Goal: Transaction & Acquisition: Purchase product/service

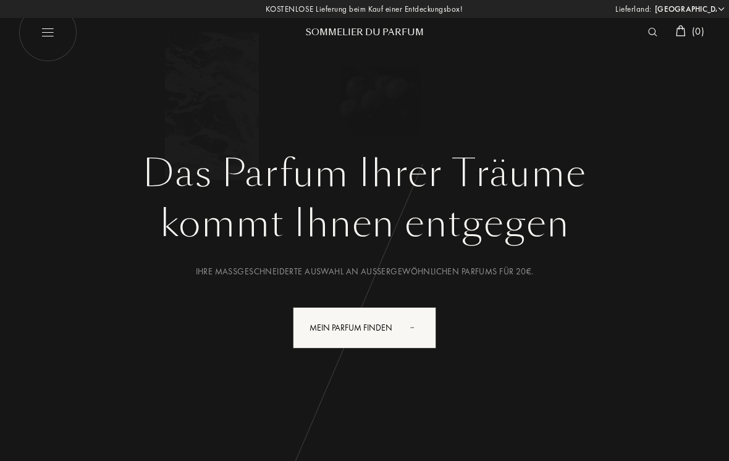
select select "DE"
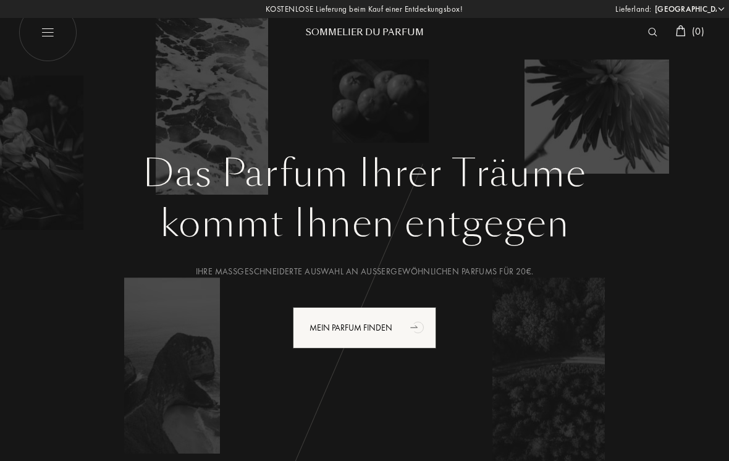
click at [52, 39] on img at bounding box center [48, 32] width 59 height 59
select select "DE"
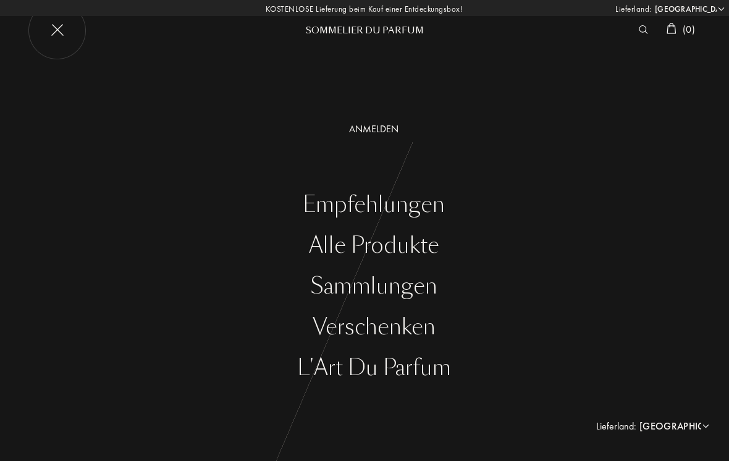
click at [429, 245] on div "Alle Produkte" at bounding box center [374, 245] width 711 height 25
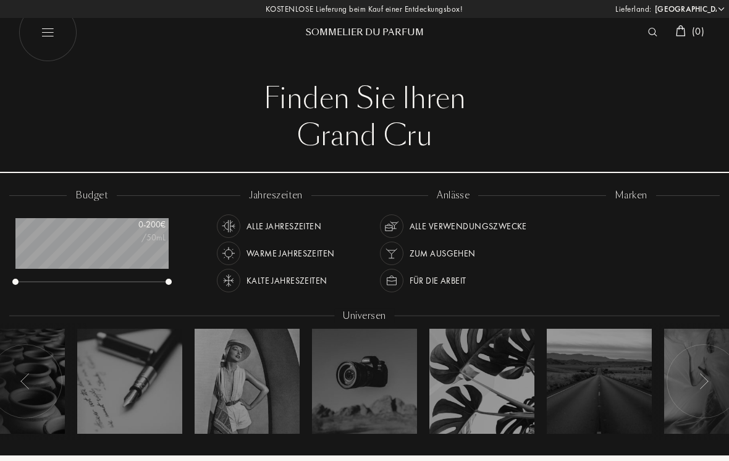
select select "DE"
click at [642, 234] on div "Essential Parfums" at bounding box center [608, 239] width 79 height 17
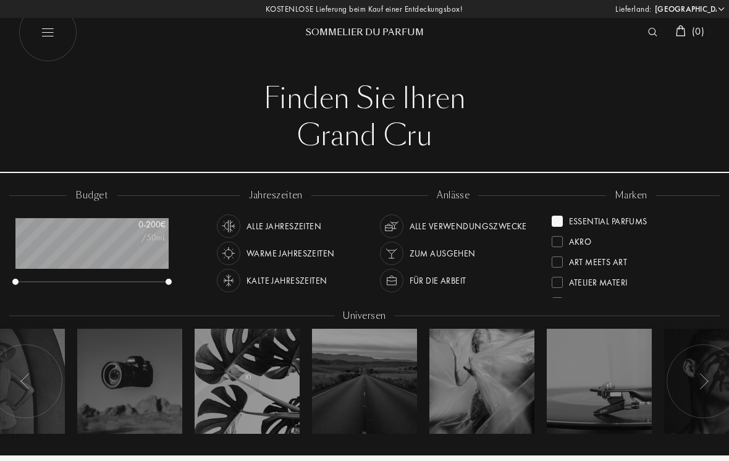
click at [509, 337] on div at bounding box center [482, 381] width 105 height 105
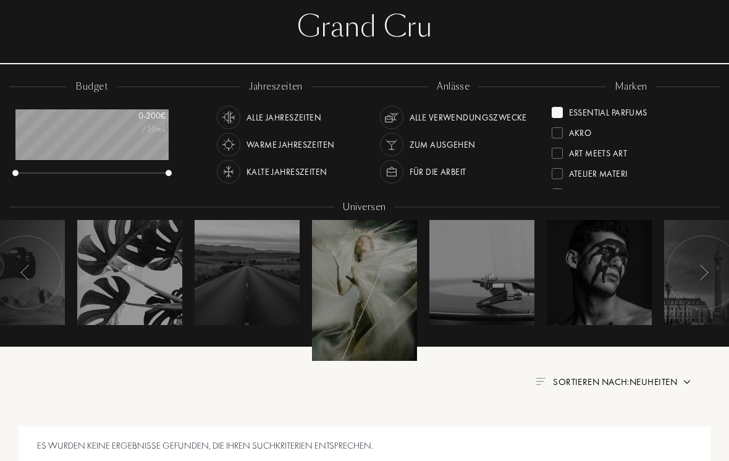
scroll to position [51, 0]
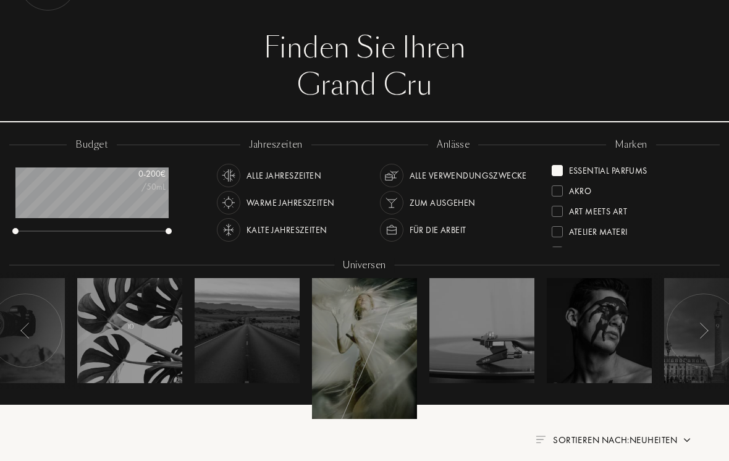
click at [700, 325] on img at bounding box center [704, 331] width 10 height 16
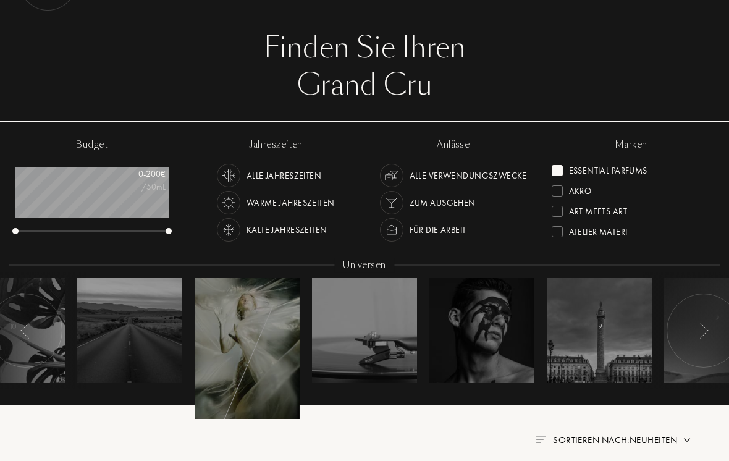
click at [559, 163] on div "Essential Parfums" at bounding box center [600, 168] width 96 height 17
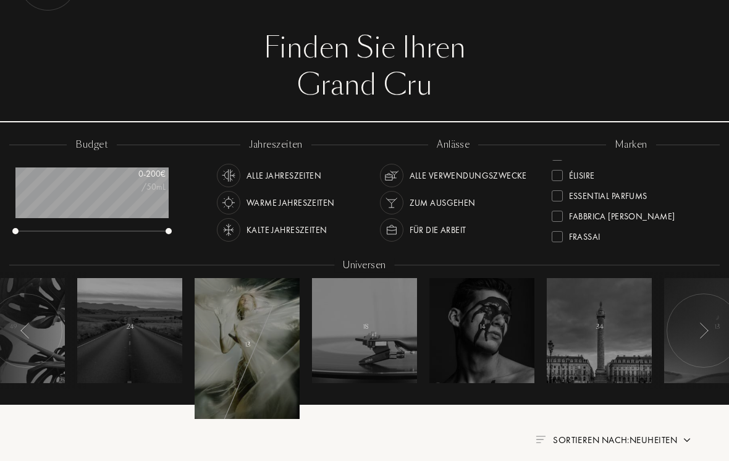
scroll to position [141, 0]
click at [559, 185] on div "Essential Parfums" at bounding box center [600, 190] width 96 height 17
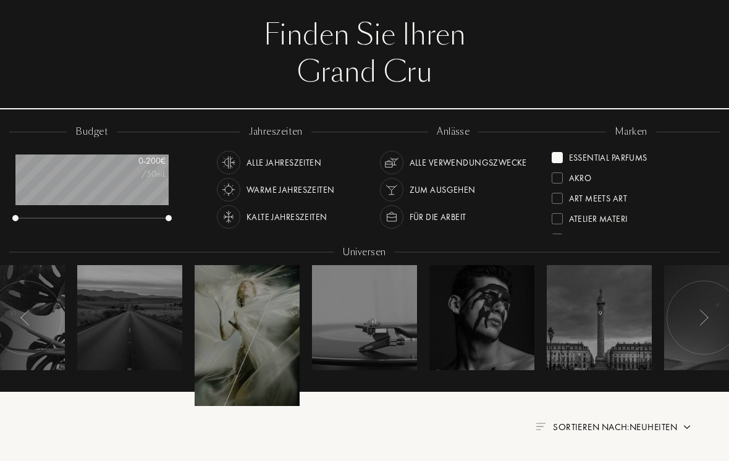
scroll to position [63, 0]
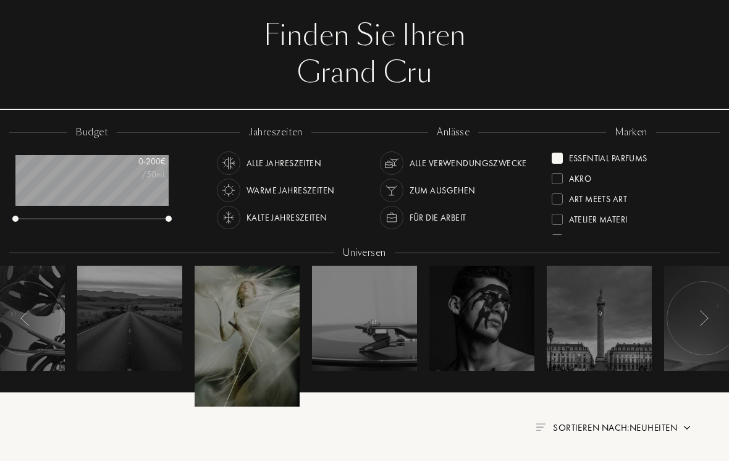
click at [232, 159] on img at bounding box center [228, 163] width 17 height 17
click at [397, 155] on img at bounding box center [391, 163] width 17 height 17
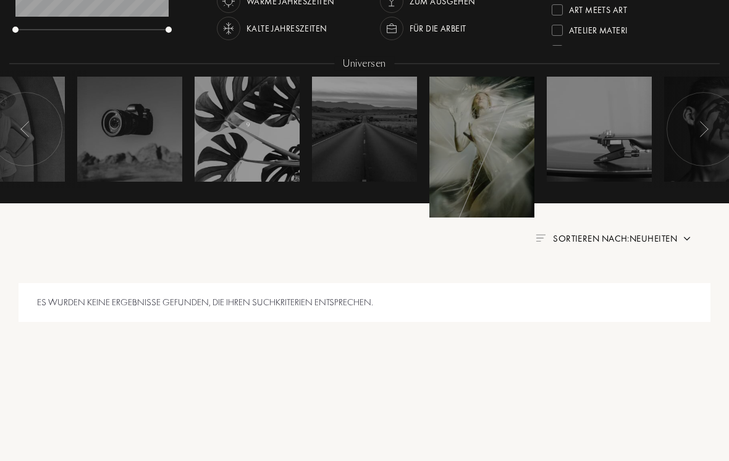
scroll to position [253, 0]
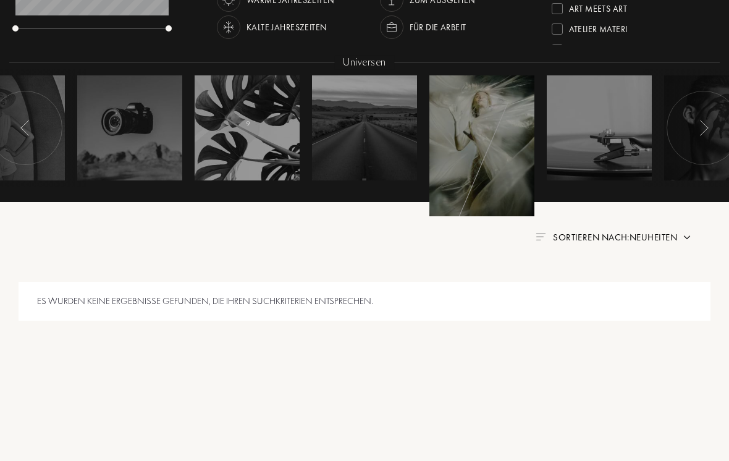
click at [509, 313] on div "Es wurden keine Ergebnisse gefunden, die Ihren Suchkriterien entsprechen." at bounding box center [365, 301] width 692 height 39
click at [538, 307] on div "Es wurden keine Ergebnisse gefunden, die Ihren Suchkriterien entsprechen." at bounding box center [365, 301] width 692 height 39
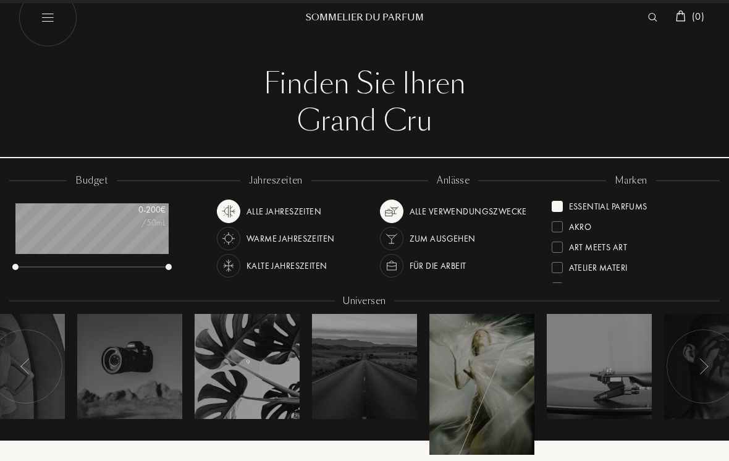
scroll to position [15, 0]
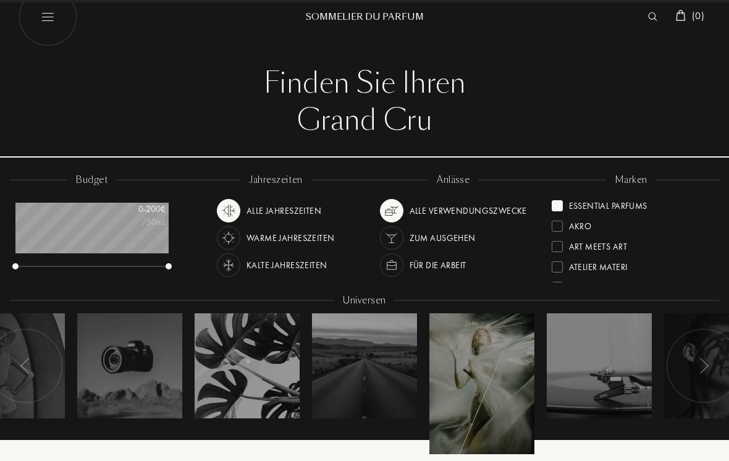
click at [646, 195] on div "Essential Parfums" at bounding box center [608, 203] width 79 height 17
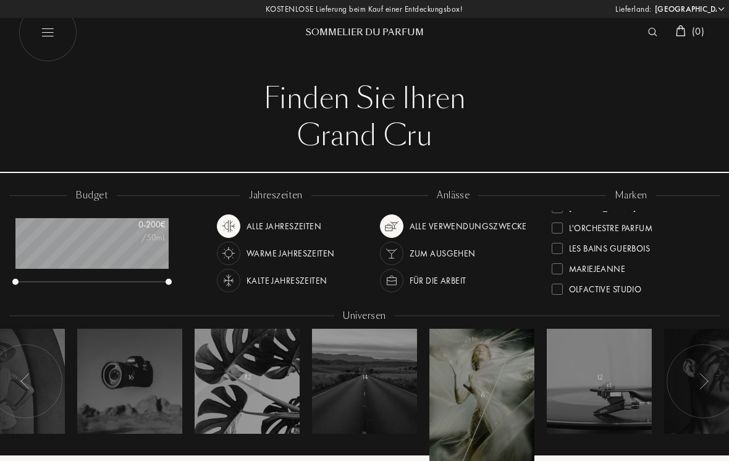
scroll to position [312, 0]
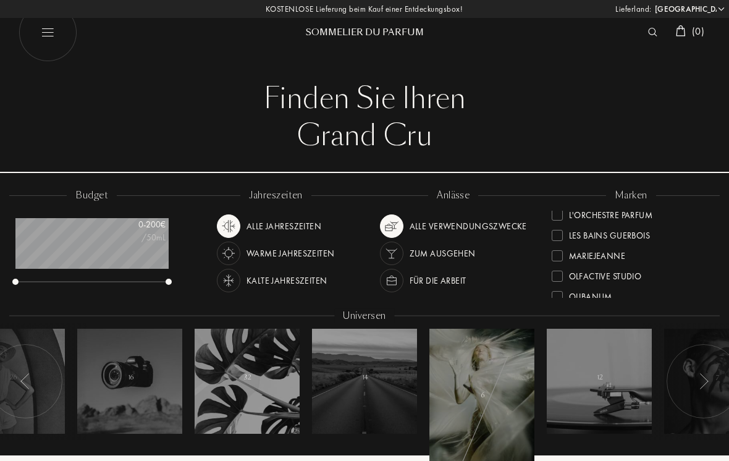
click at [564, 274] on div "Olfactive Studio" at bounding box center [597, 274] width 90 height 17
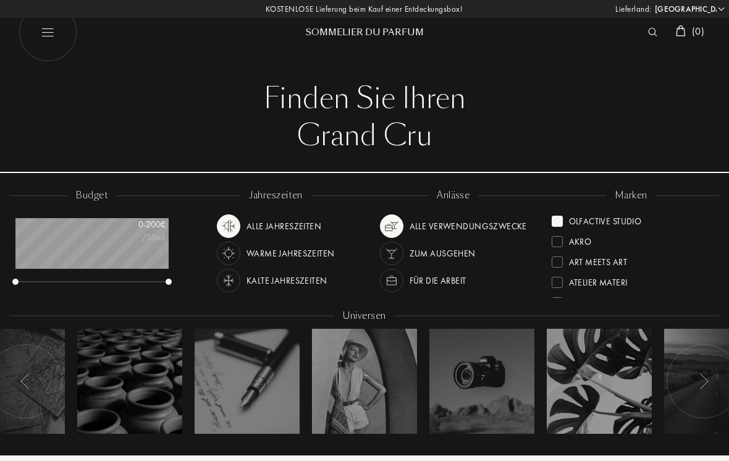
click at [48, 29] on img at bounding box center [48, 32] width 59 height 59
select select "DE"
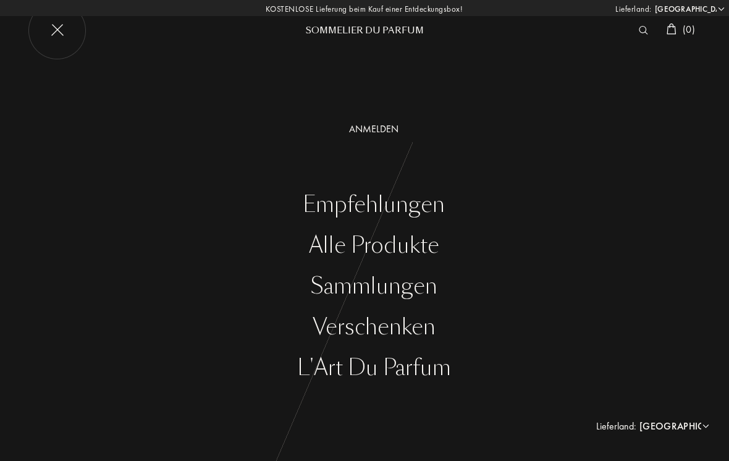
click at [432, 210] on div "Empfehlungen" at bounding box center [374, 204] width 711 height 25
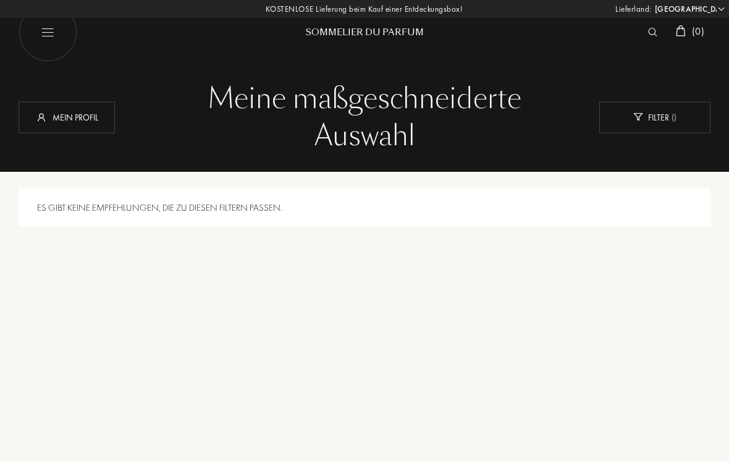
select select "DE"
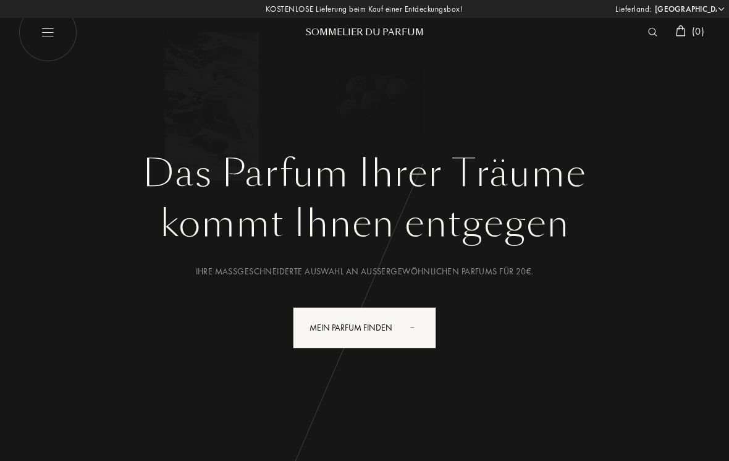
select select "DE"
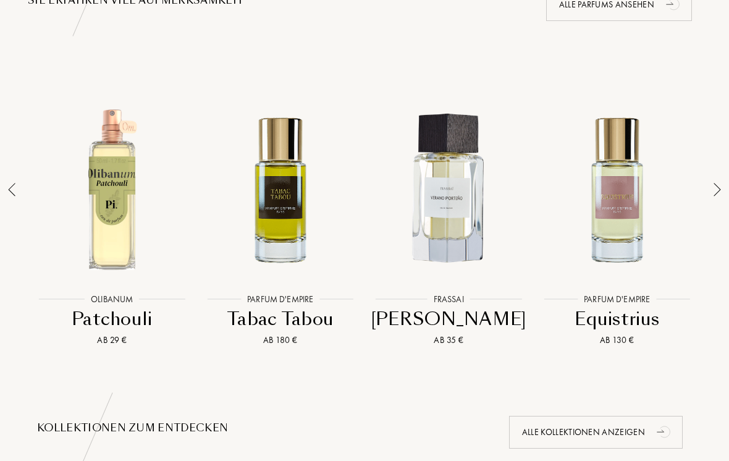
scroll to position [857, 0]
click at [143, 248] on div at bounding box center [112, 190] width 163 height 190
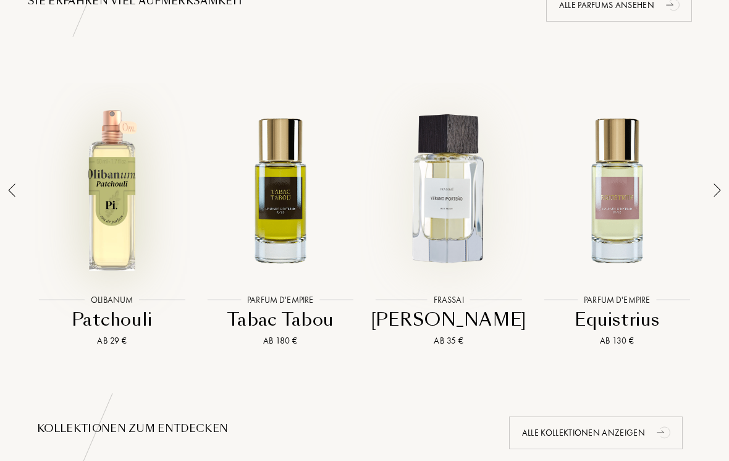
click at [448, 236] on div at bounding box center [449, 190] width 163 height 190
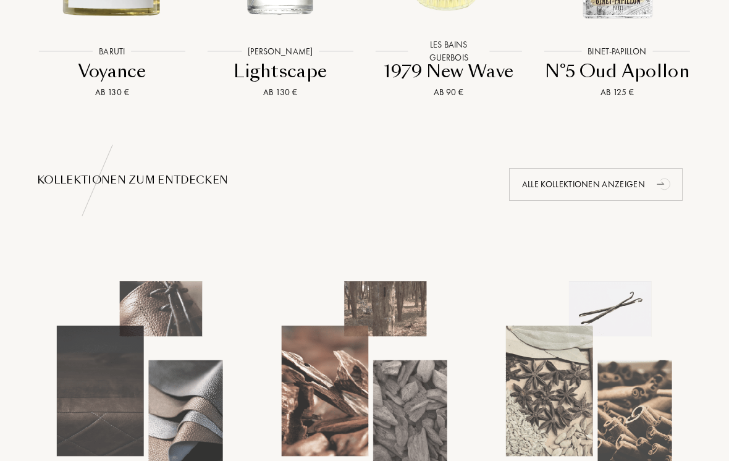
scroll to position [1107, 0]
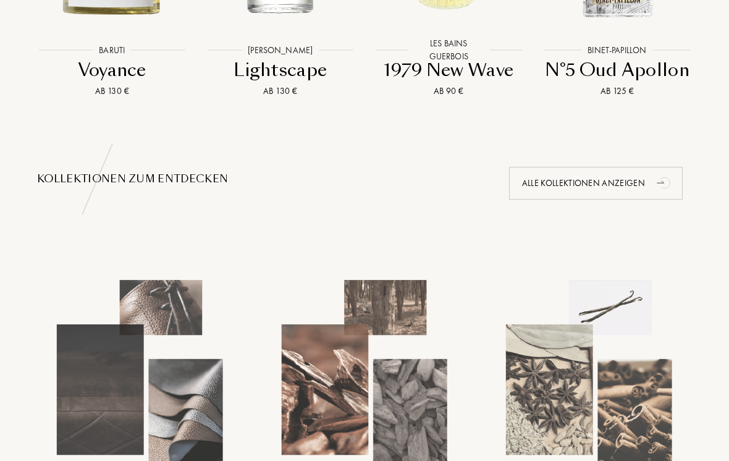
click at [622, 185] on div "Alle Kollektionen anzeigen" at bounding box center [596, 183] width 174 height 33
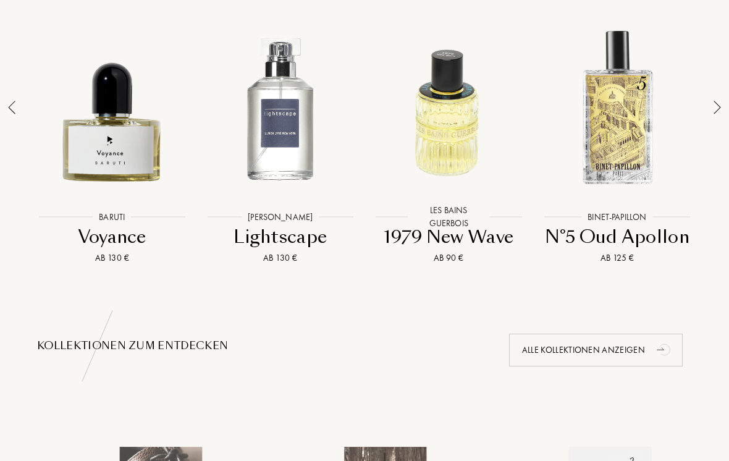
scroll to position [938, 0]
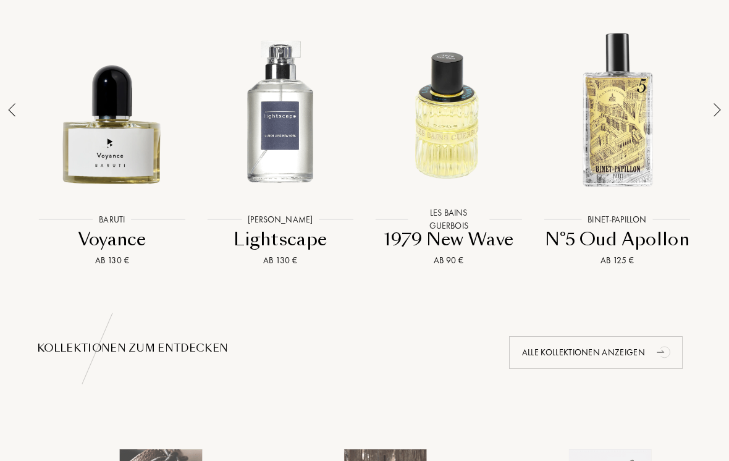
click at [464, 180] on div at bounding box center [449, 110] width 163 height 190
click at [109, 149] on div at bounding box center [112, 110] width 163 height 190
click at [644, 139] on div at bounding box center [618, 110] width 163 height 190
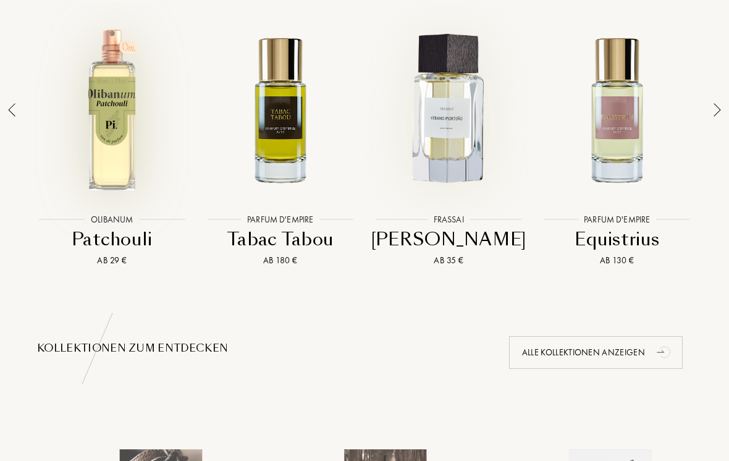
click at [627, 122] on div at bounding box center [618, 110] width 163 height 190
click at [461, 146] on div at bounding box center [449, 110] width 163 height 190
click at [719, 105] on img at bounding box center [717, 110] width 7 height 14
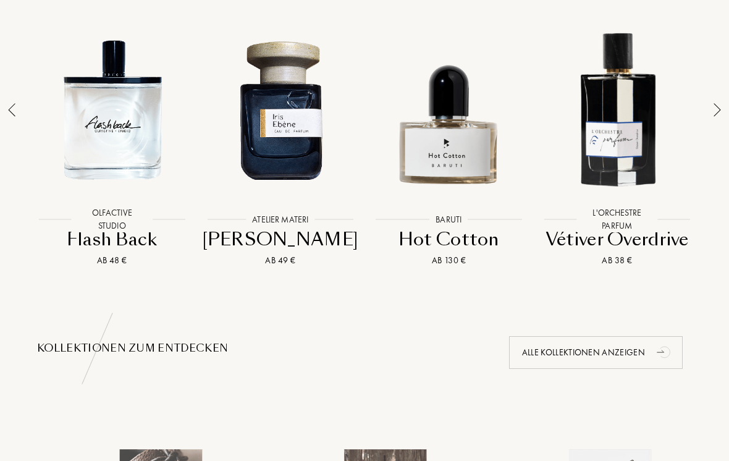
click at [718, 109] on img at bounding box center [717, 110] width 7 height 14
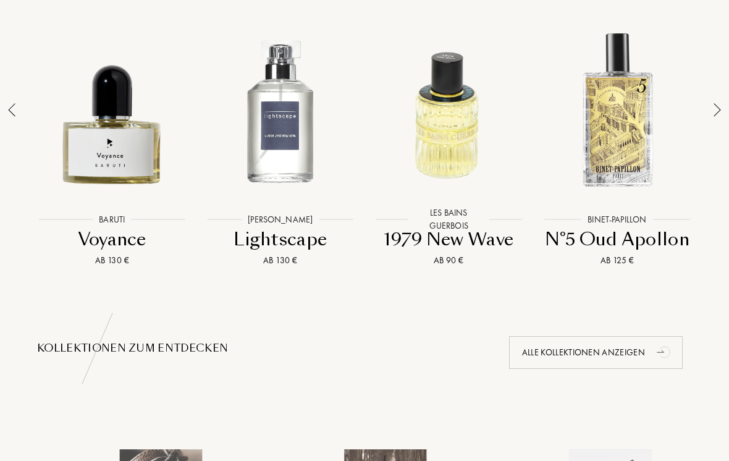
click at [457, 144] on div at bounding box center [449, 110] width 163 height 190
click at [719, 112] on img at bounding box center [717, 110] width 7 height 14
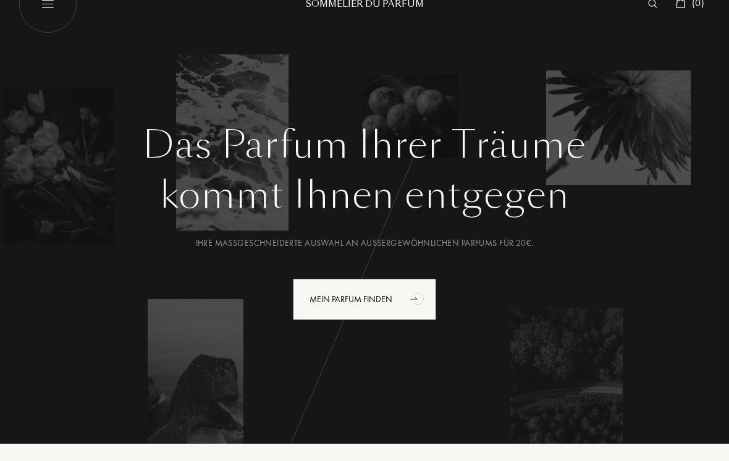
scroll to position [0, 0]
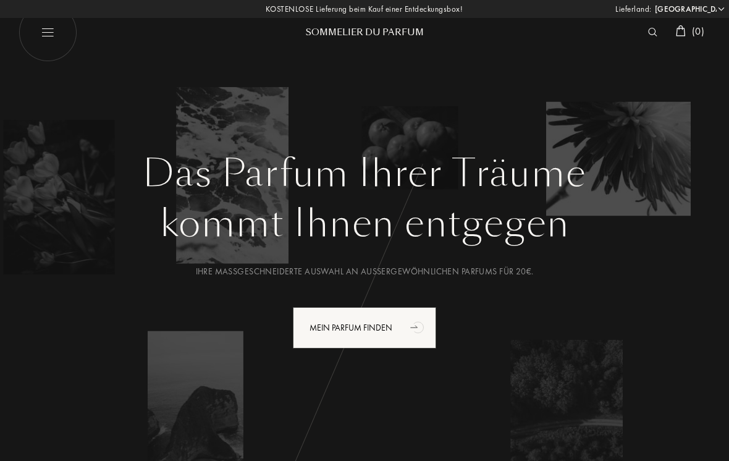
click at [402, 337] on div "Mein Parfum finden" at bounding box center [364, 327] width 143 height 41
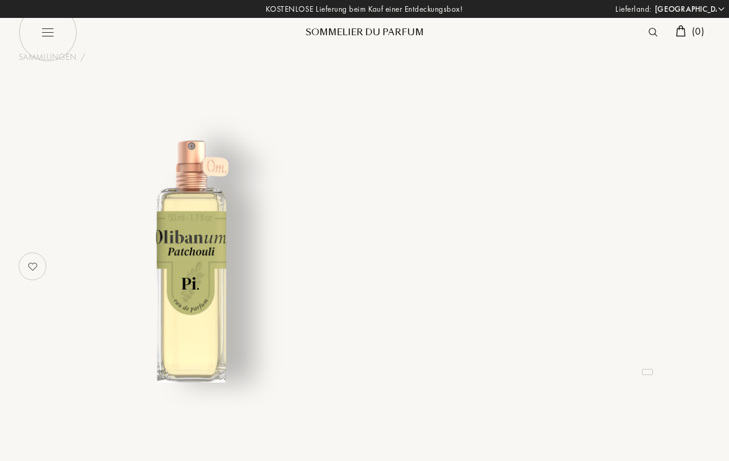
select select "DE"
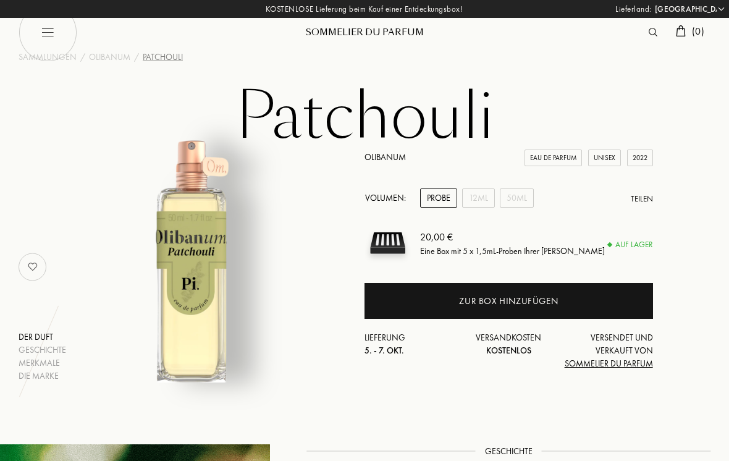
click at [485, 202] on div "12mL" at bounding box center [478, 198] width 33 height 19
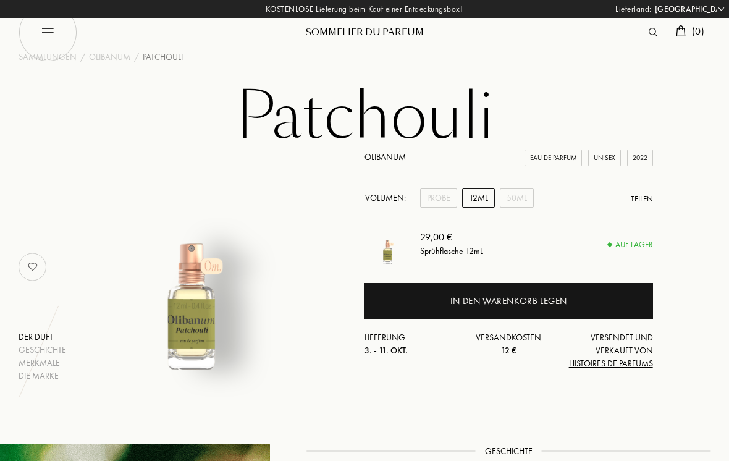
click at [526, 200] on div "50mL" at bounding box center [517, 198] width 34 height 19
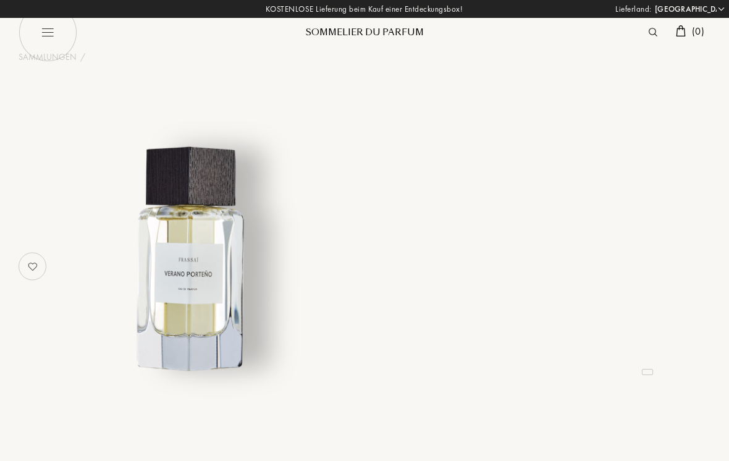
select select "DE"
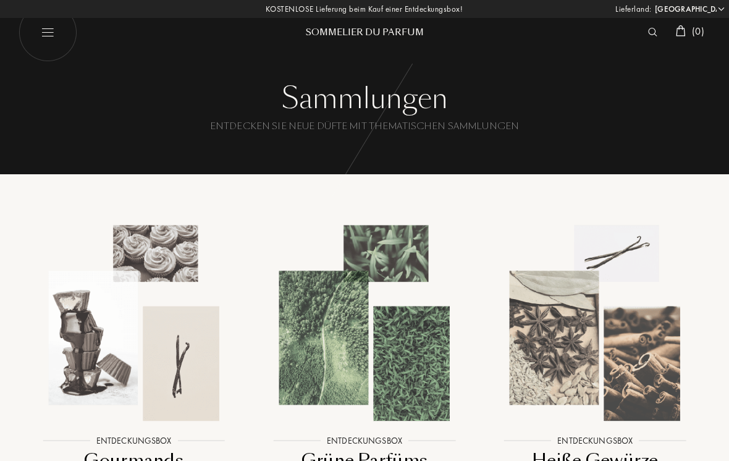
select select "DE"
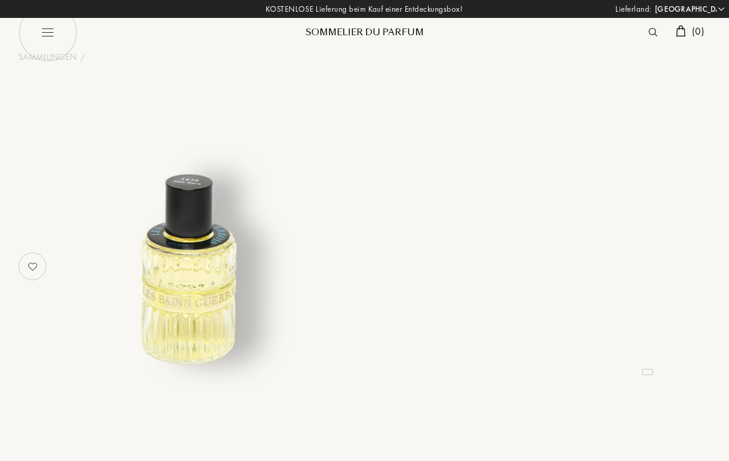
select select "DE"
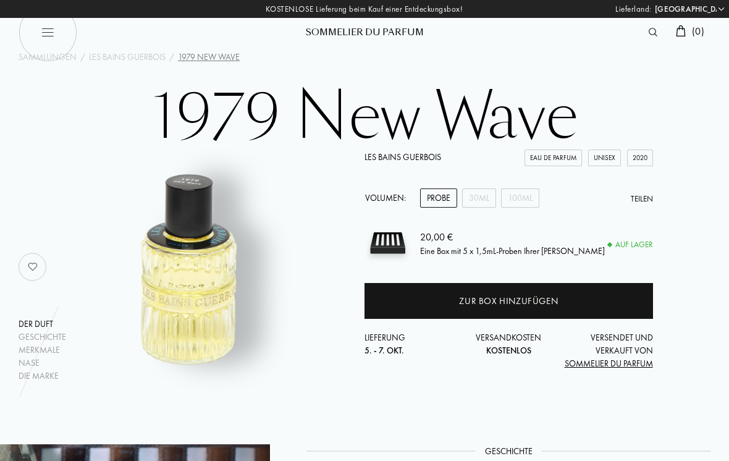
click at [485, 198] on div "30mL" at bounding box center [479, 198] width 34 height 19
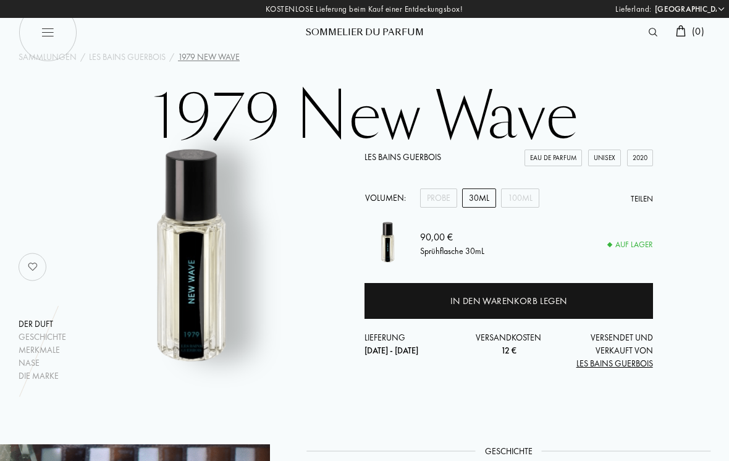
click at [528, 194] on div "100mL" at bounding box center [520, 198] width 38 height 19
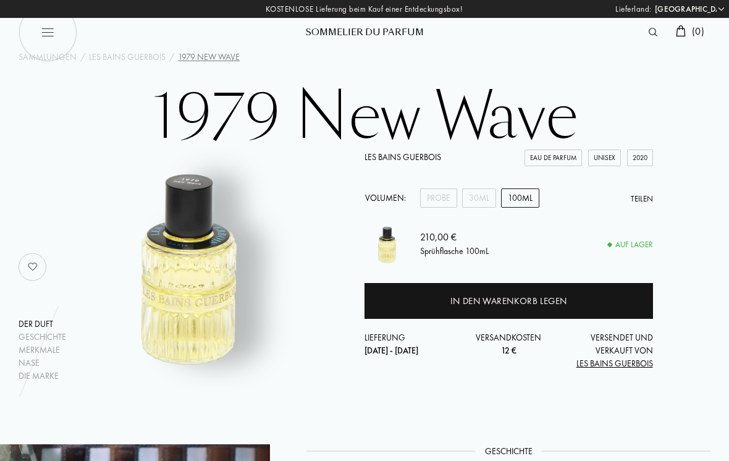
click at [443, 202] on div "Probe" at bounding box center [438, 198] width 37 height 19
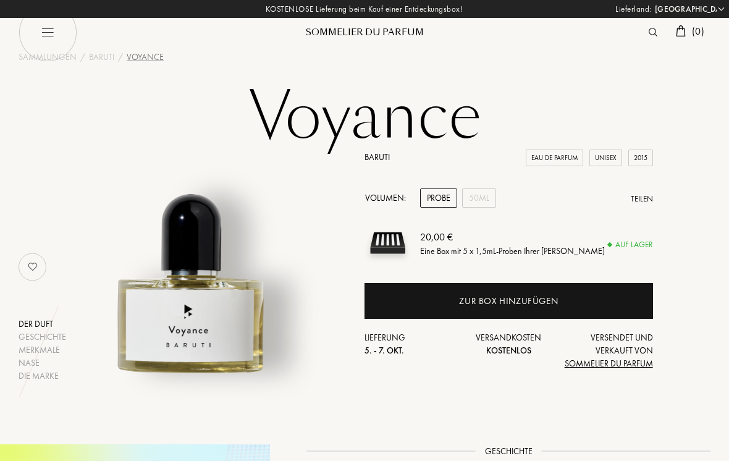
select select "DE"
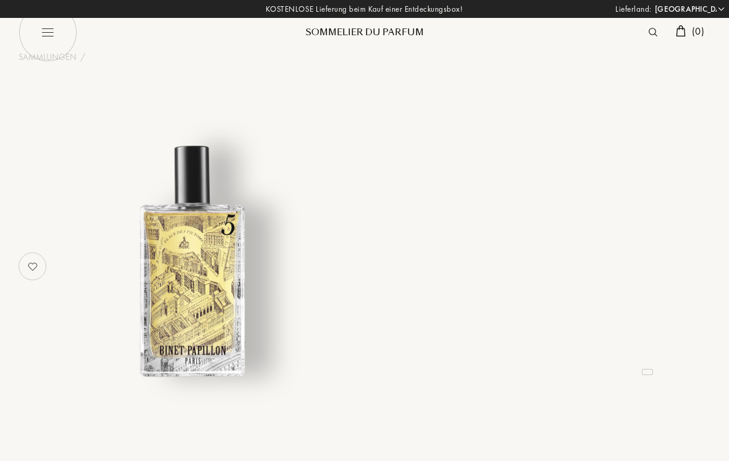
select select "DE"
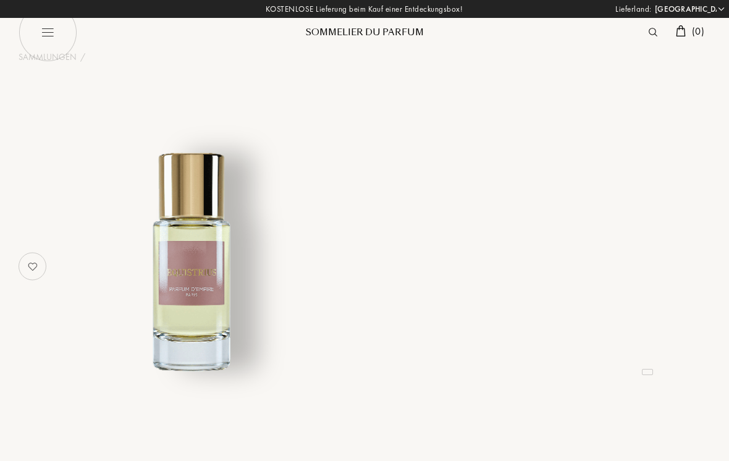
select select "DE"
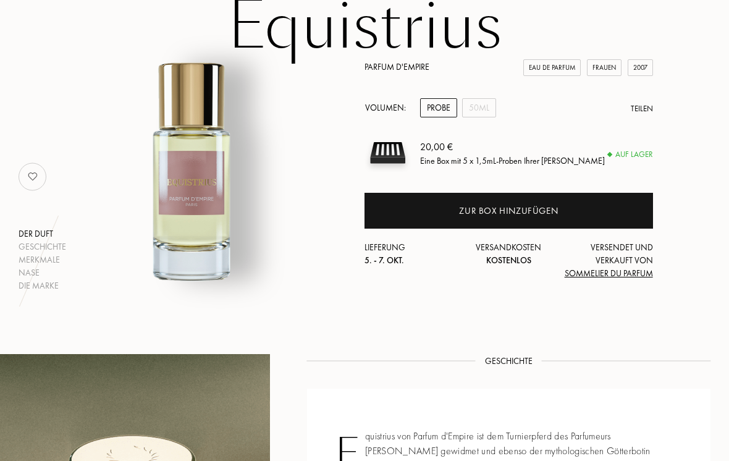
scroll to position [83, 0]
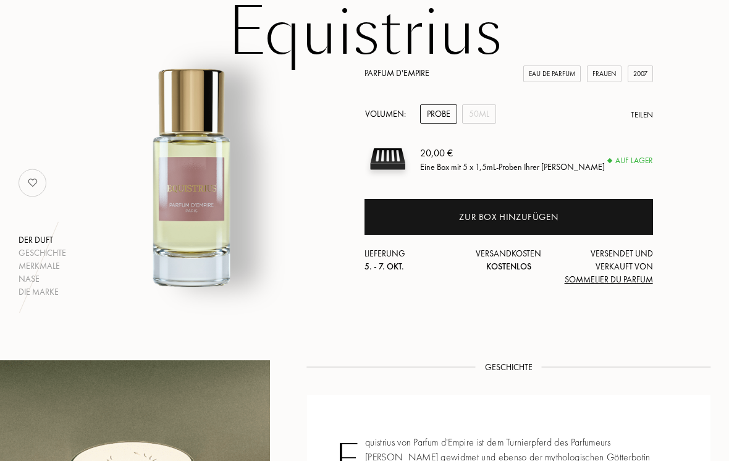
click at [489, 111] on div "50mL" at bounding box center [479, 114] width 34 height 19
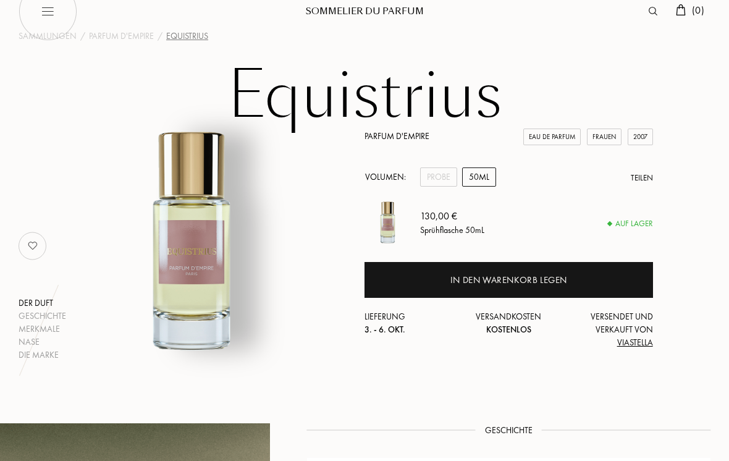
scroll to position [0, 0]
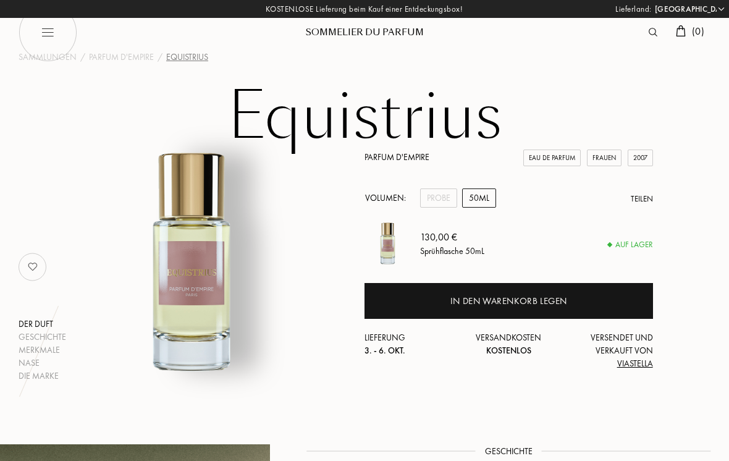
click at [446, 198] on div "Probe" at bounding box center [438, 198] width 37 height 19
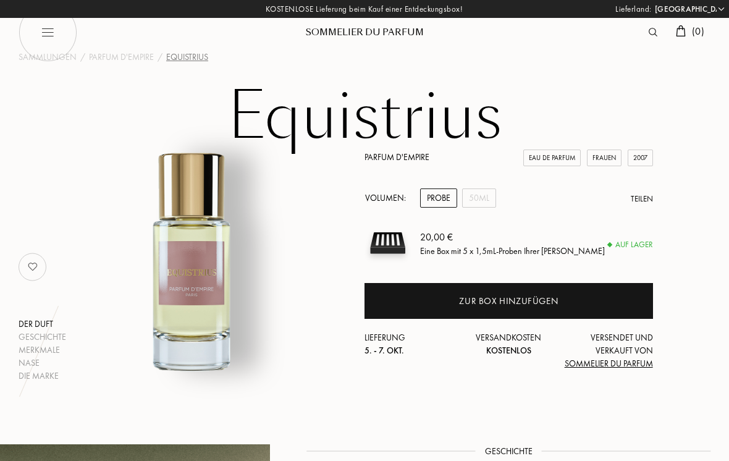
click at [534, 302] on div "Zur Box hinzufügen" at bounding box center [508, 301] width 99 height 14
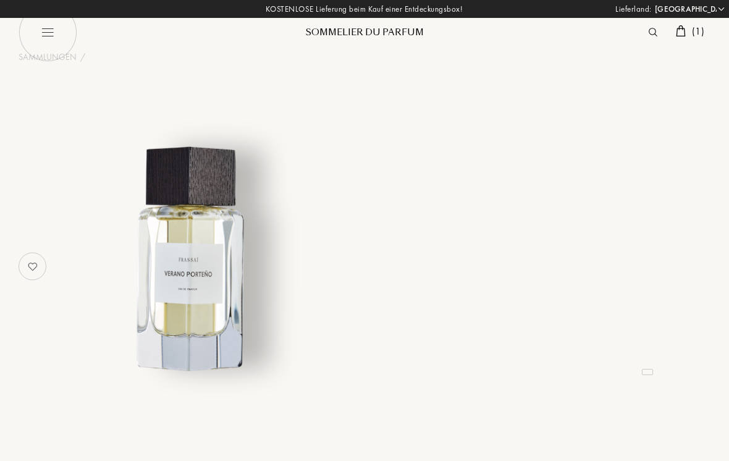
select select "DE"
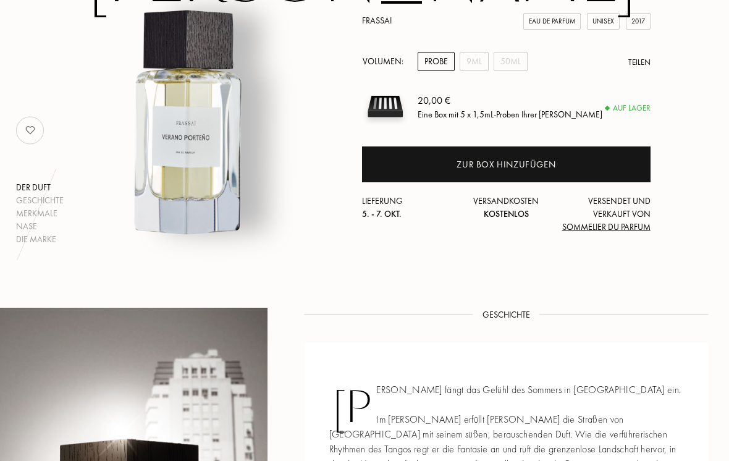
scroll to position [0, 2]
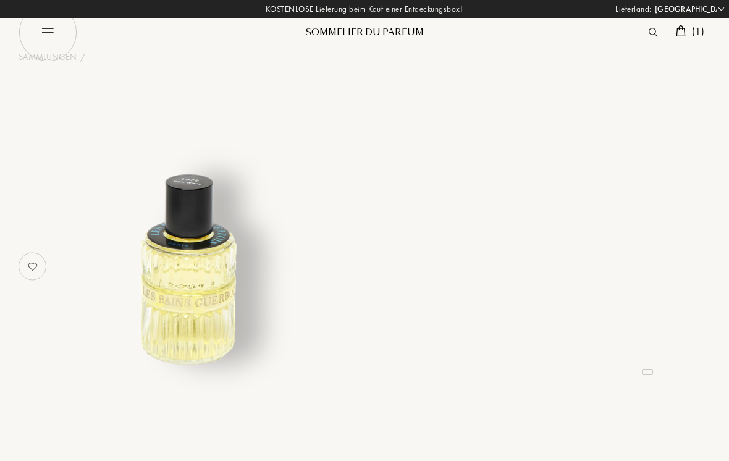
select select "DE"
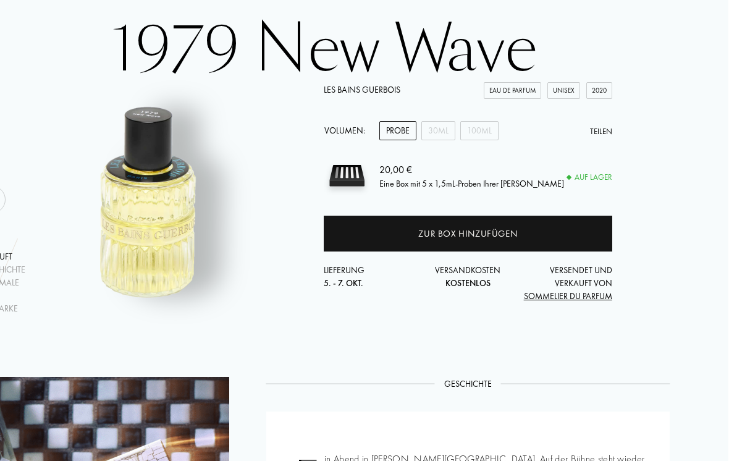
scroll to position [0, 40]
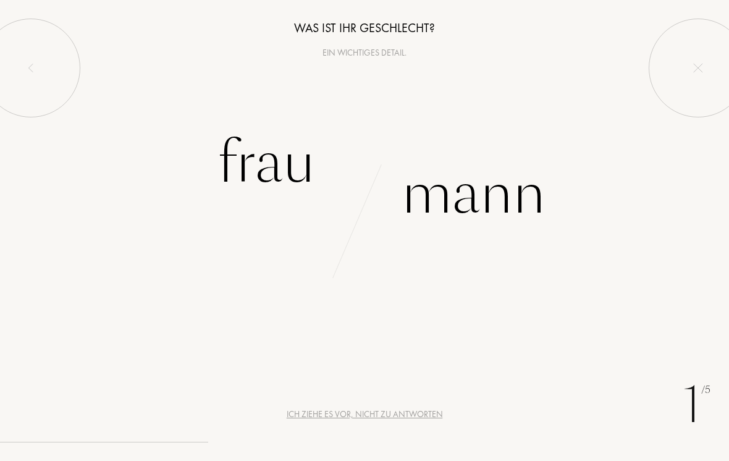
click at [305, 171] on div "Frau" at bounding box center [267, 162] width 98 height 83
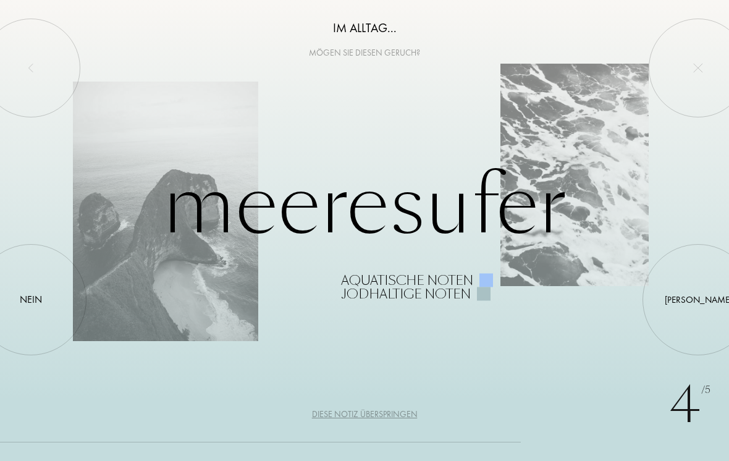
click at [34, 293] on div "Nein" at bounding box center [31, 299] width 22 height 15
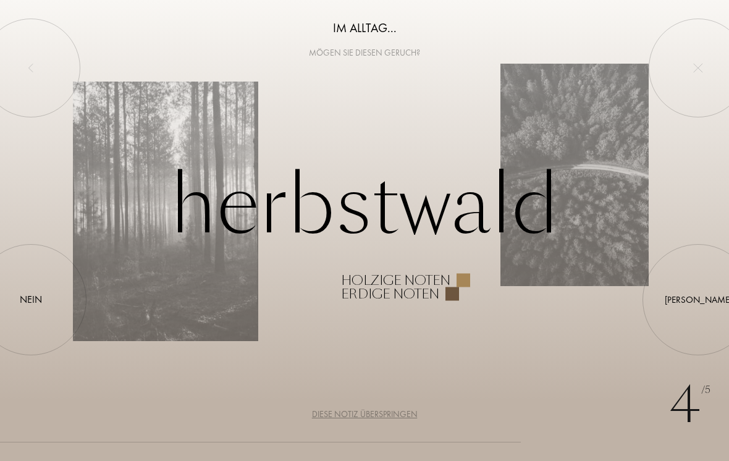
click at [42, 300] on div "Nein" at bounding box center [31, 299] width 22 height 15
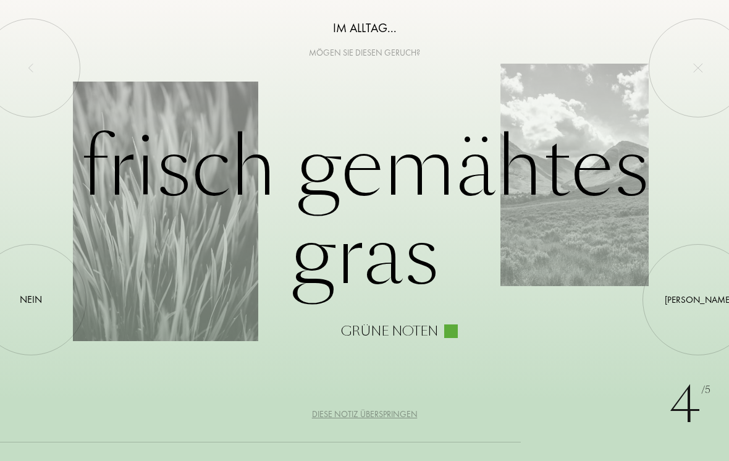
click at [31, 300] on div at bounding box center [31, 300] width 0 height 0
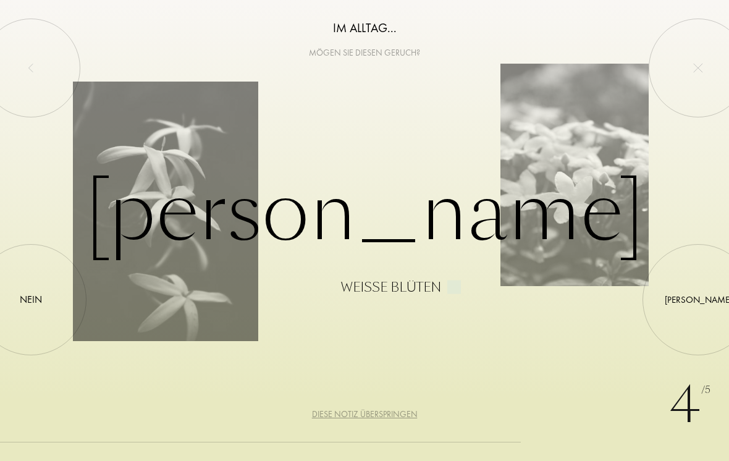
click at [700, 296] on div "Ja" at bounding box center [698, 300] width 67 height 14
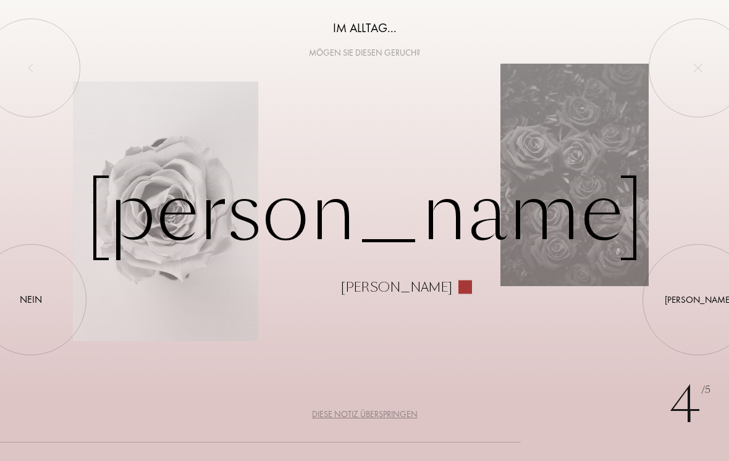
click at [698, 300] on div at bounding box center [698, 300] width 0 height 0
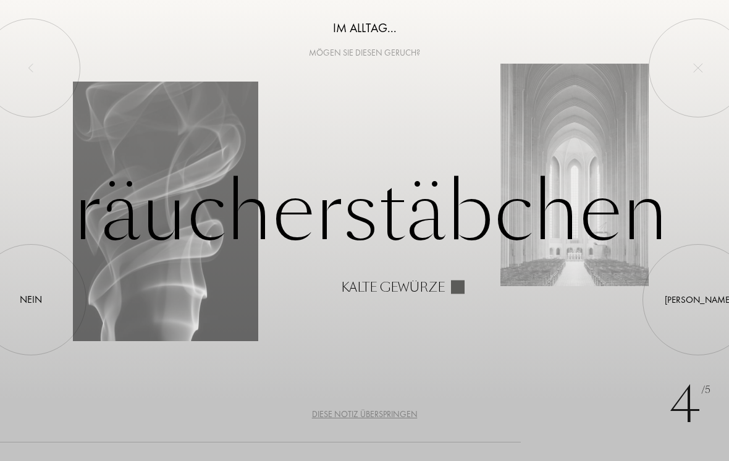
click at [37, 297] on div "Nein" at bounding box center [31, 299] width 22 height 15
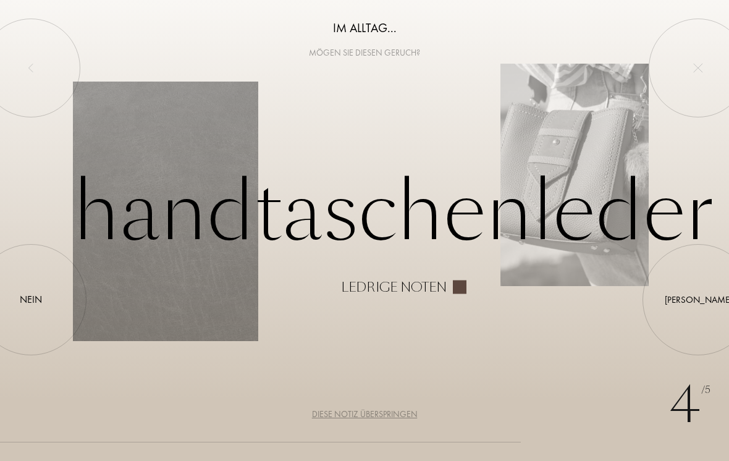
click at [30, 294] on div "Nein" at bounding box center [31, 299] width 22 height 15
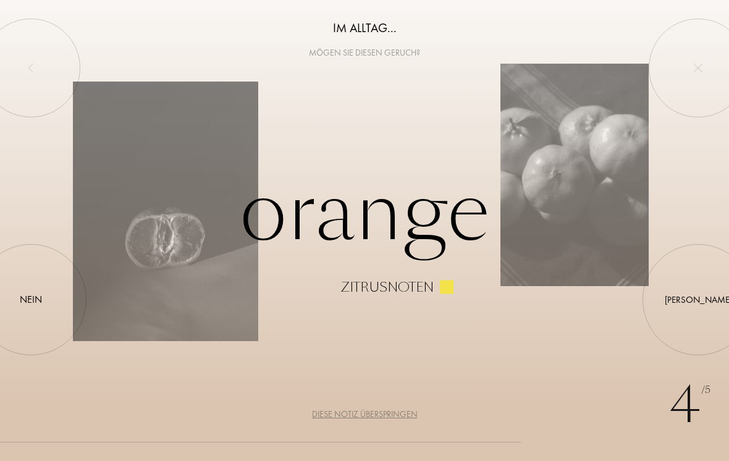
click at [698, 300] on div at bounding box center [698, 300] width 0 height 0
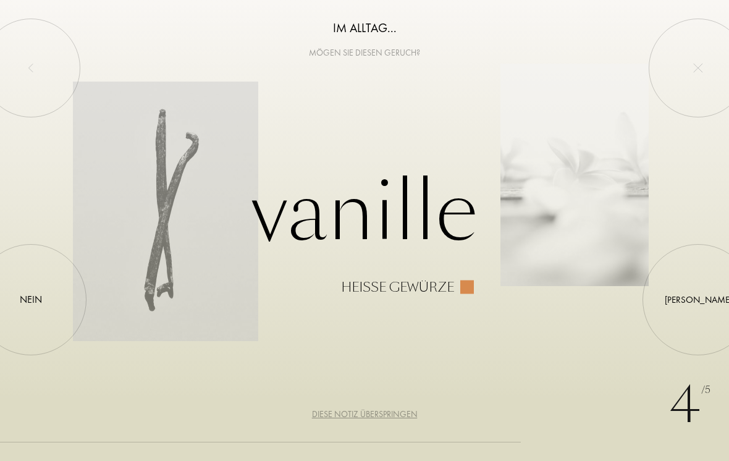
click at [698, 300] on div at bounding box center [698, 300] width 0 height 0
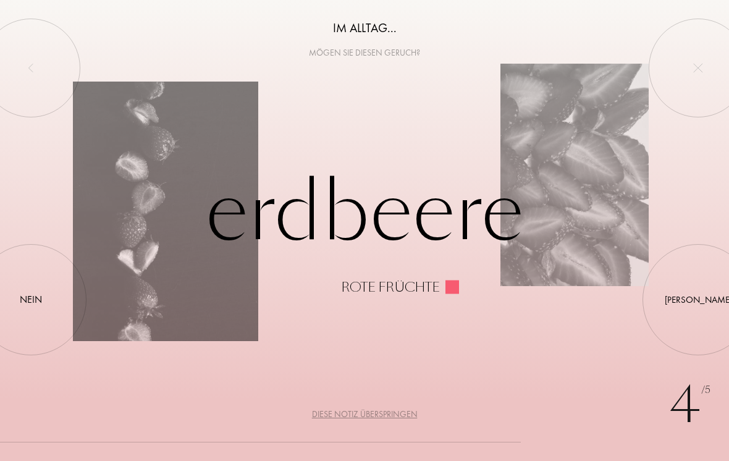
click at [698, 300] on div at bounding box center [698, 300] width 0 height 0
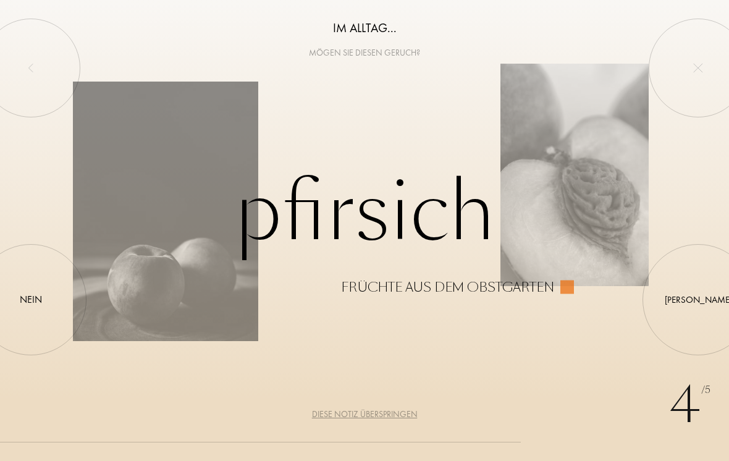
click at [698, 300] on div at bounding box center [698, 300] width 0 height 0
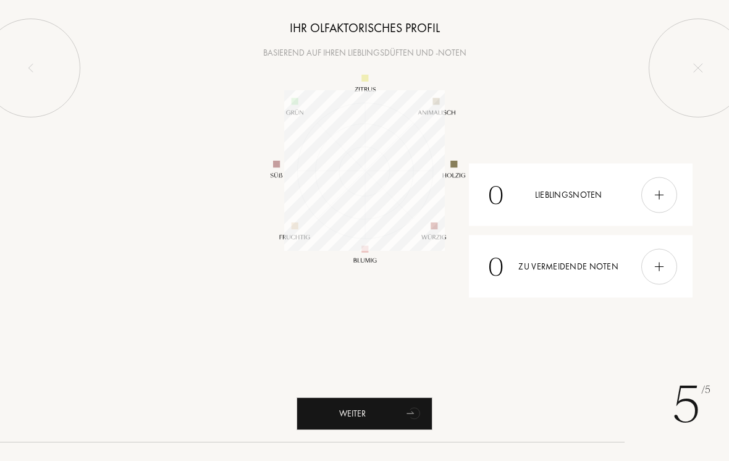
scroll to position [161, 161]
click at [665, 189] on img at bounding box center [660, 195] width 14 height 14
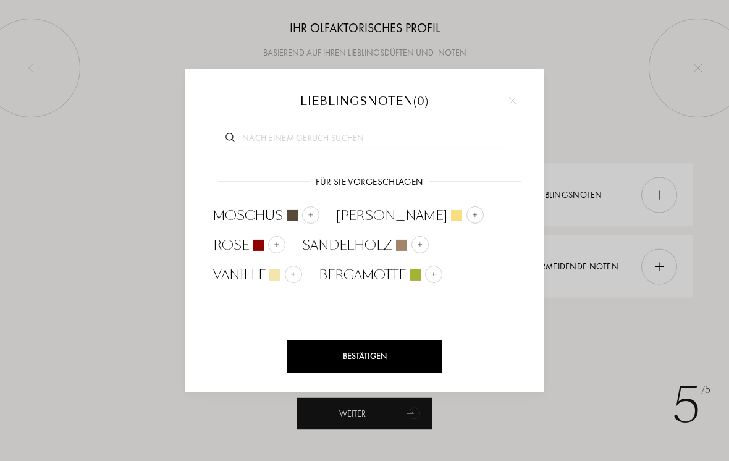
click at [425, 277] on div at bounding box center [433, 274] width 17 height 17
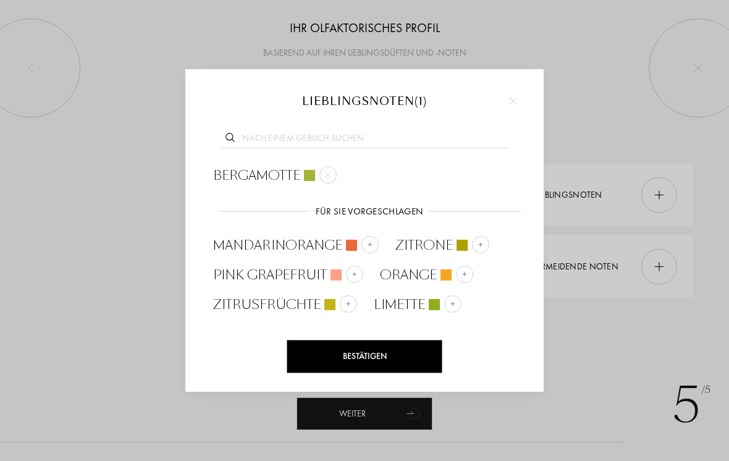
click at [367, 244] on img at bounding box center [370, 245] width 6 height 6
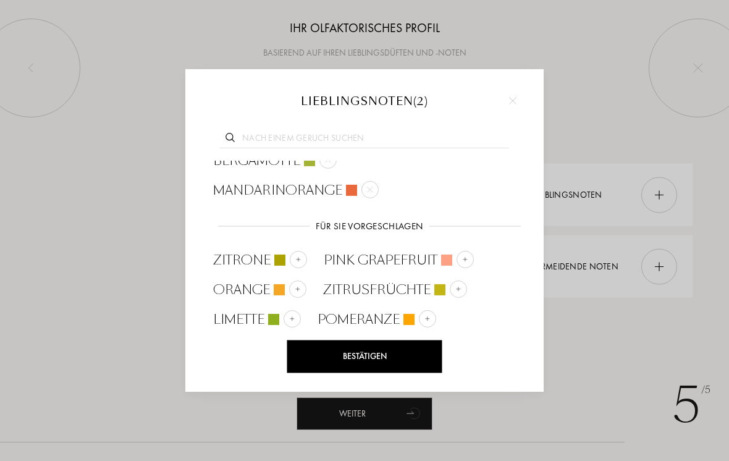
scroll to position [14, 0]
click at [304, 254] on div at bounding box center [298, 260] width 17 height 17
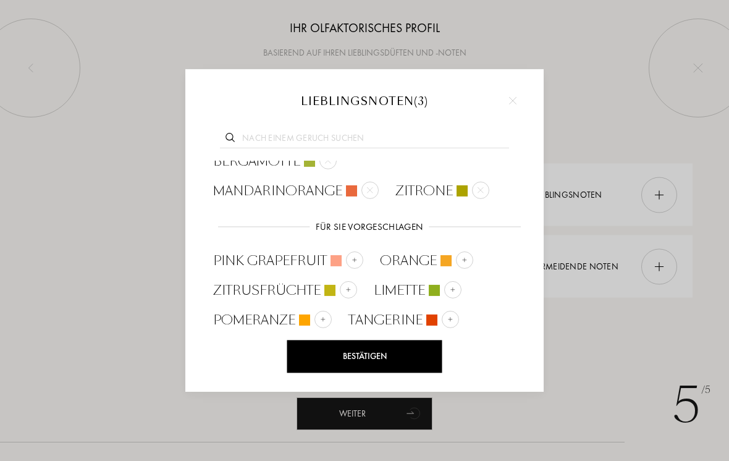
click at [354, 253] on div at bounding box center [354, 260] width 17 height 17
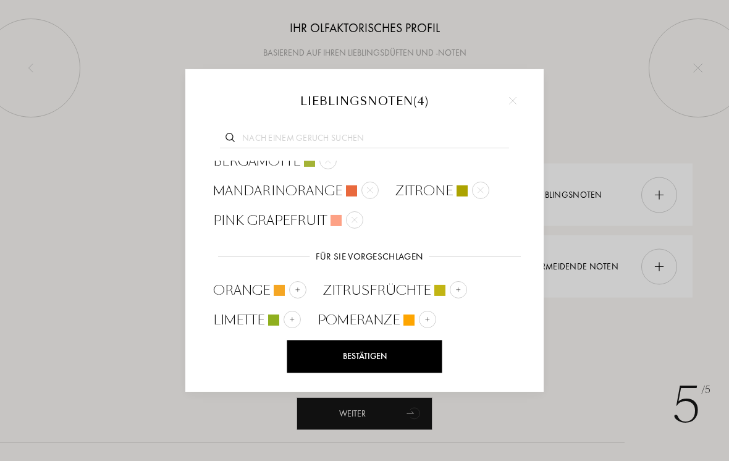
click at [296, 287] on img at bounding box center [298, 290] width 6 height 6
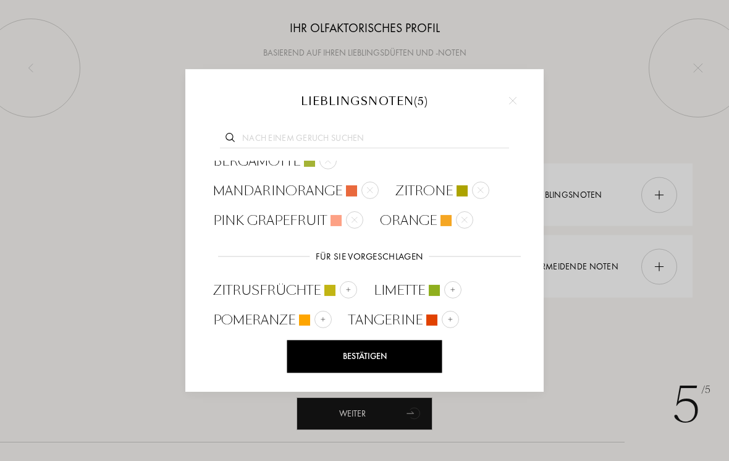
click at [287, 315] on span "Pomeranze" at bounding box center [254, 320] width 82 height 19
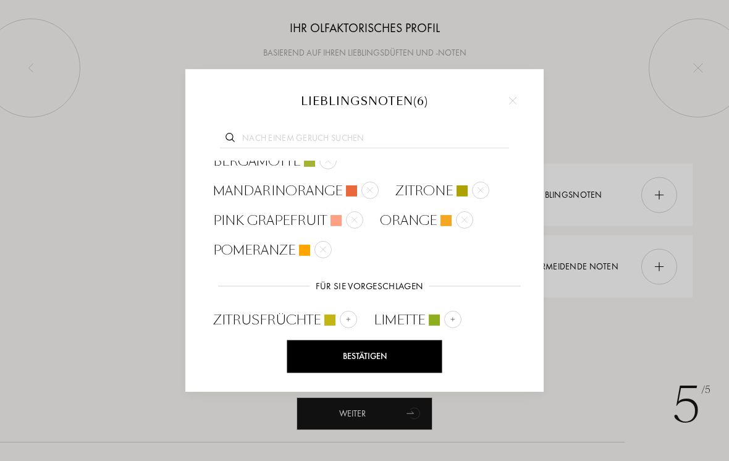
click at [457, 317] on div at bounding box center [452, 319] width 17 height 17
click at [346, 320] on img at bounding box center [349, 319] width 6 height 6
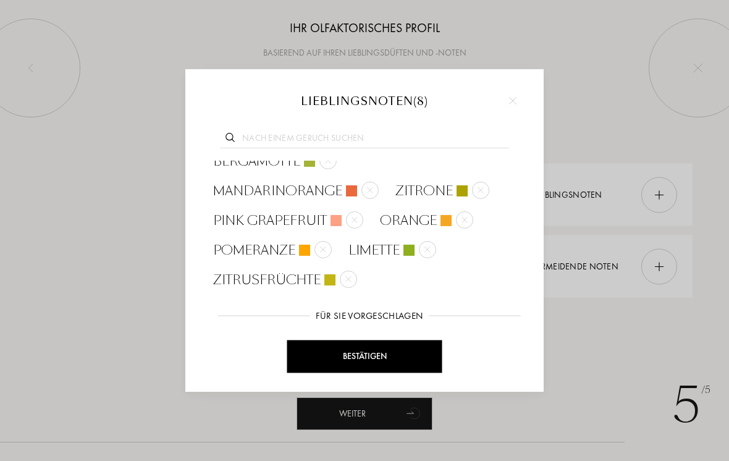
click at [376, 356] on div "Bestätigen" at bounding box center [364, 357] width 155 height 33
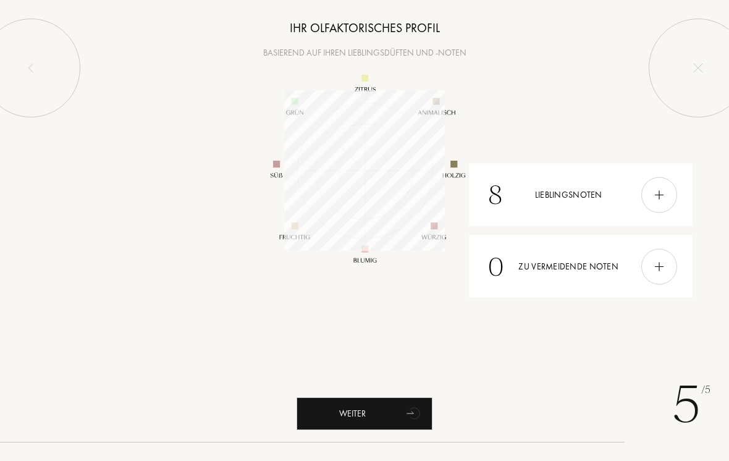
click at [661, 270] on img at bounding box center [660, 267] width 14 height 14
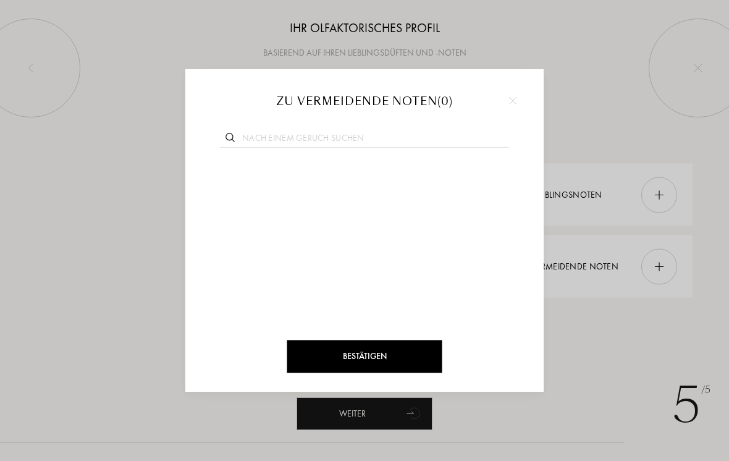
click at [400, 355] on div "Bestätigen" at bounding box center [364, 357] width 155 height 33
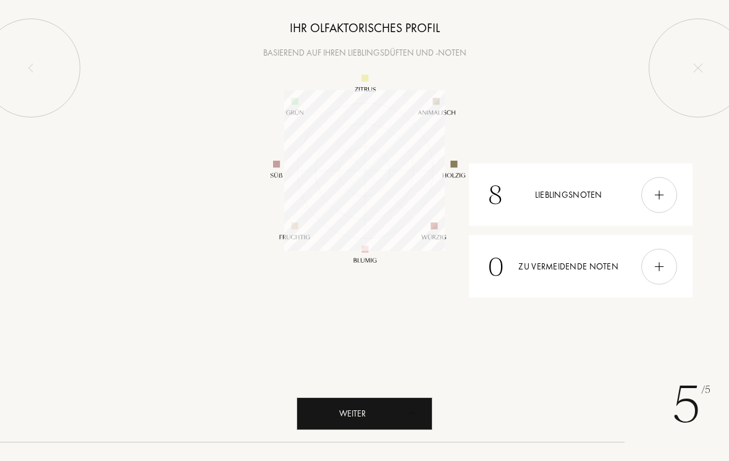
click at [389, 413] on div "Weiter" at bounding box center [365, 413] width 136 height 33
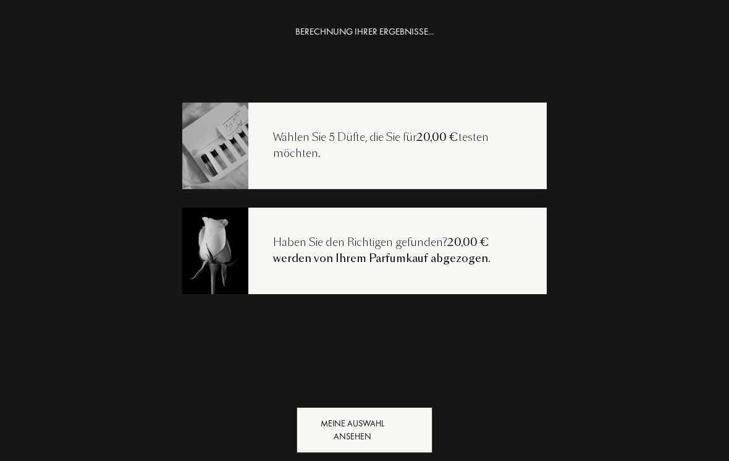
click at [393, 427] on div "Meine Auswahl ansehen" at bounding box center [365, 430] width 136 height 46
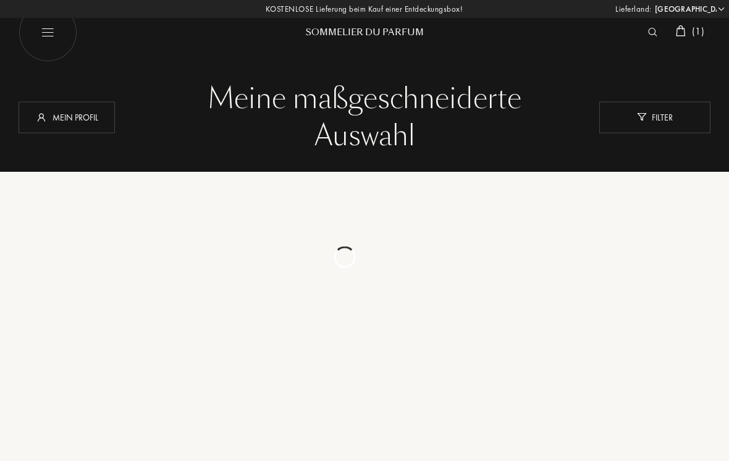
select select "DE"
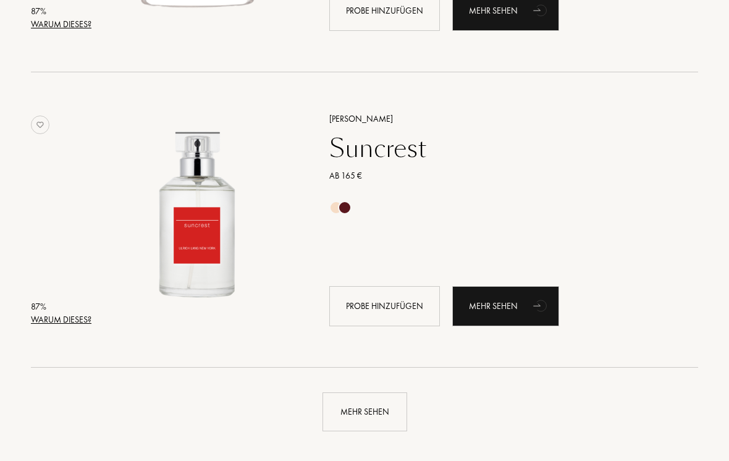
scroll to position [2755, 0]
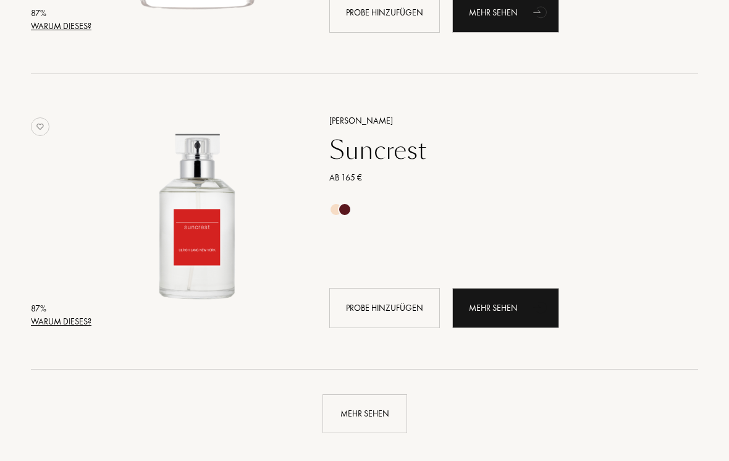
click at [520, 319] on div "Mehr sehen" at bounding box center [505, 308] width 107 height 40
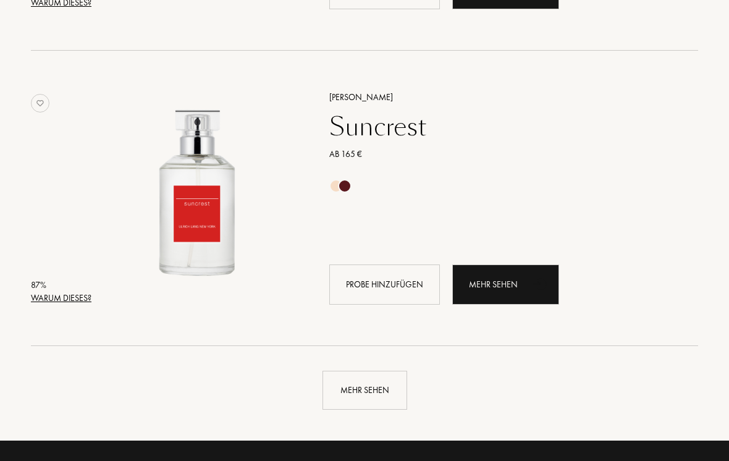
scroll to position [2780, 0]
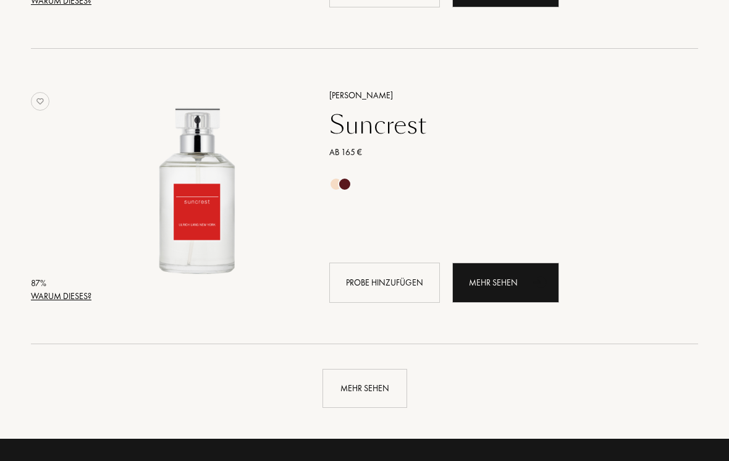
click at [366, 385] on div "Mehr sehen" at bounding box center [365, 388] width 85 height 39
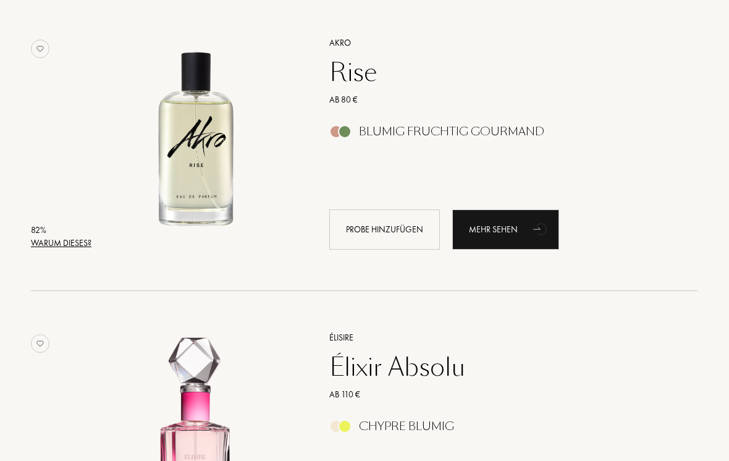
scroll to position [3719, 0]
click at [527, 233] on div "Mehr sehen" at bounding box center [505, 230] width 107 height 40
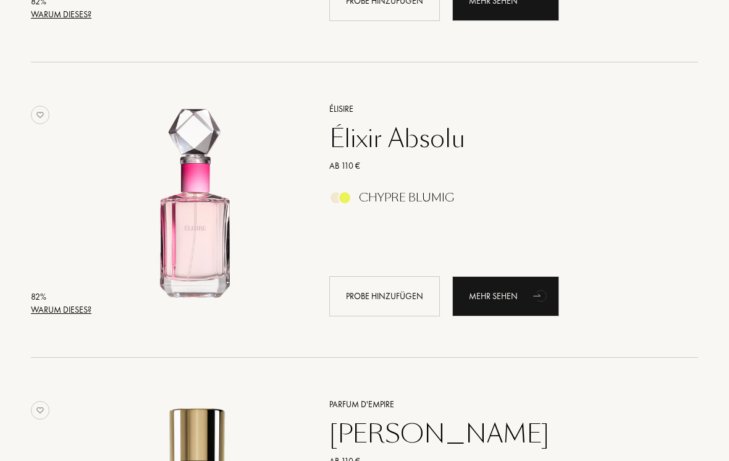
scroll to position [3947, 0]
click at [525, 294] on div "Mehr sehen" at bounding box center [505, 296] width 107 height 40
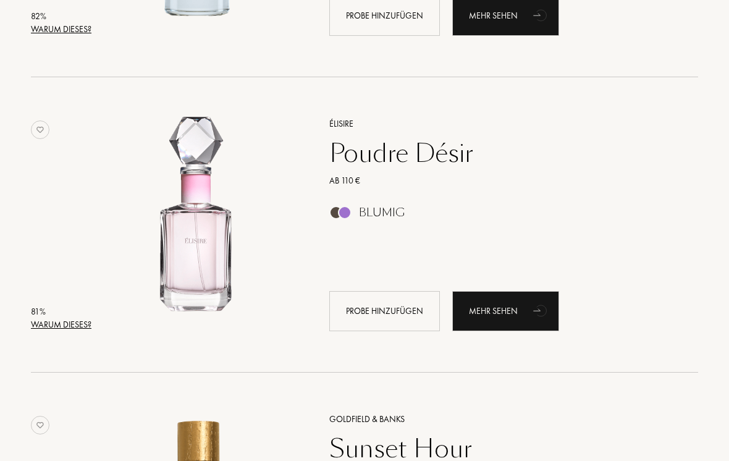
scroll to position [4523, 0]
click at [517, 314] on div "Mehr sehen" at bounding box center [505, 311] width 107 height 40
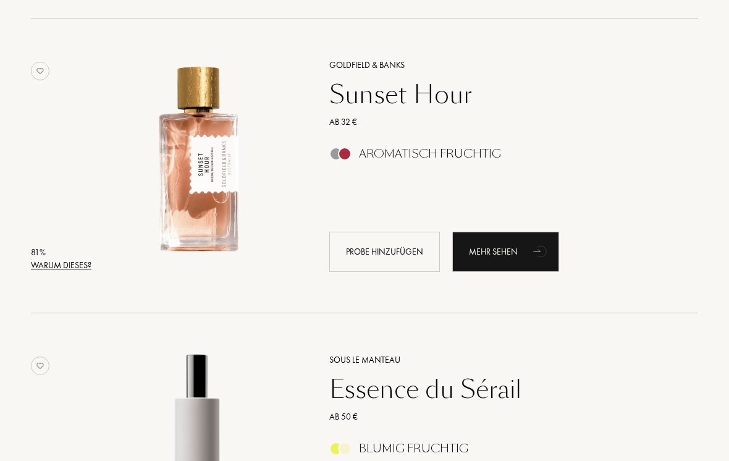
scroll to position [4878, 0]
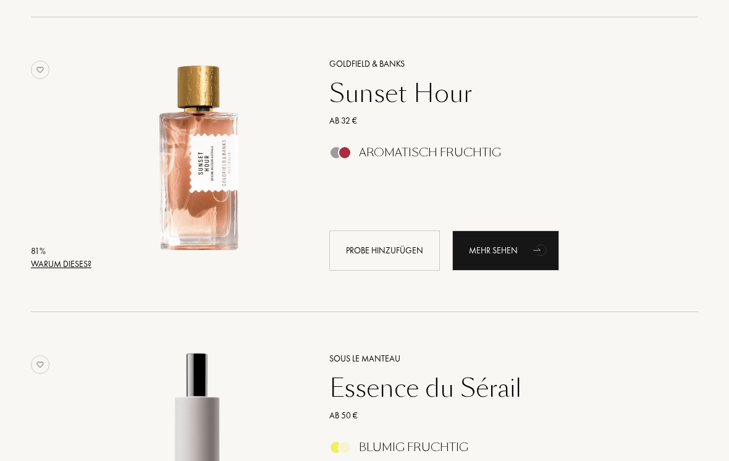
click at [515, 256] on div "Mehr sehen" at bounding box center [505, 251] width 107 height 40
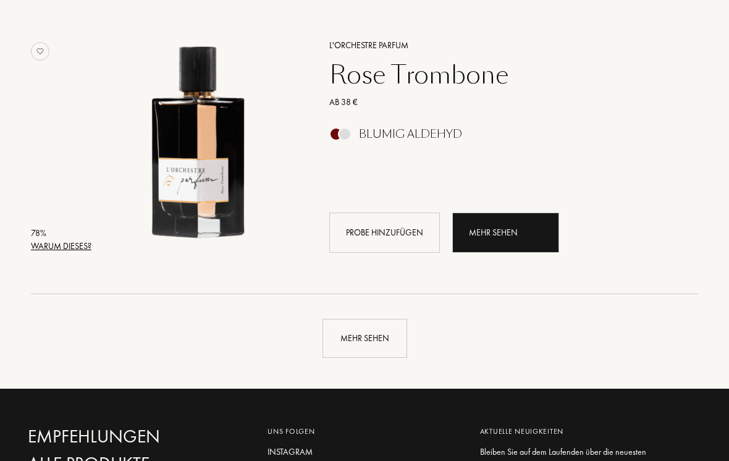
scroll to position [5763, 0]
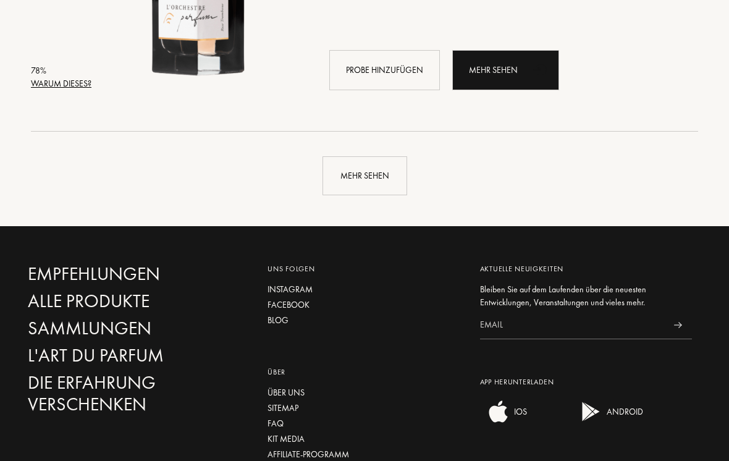
click at [359, 170] on div "Mehr sehen" at bounding box center [365, 175] width 85 height 39
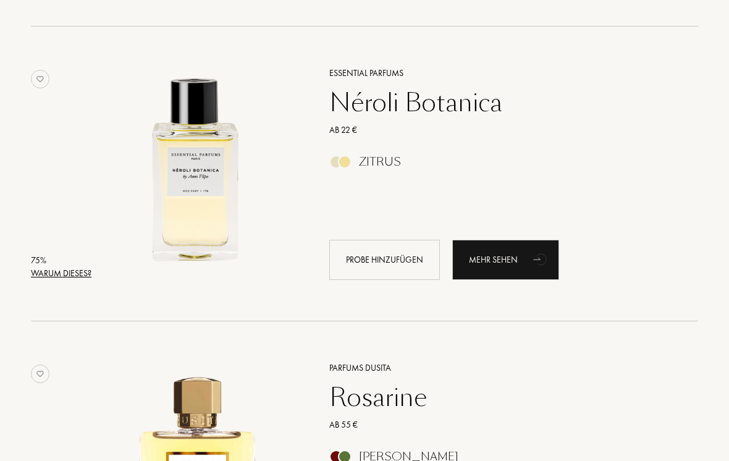
scroll to position [8411, 0]
click at [519, 260] on div "Mehr sehen" at bounding box center [505, 260] width 107 height 40
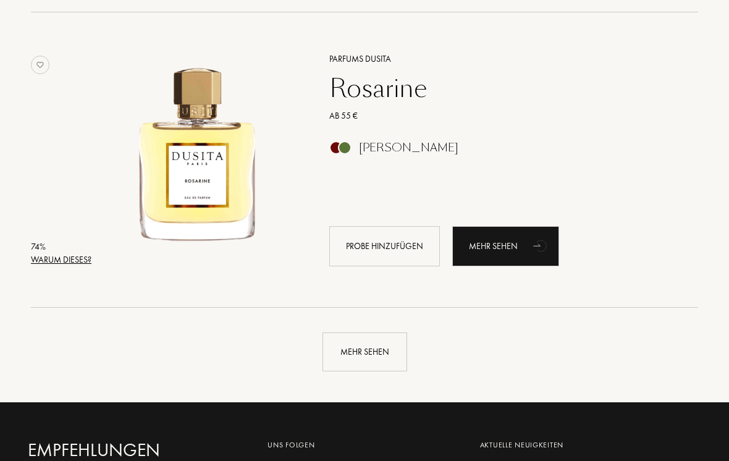
scroll to position [8720, 0]
click at [515, 252] on div "Mehr sehen" at bounding box center [505, 246] width 107 height 40
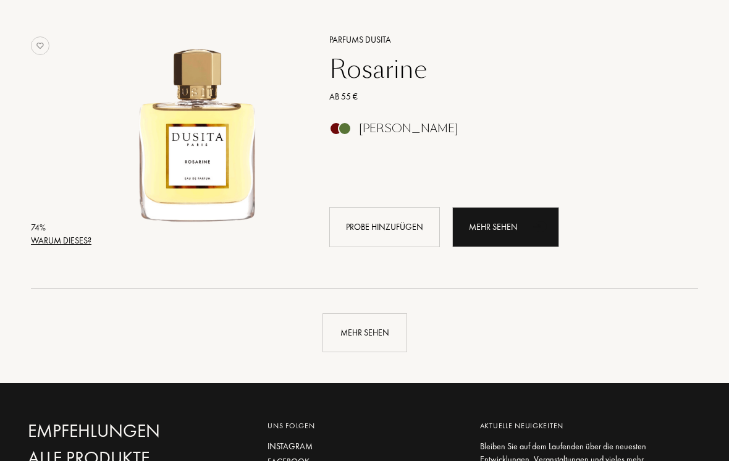
click at [391, 329] on div "Mehr sehen" at bounding box center [365, 332] width 85 height 39
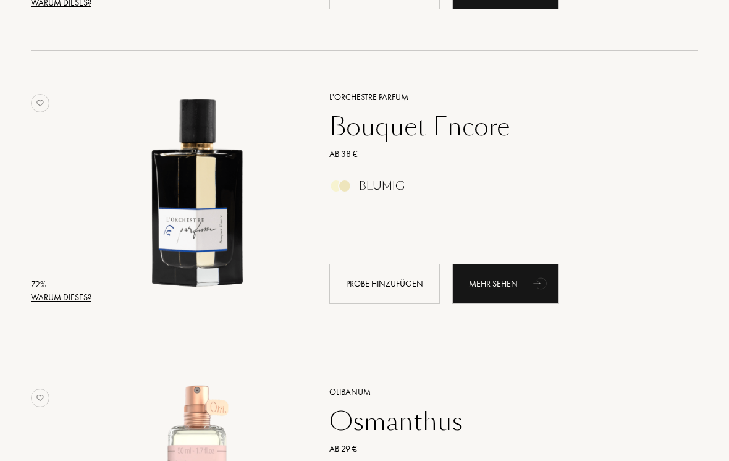
scroll to position [9566, 0]
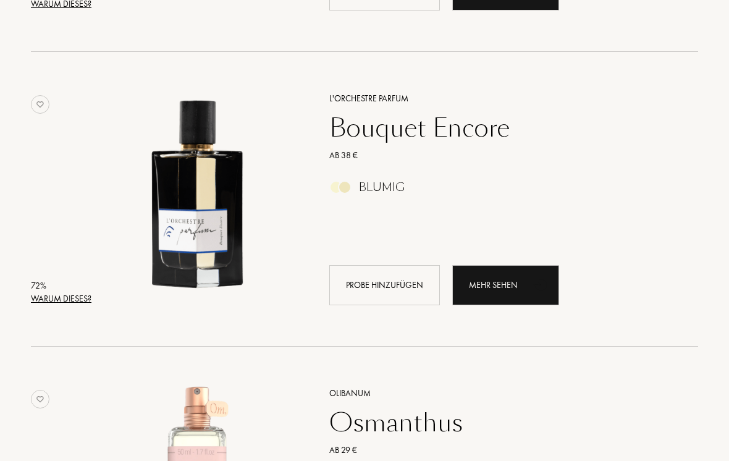
click at [523, 289] on div "Mehr sehen" at bounding box center [505, 285] width 107 height 40
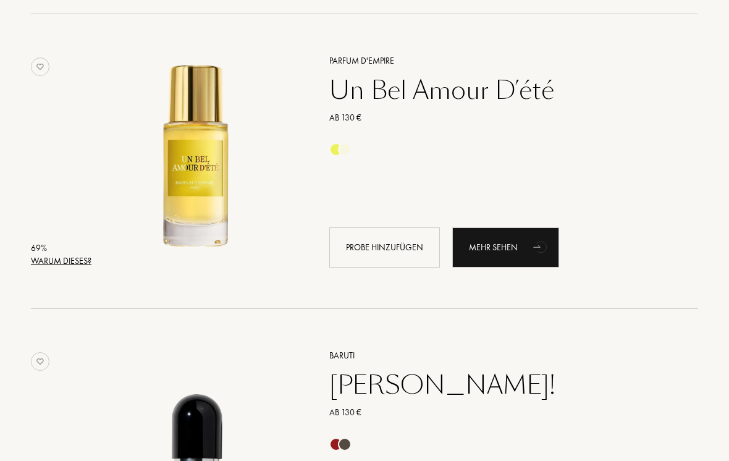
scroll to position [10194, 0]
click at [526, 250] on div "Mehr sehen" at bounding box center [505, 247] width 107 height 40
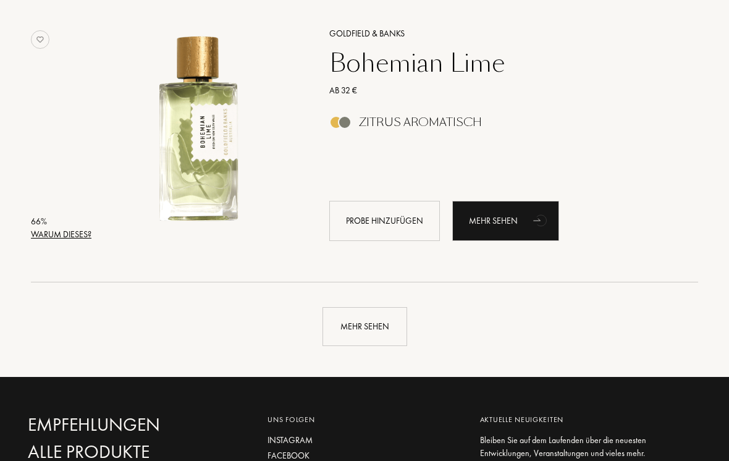
scroll to position [11701, 0]
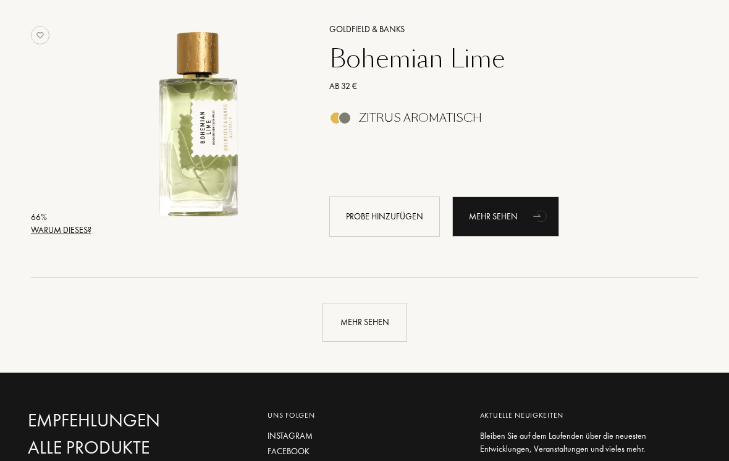
click at [381, 329] on div "Mehr sehen" at bounding box center [365, 323] width 85 height 39
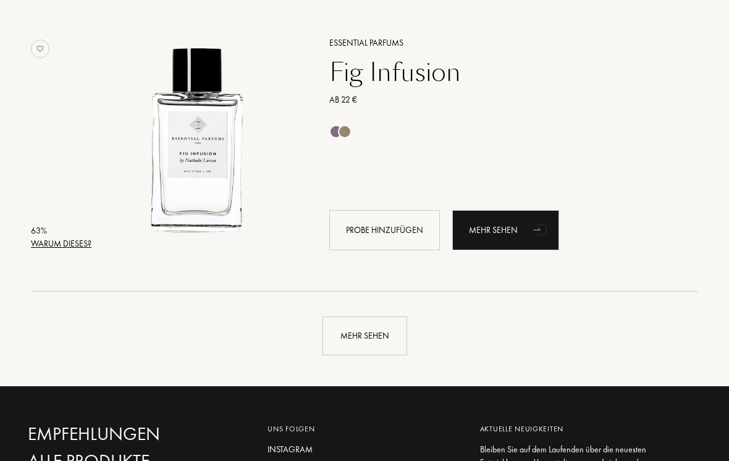
scroll to position [14638, 0]
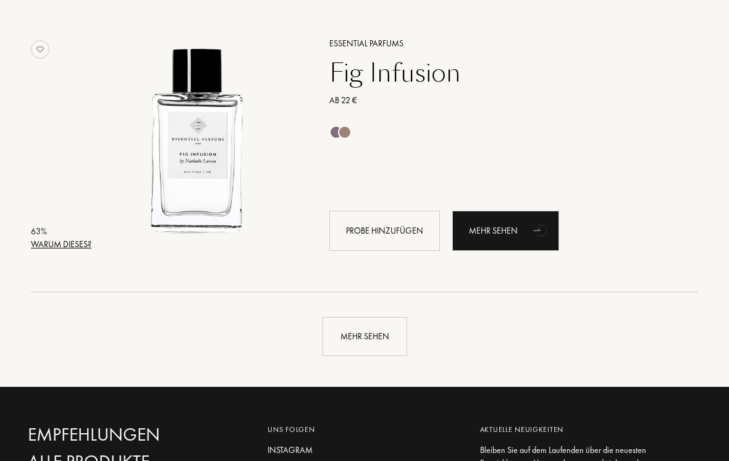
click at [382, 338] on div "Mehr sehen" at bounding box center [365, 336] width 85 height 39
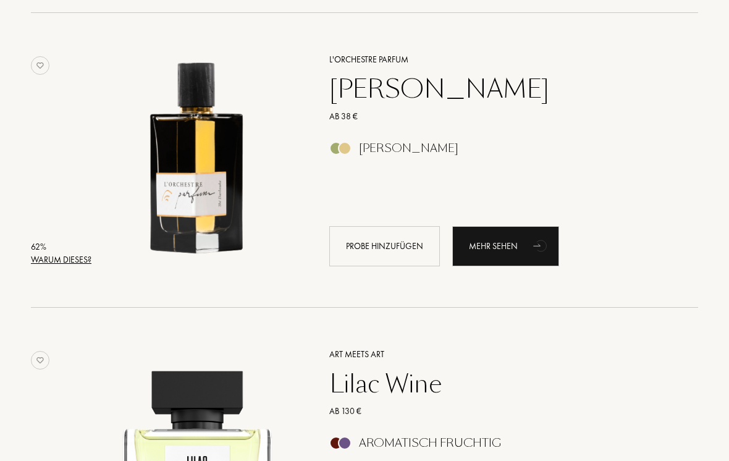
scroll to position [14922, 0]
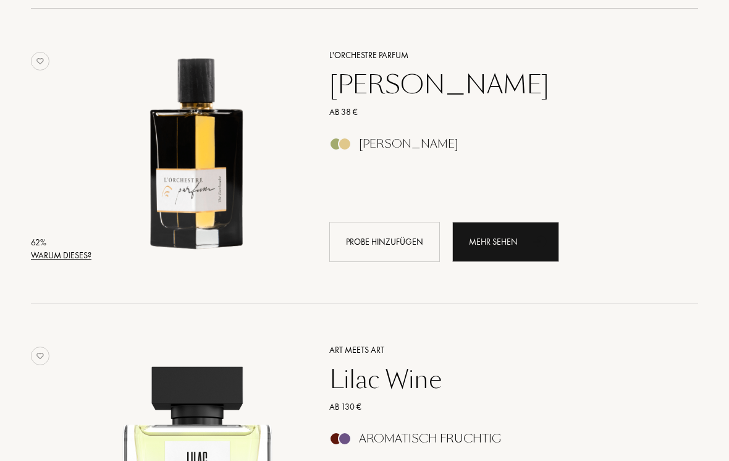
click at [525, 240] on div "Mehr sehen" at bounding box center [505, 242] width 107 height 40
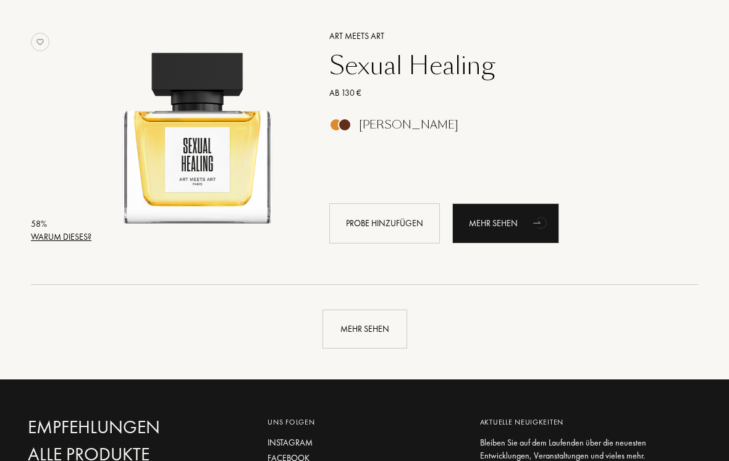
scroll to position [17596, 0]
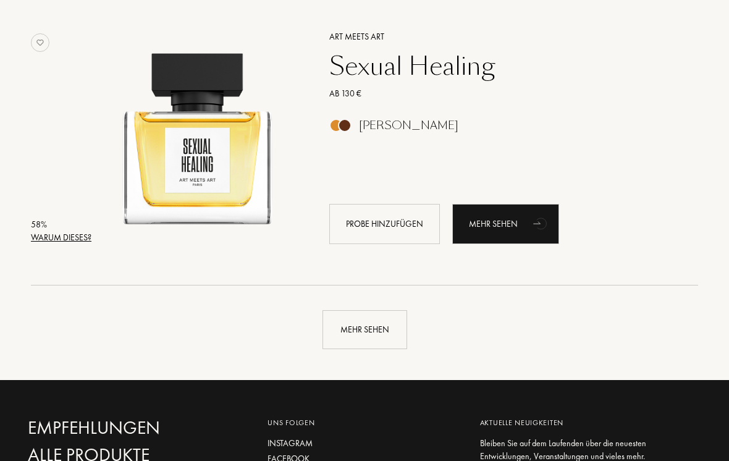
click at [387, 337] on div "Mehr sehen" at bounding box center [365, 330] width 85 height 39
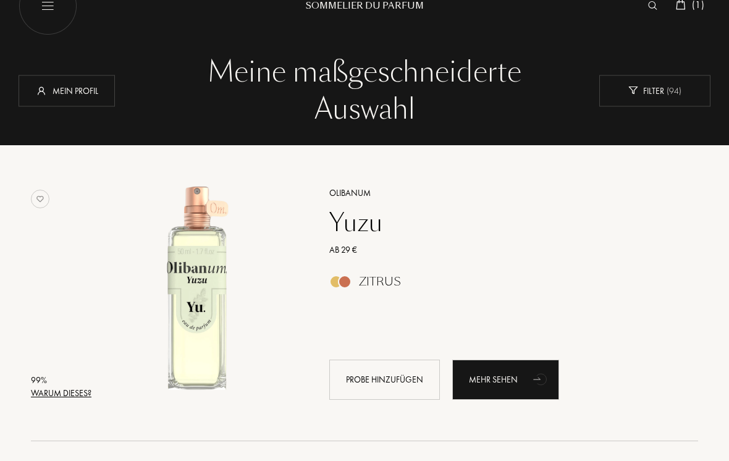
scroll to position [0, 0]
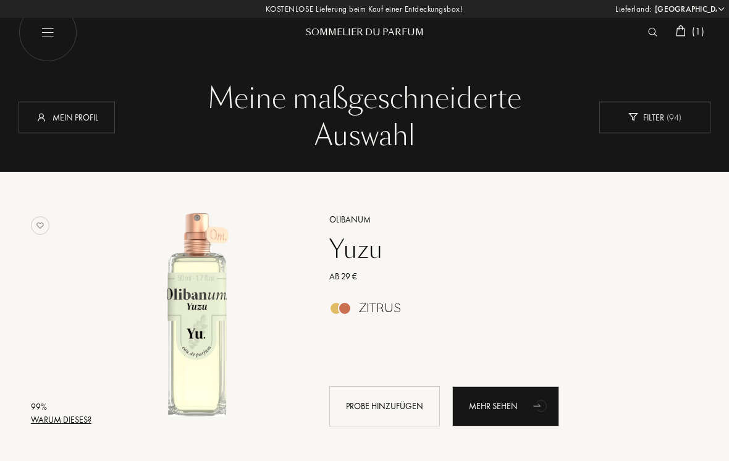
click at [702, 32] on span "( 1 )" at bounding box center [698, 31] width 12 height 13
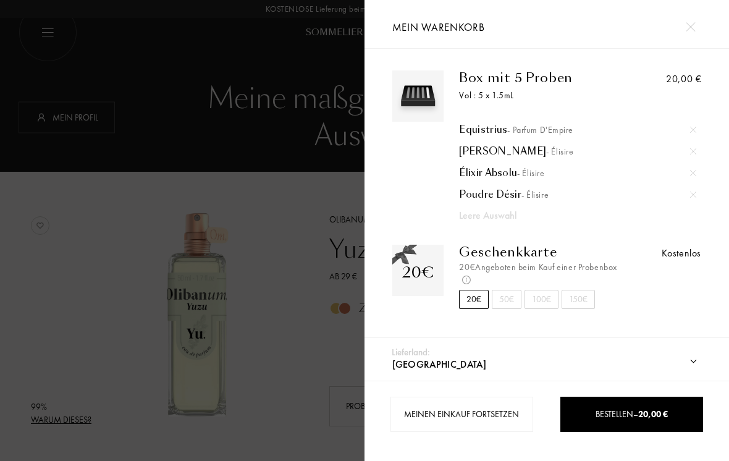
click at [510, 127] on span "- Parfum d'Empire" at bounding box center [540, 129] width 66 height 11
click at [546, 155] on span "- Élisire" at bounding box center [559, 151] width 27 height 11
click at [528, 179] on span "- Élisire" at bounding box center [530, 173] width 27 height 11
click at [530, 198] on span "- Élisire" at bounding box center [535, 194] width 27 height 11
click at [698, 26] on div at bounding box center [691, 27] width 22 height 22
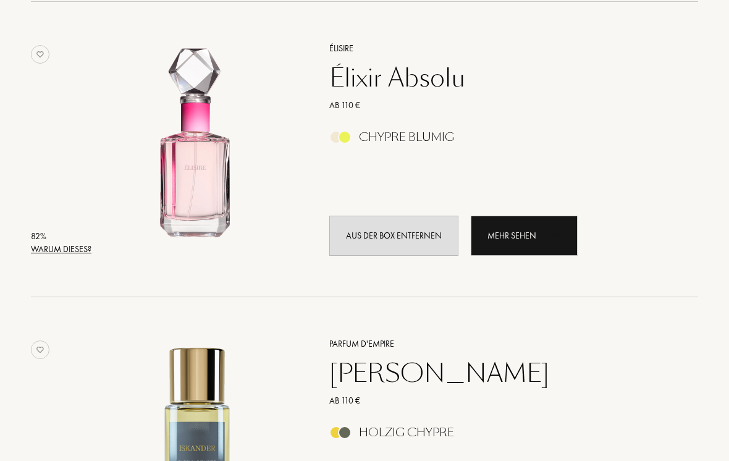
scroll to position [4008, 0]
click at [544, 237] on div "Mehr sehen" at bounding box center [524, 236] width 107 height 40
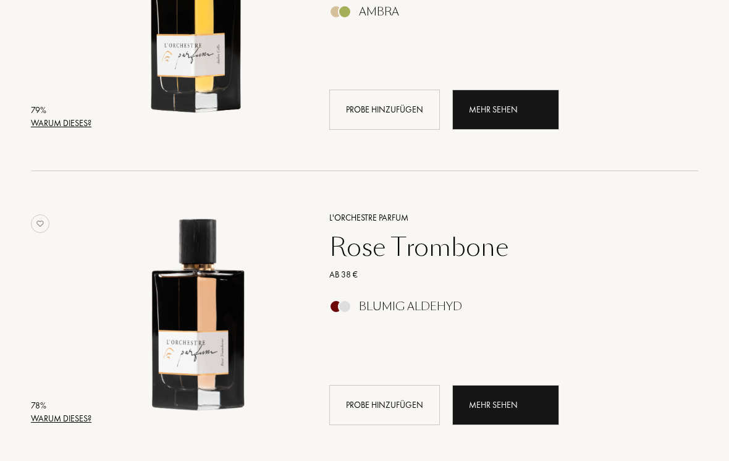
scroll to position [5610, 0]
click at [524, 407] on div "Mehr sehen" at bounding box center [505, 405] width 107 height 40
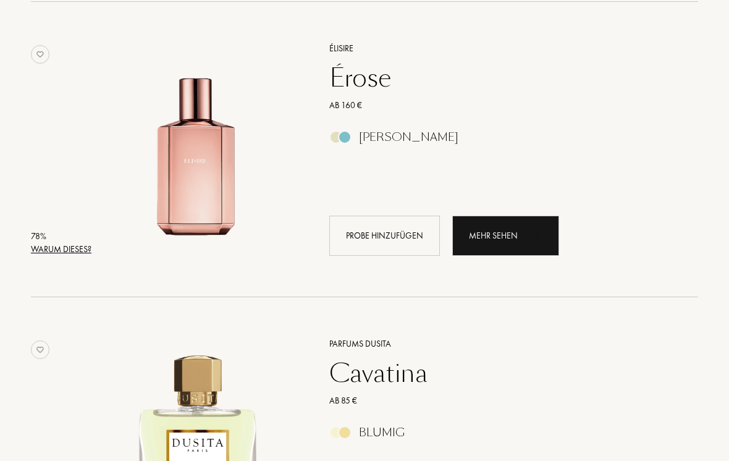
scroll to position [6369, 0]
click at [519, 234] on div "Mehr sehen" at bounding box center [505, 236] width 107 height 40
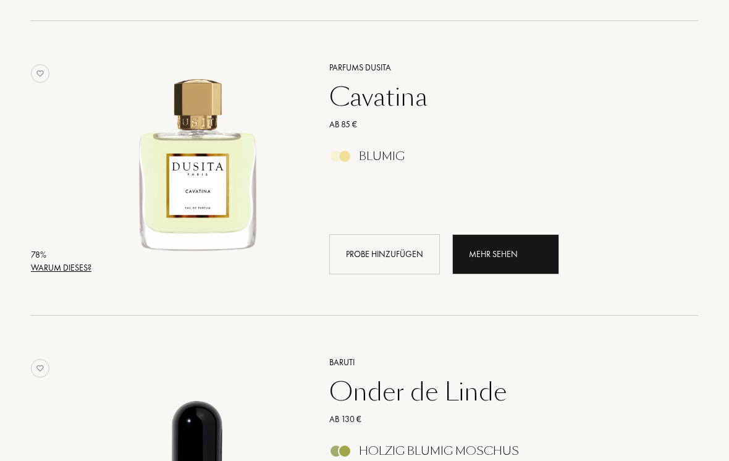
scroll to position [6646, 0]
click at [532, 260] on icon "animation" at bounding box center [541, 252] width 25 height 25
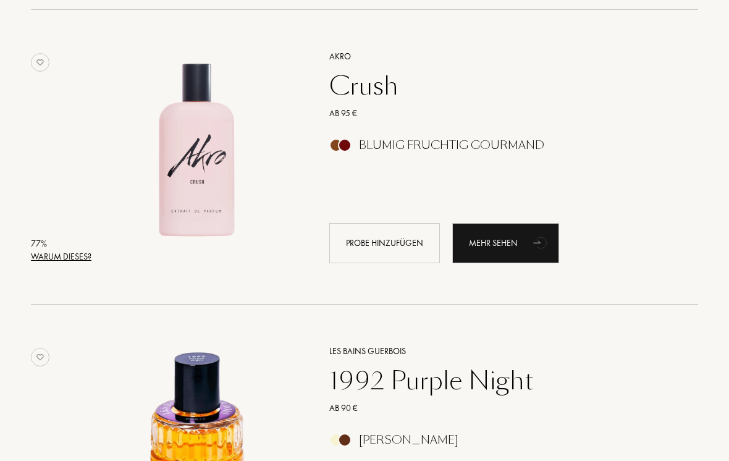
scroll to position [7275, 0]
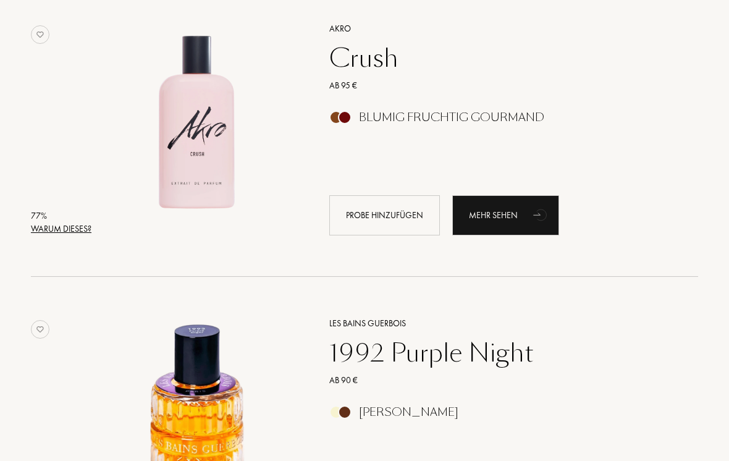
click at [526, 218] on div "Mehr sehen" at bounding box center [505, 215] width 107 height 40
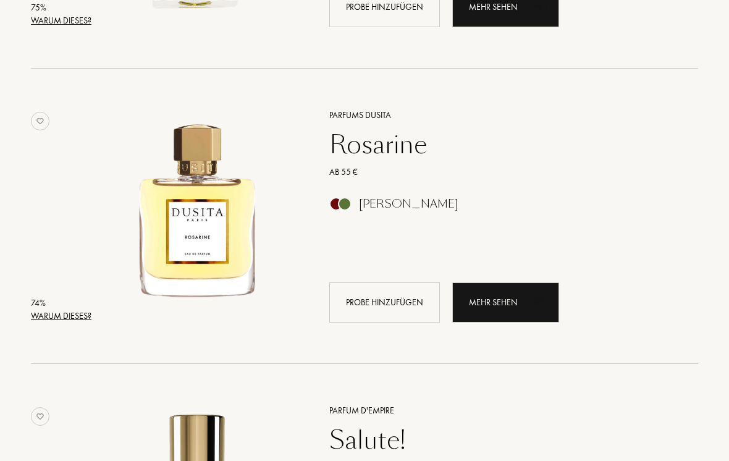
scroll to position [8675, 0]
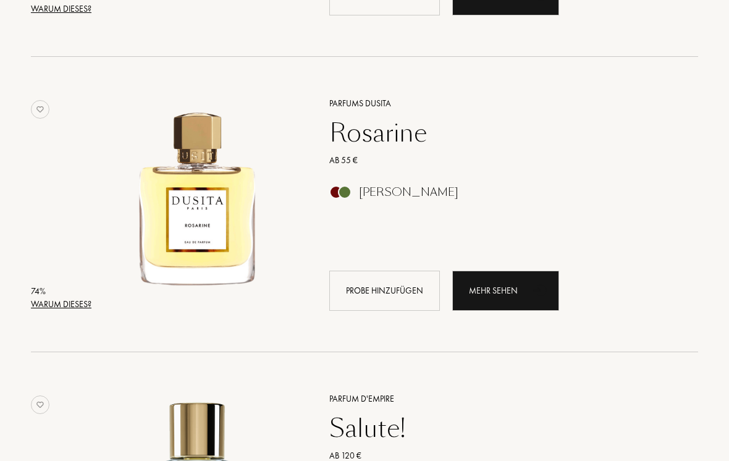
click at [547, 291] on icon "animation" at bounding box center [541, 290] width 25 height 25
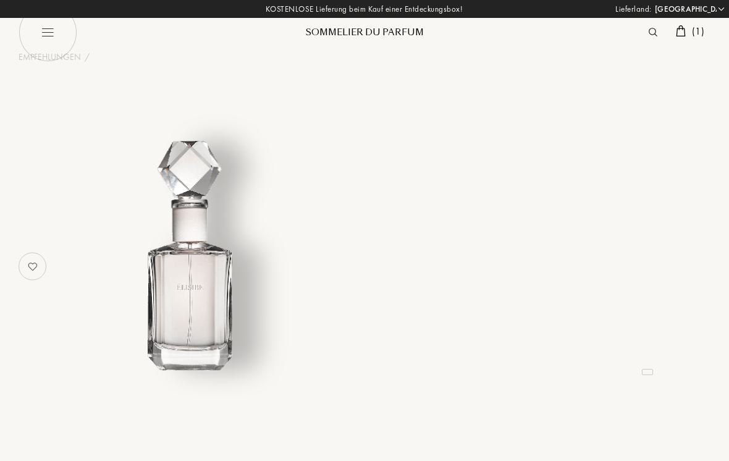
select select "DE"
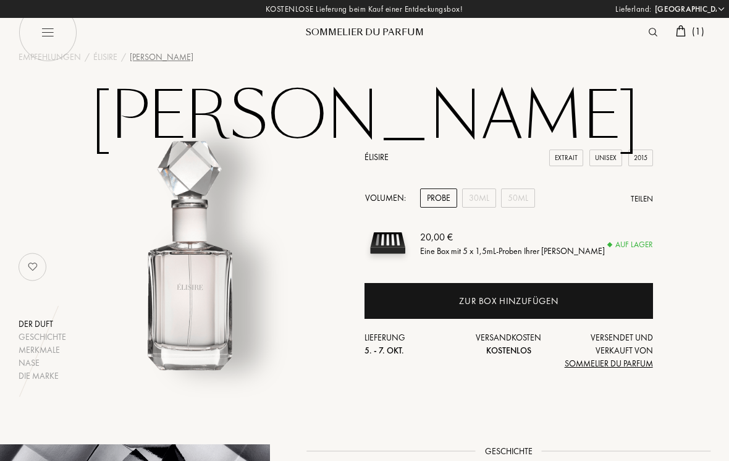
click at [530, 200] on div "50mL" at bounding box center [518, 198] width 34 height 19
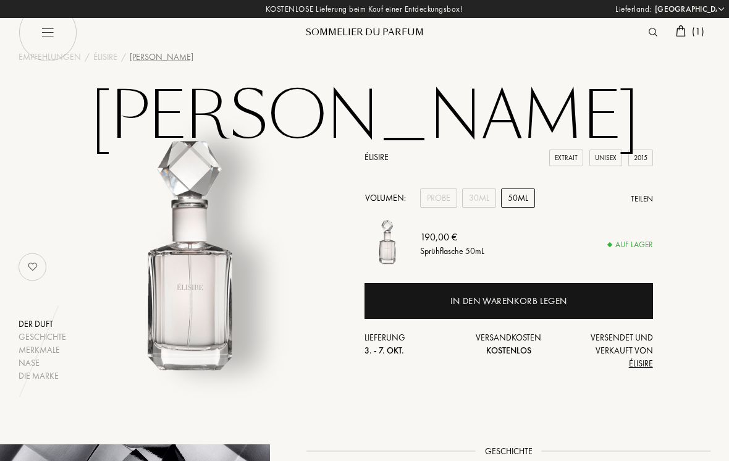
click at [484, 196] on div "30mL" at bounding box center [479, 198] width 34 height 19
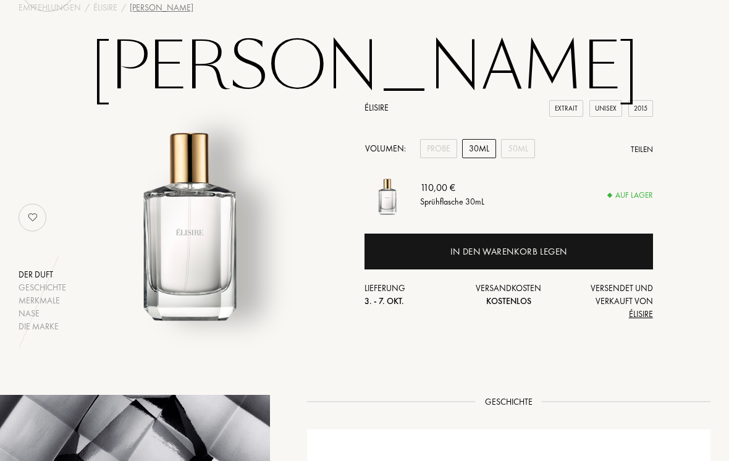
scroll to position [46, 0]
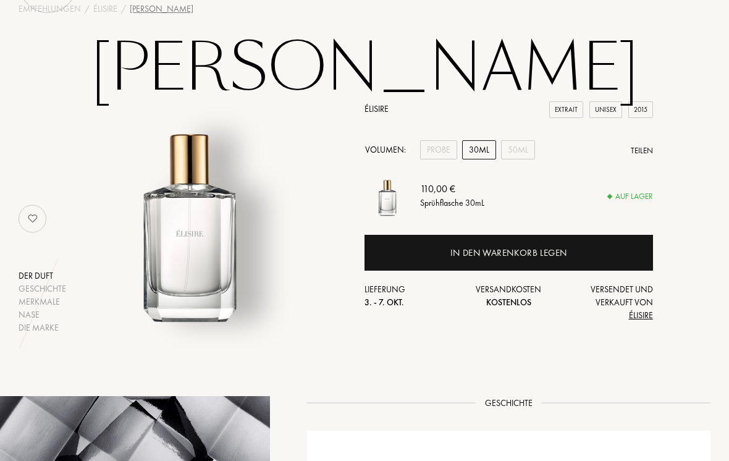
click at [590, 248] on div "In den Warenkorb legen" at bounding box center [509, 254] width 289 height 36
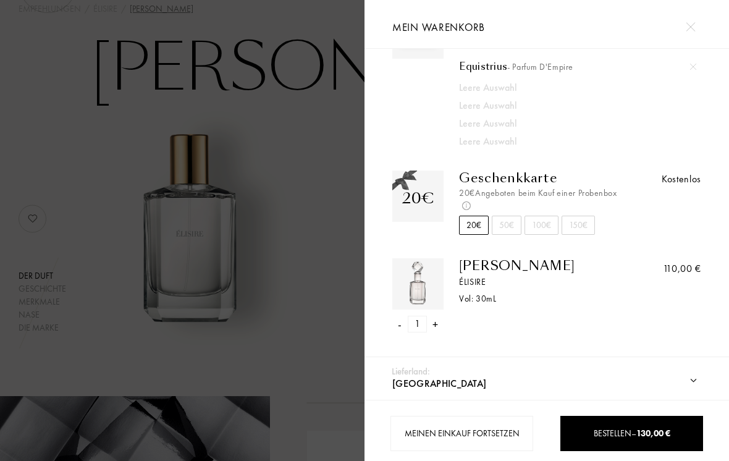
scroll to position [64, 0]
click at [396, 322] on div "- 1 +" at bounding box center [418, 324] width 51 height 17
click at [401, 325] on div "-" at bounding box center [400, 324] width 4 height 17
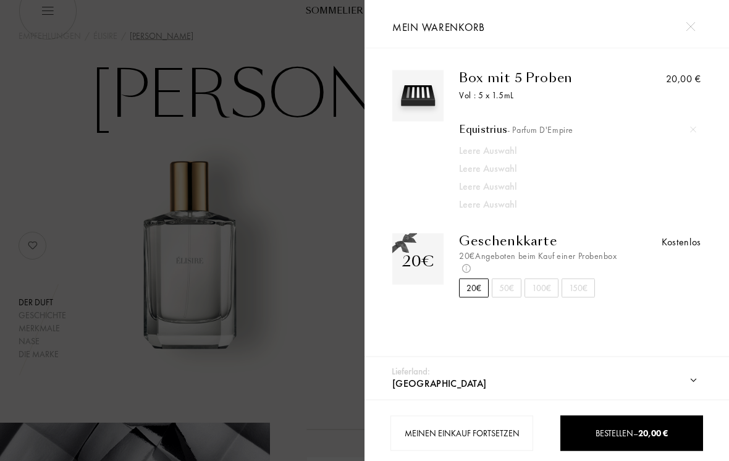
scroll to position [21, 0]
click at [694, 28] on img at bounding box center [690, 26] width 9 height 9
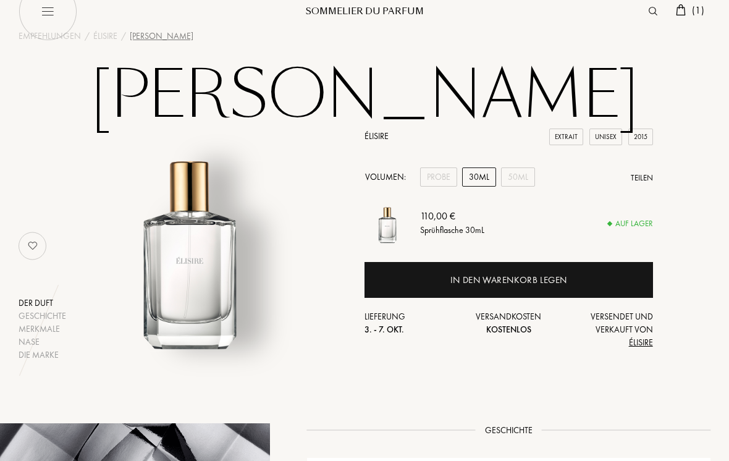
click at [446, 180] on div "Probe" at bounding box center [438, 177] width 37 height 19
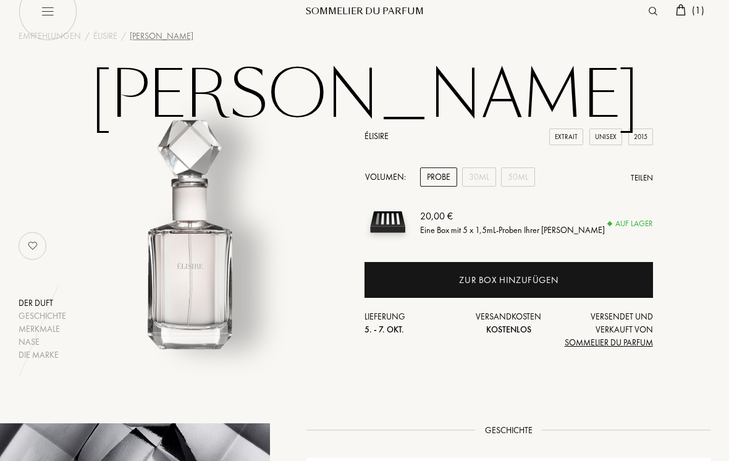
click at [536, 282] on div "Zur Box hinzufügen" at bounding box center [508, 280] width 99 height 14
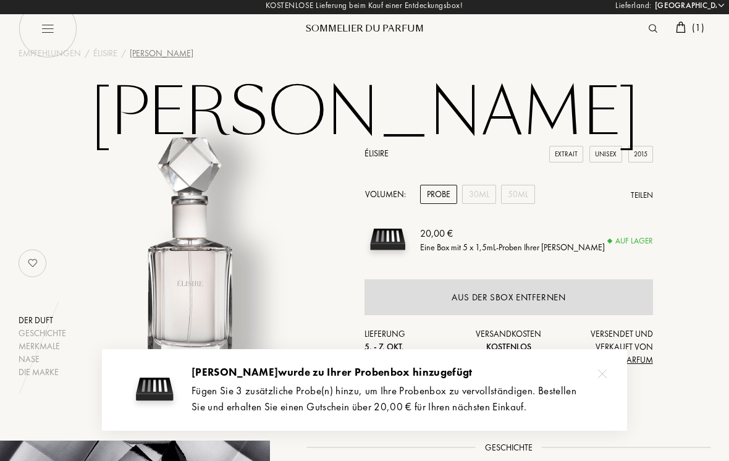
scroll to position [0, 0]
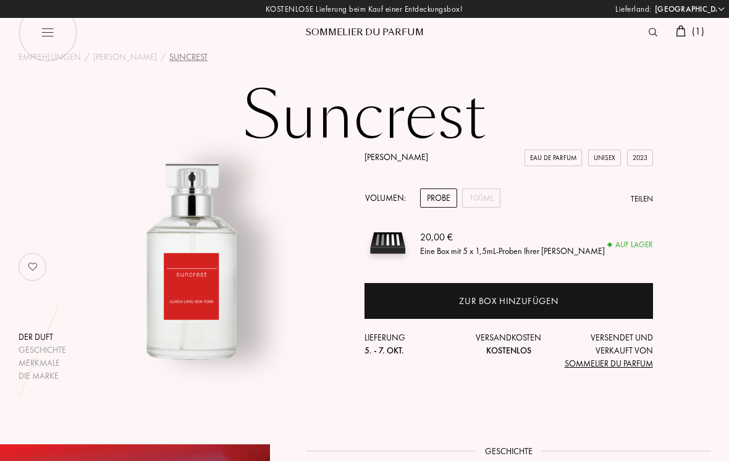
select select "DE"
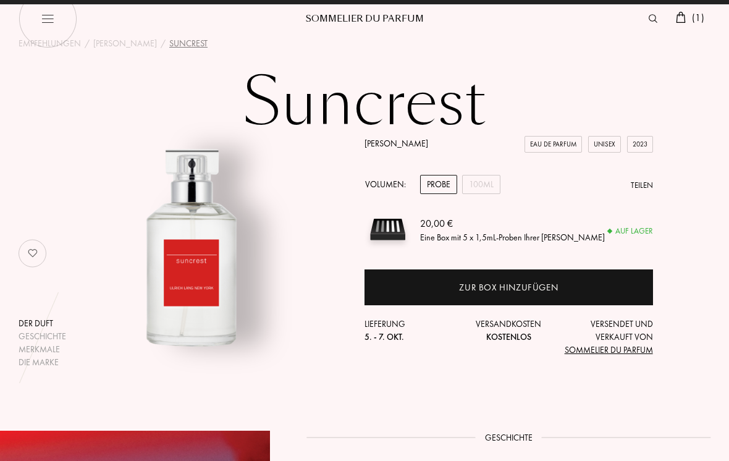
scroll to position [15, 0]
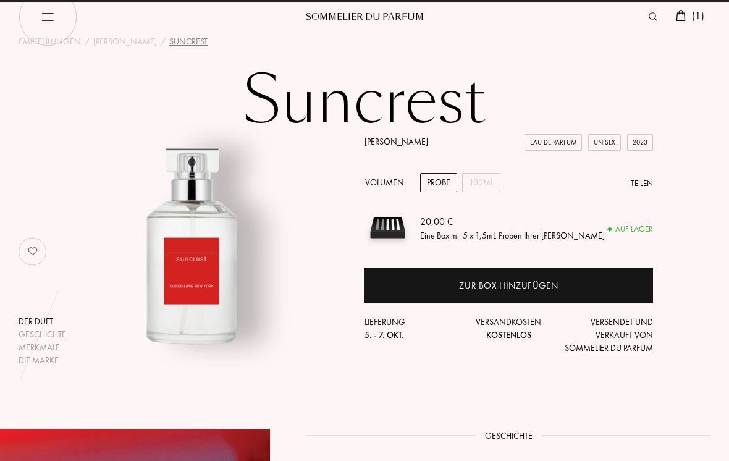
click at [605, 291] on div "Zur Box hinzufügen" at bounding box center [509, 286] width 289 height 36
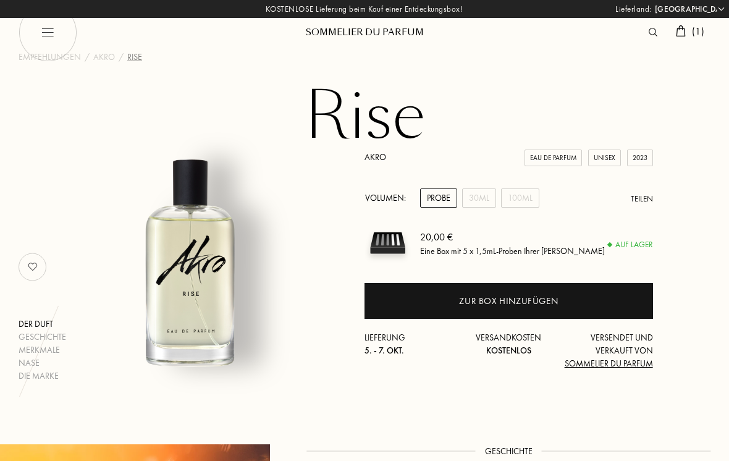
select select "DE"
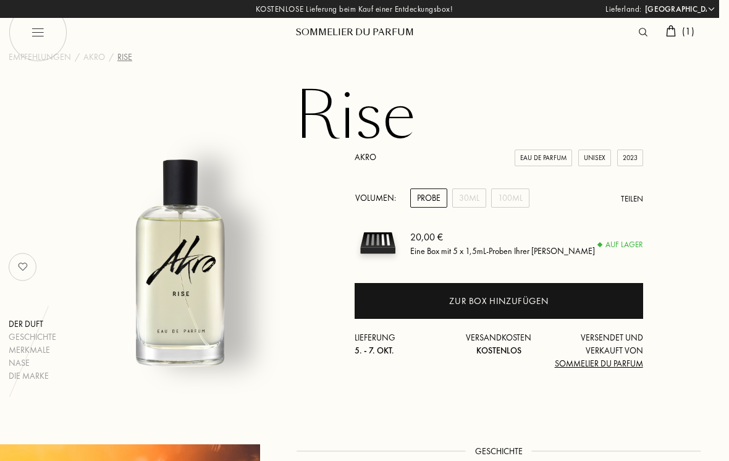
scroll to position [0, 10]
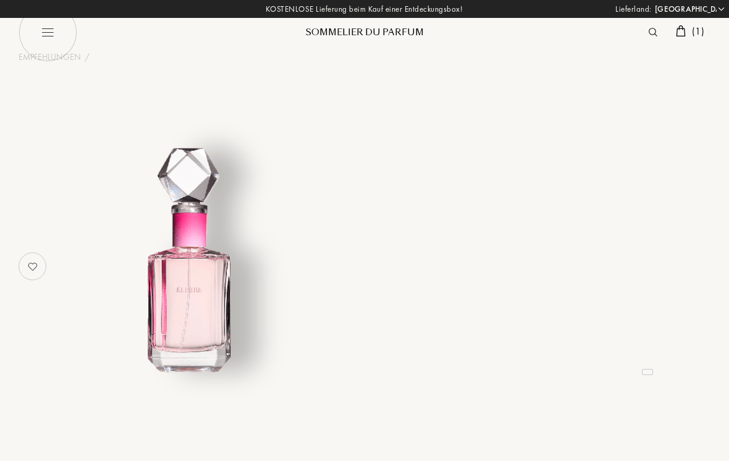
select select "DE"
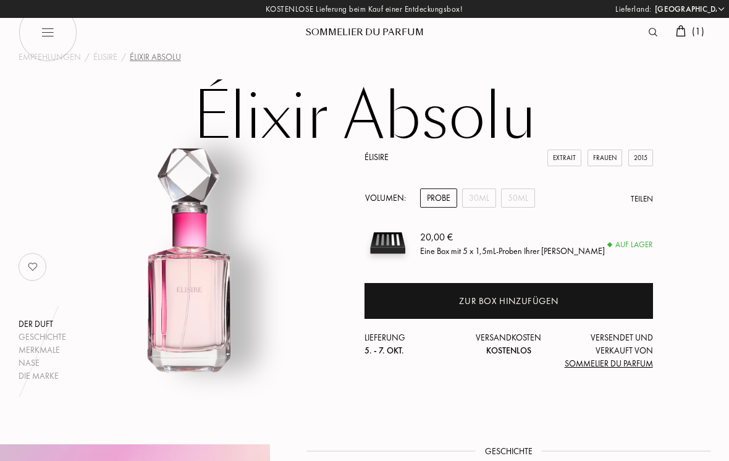
click at [516, 199] on div "50mL" at bounding box center [518, 198] width 34 height 19
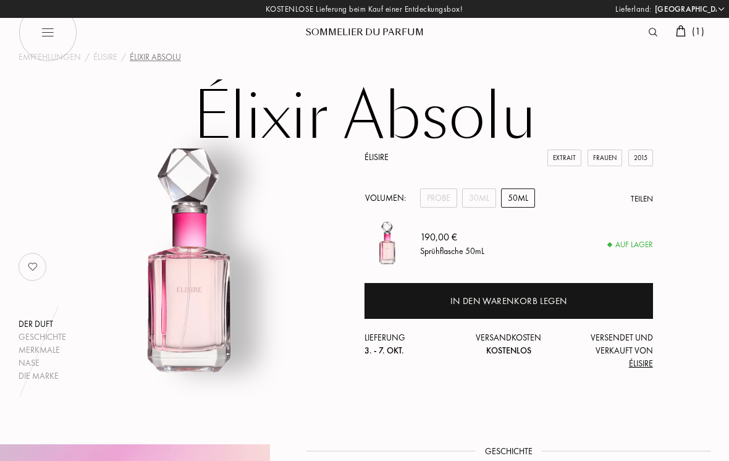
click at [482, 200] on div "30mL" at bounding box center [479, 198] width 34 height 19
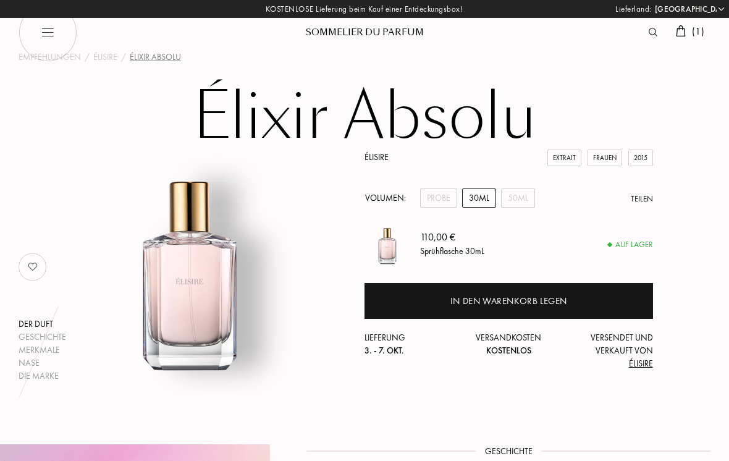
click at [440, 193] on div "Probe" at bounding box center [438, 198] width 37 height 19
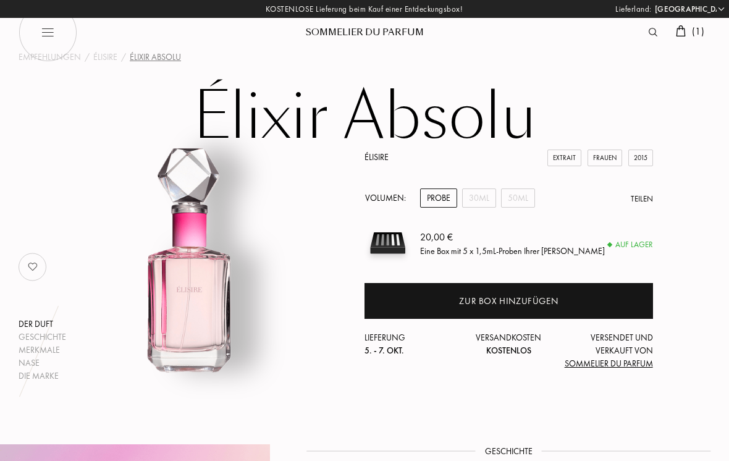
click at [533, 314] on div "Zur Box hinzufügen" at bounding box center [509, 301] width 289 height 36
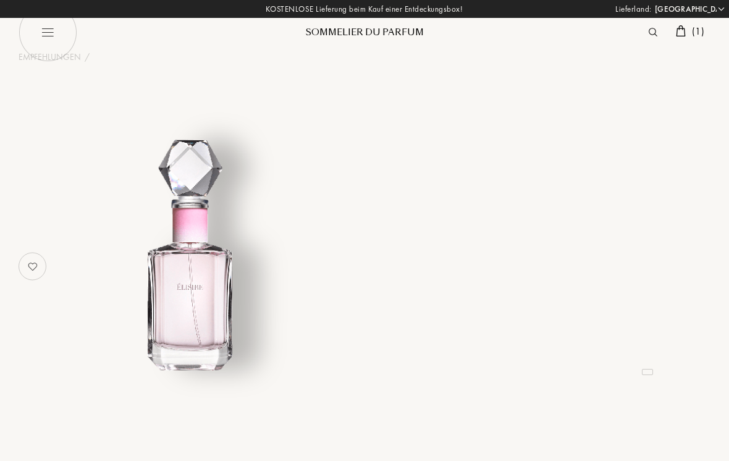
select select "DE"
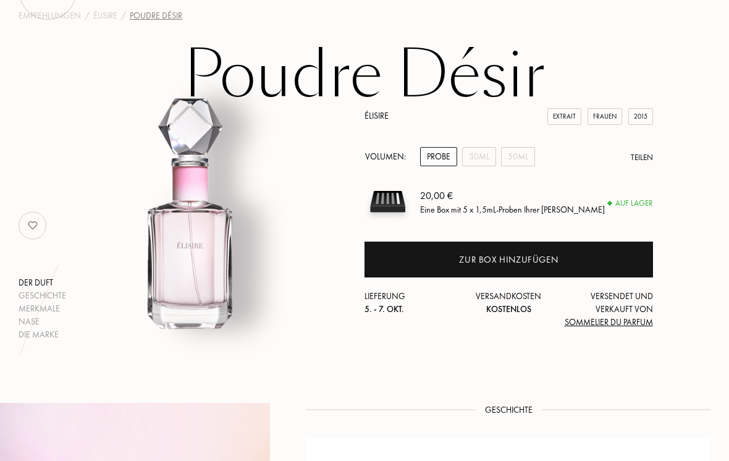
scroll to position [41, 0]
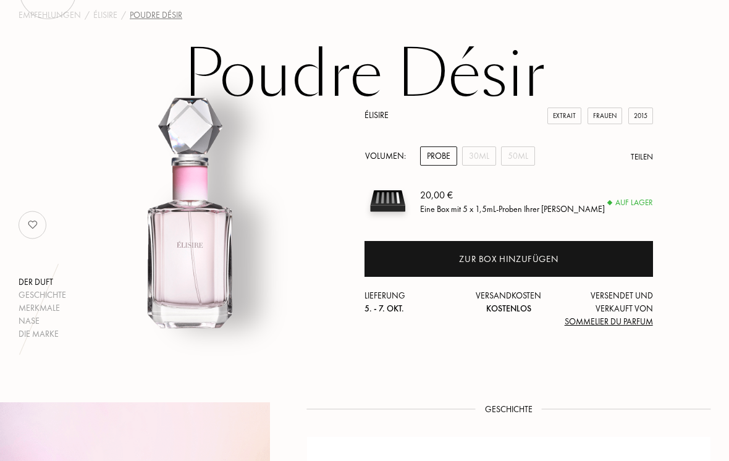
click at [581, 266] on div "Zur Box hinzufügen" at bounding box center [509, 260] width 289 height 36
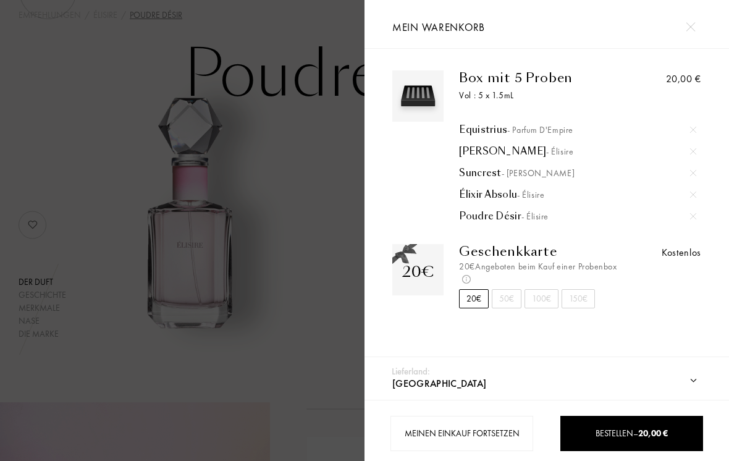
click at [529, 173] on span "- [PERSON_NAME]" at bounding box center [538, 173] width 73 height 11
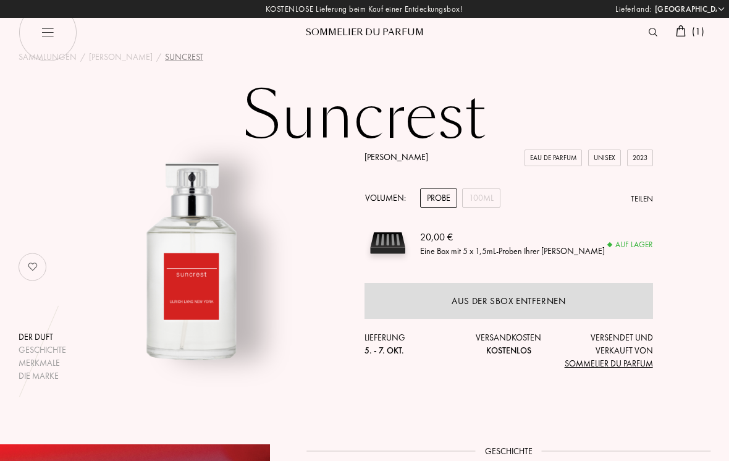
select select "DE"
click at [534, 295] on div "Aus der SBox entfernen" at bounding box center [509, 301] width 114 height 14
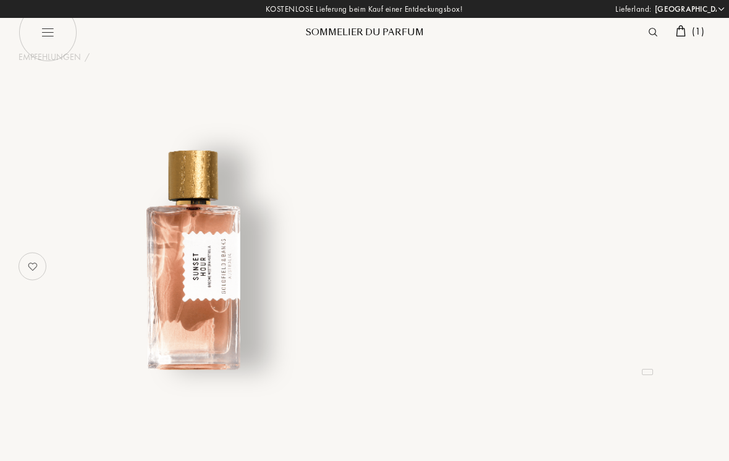
select select "DE"
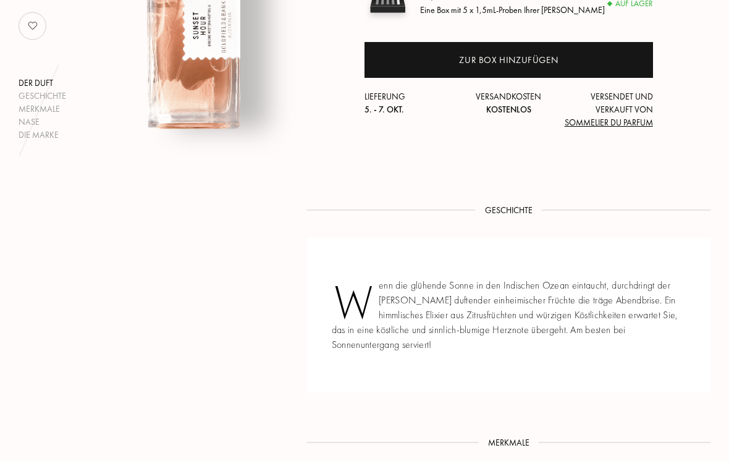
scroll to position [220, 0]
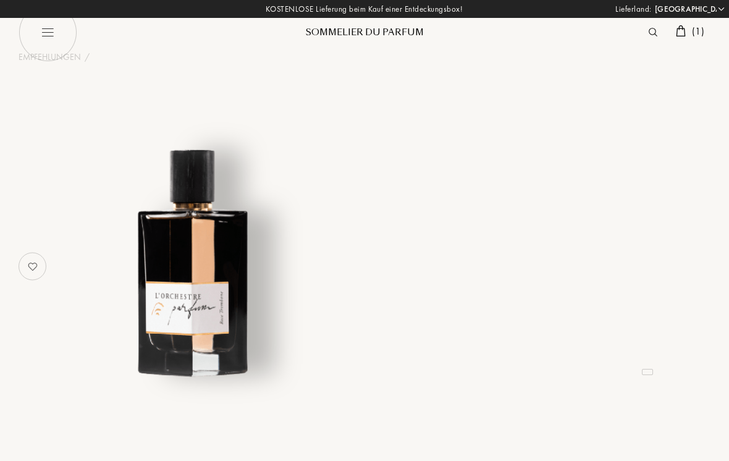
select select "DE"
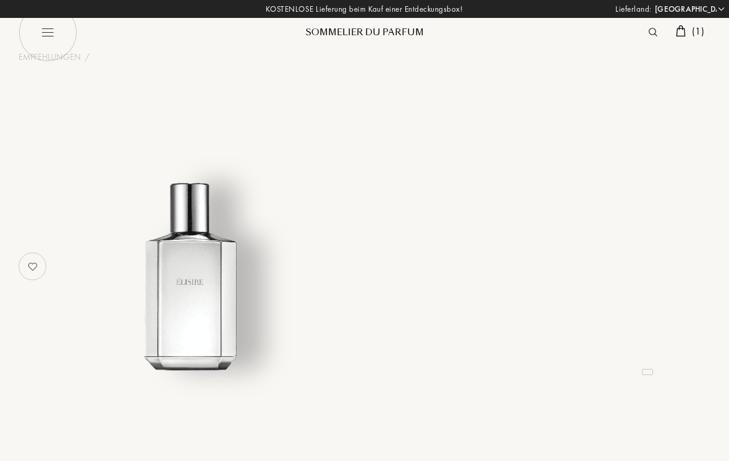
select select "DE"
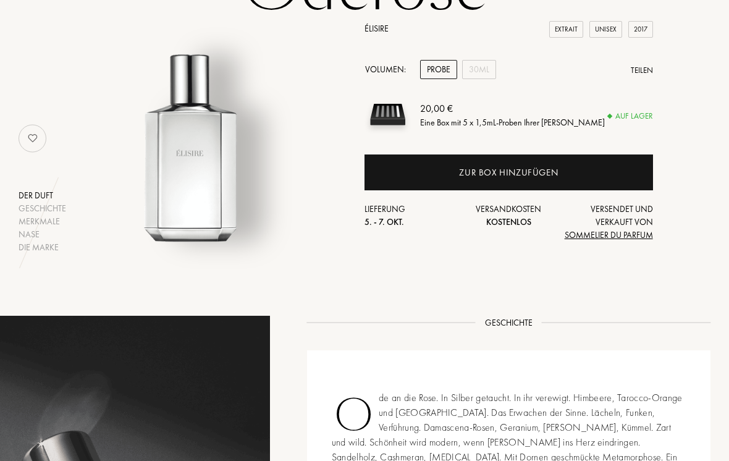
scroll to position [120, 0]
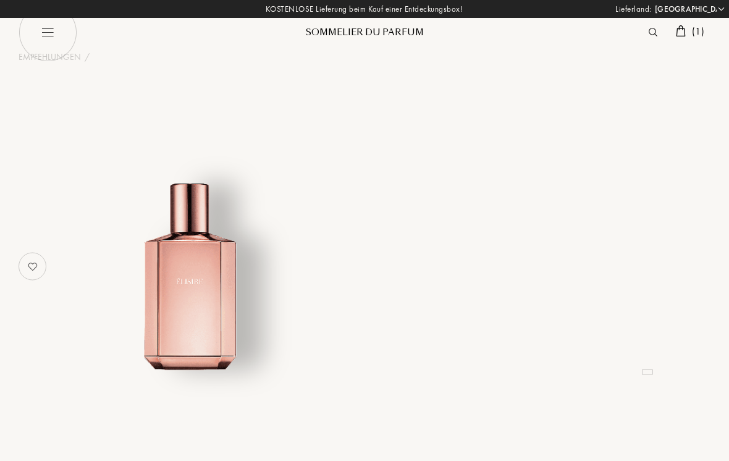
select select "DE"
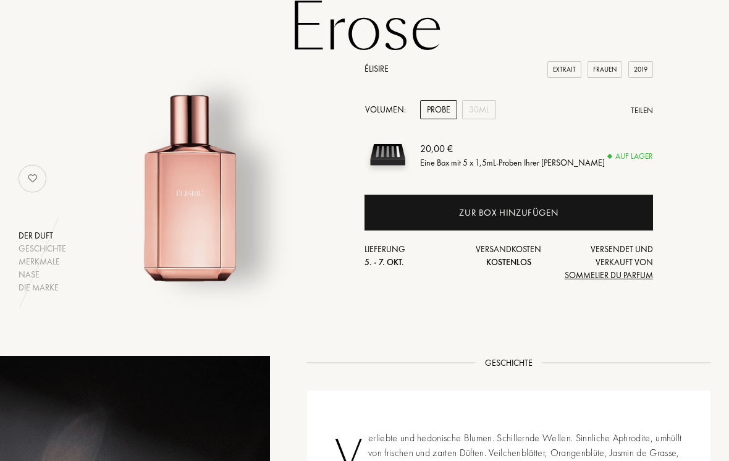
scroll to position [53, 0]
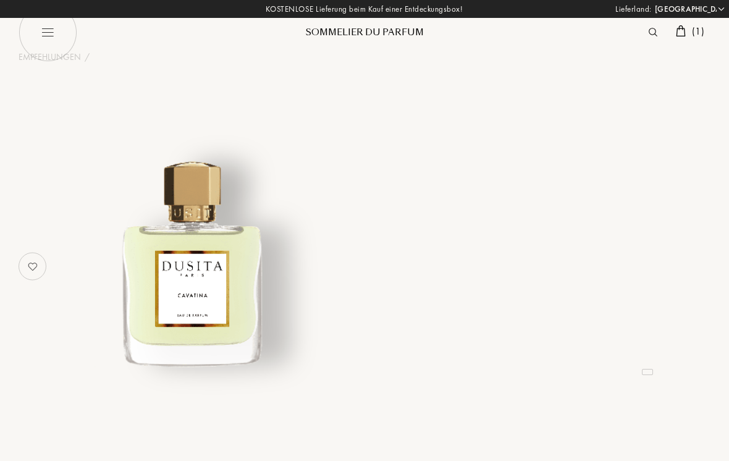
select select "DE"
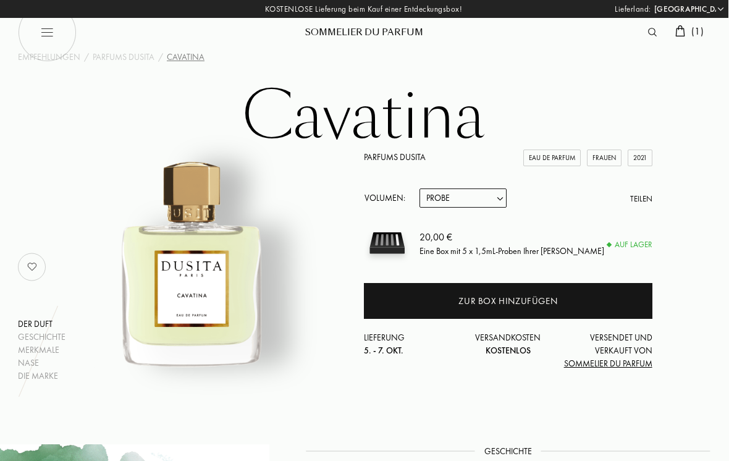
scroll to position [0, 33]
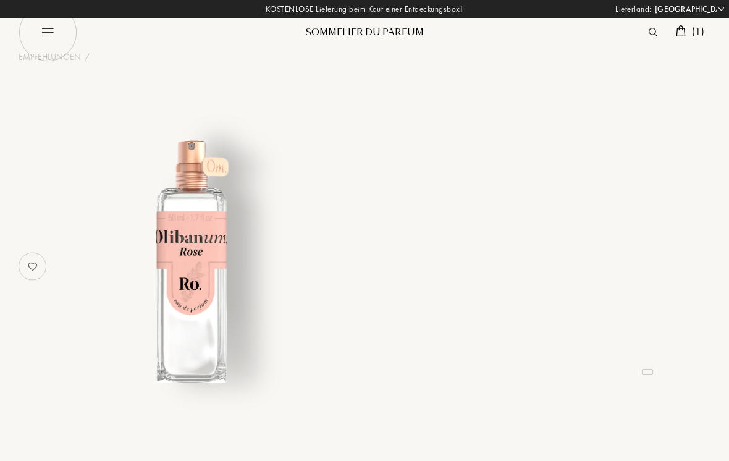
select select "DE"
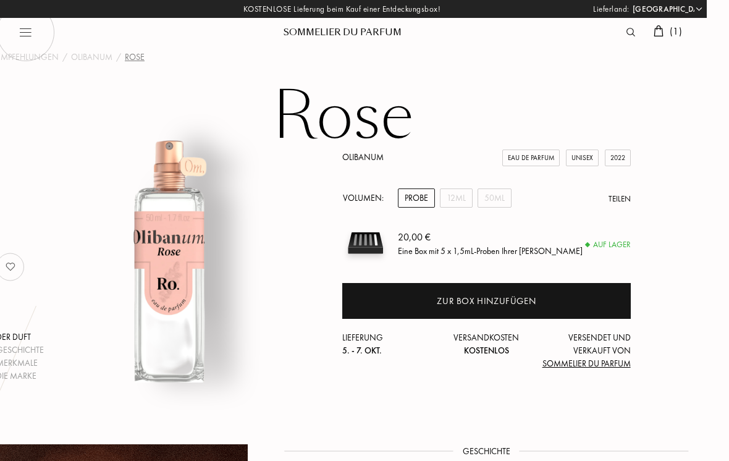
scroll to position [0, 23]
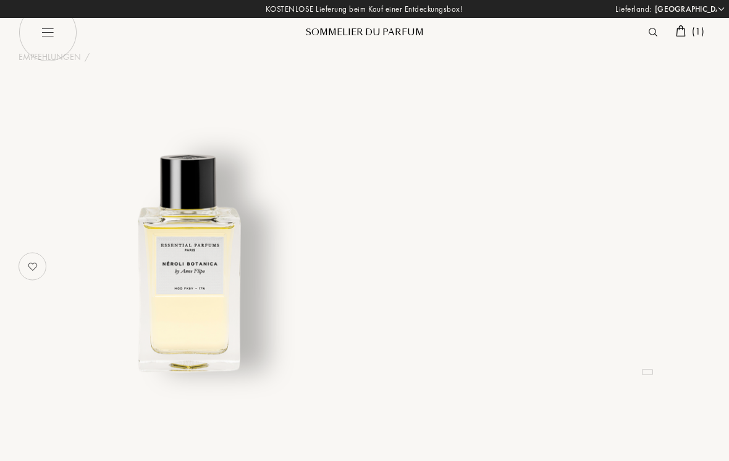
select select "DE"
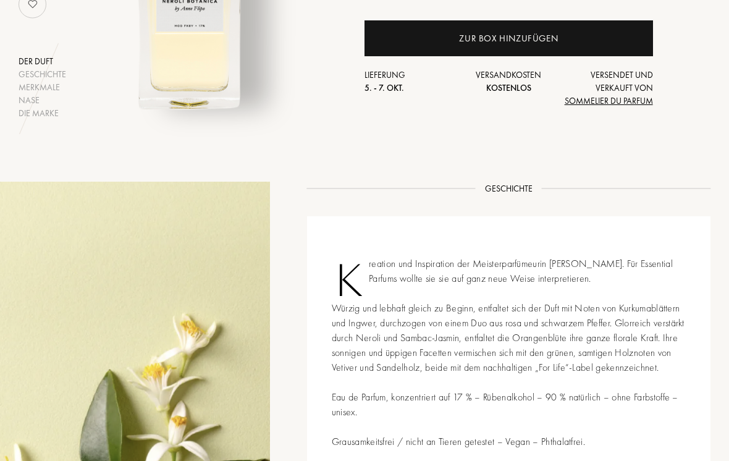
scroll to position [199, 0]
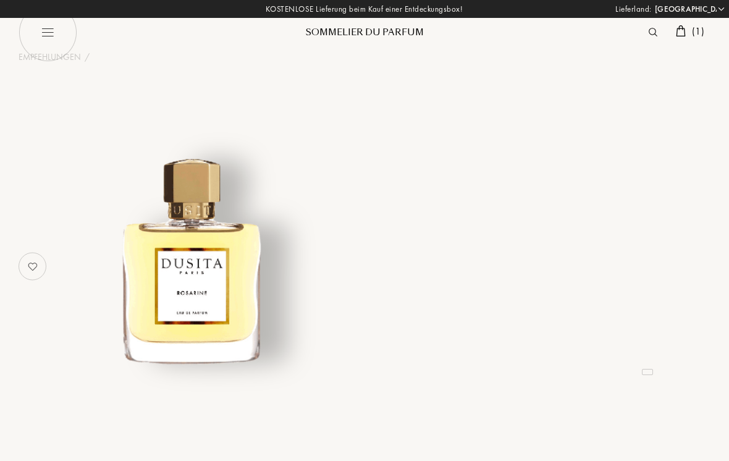
select select "DE"
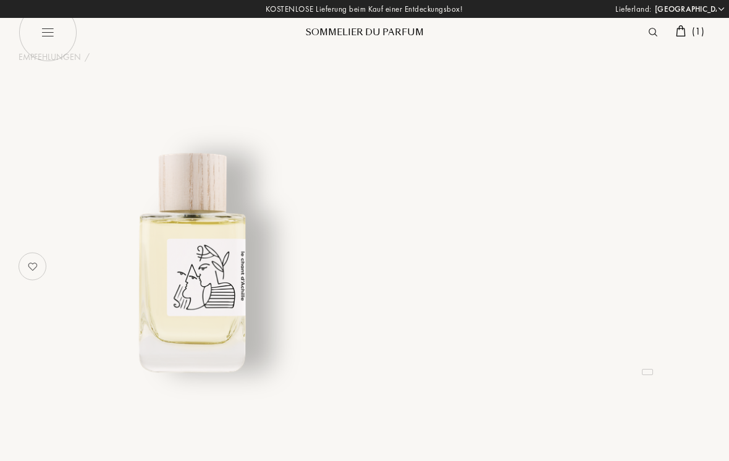
select select "DE"
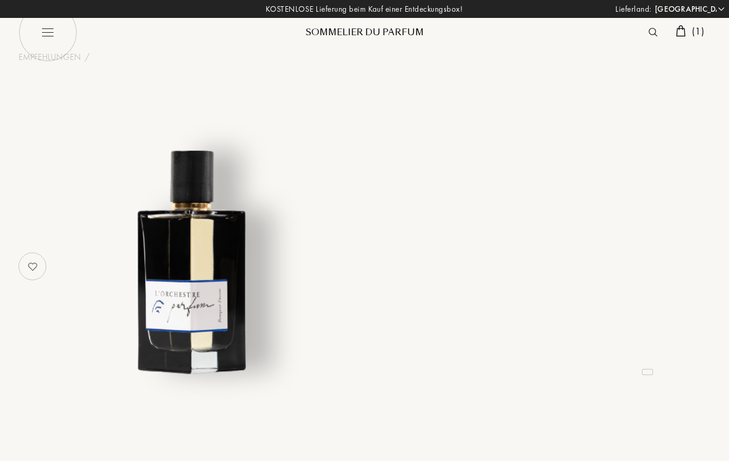
select select "DE"
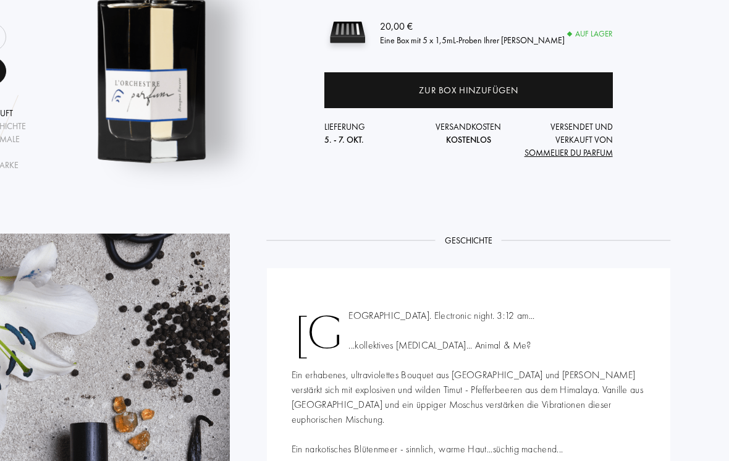
scroll to position [197, 40]
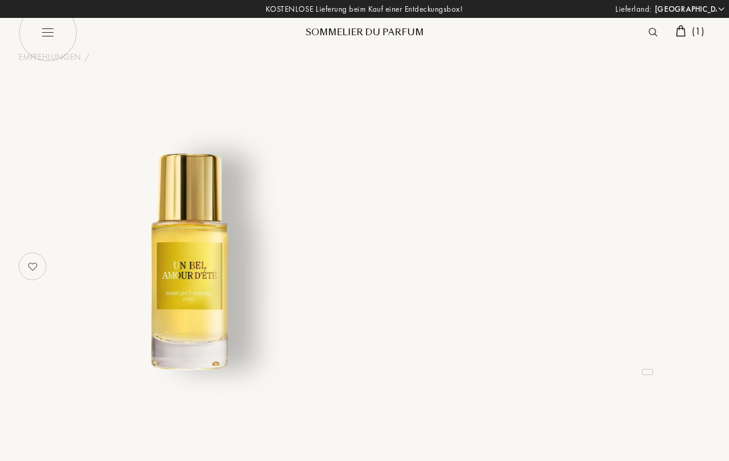
select select "DE"
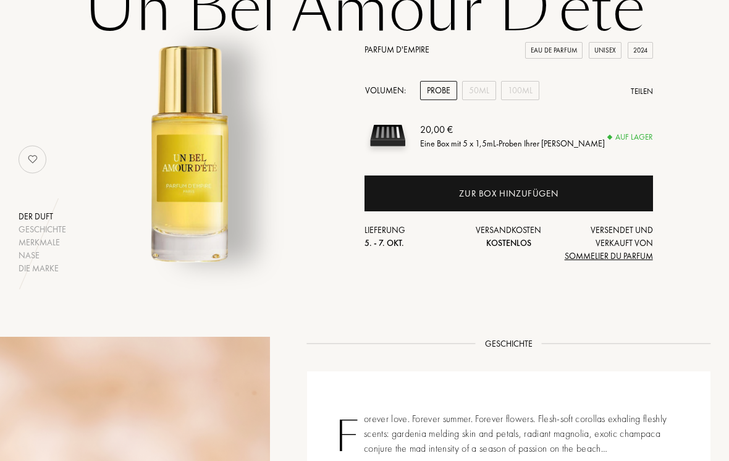
scroll to position [67, 0]
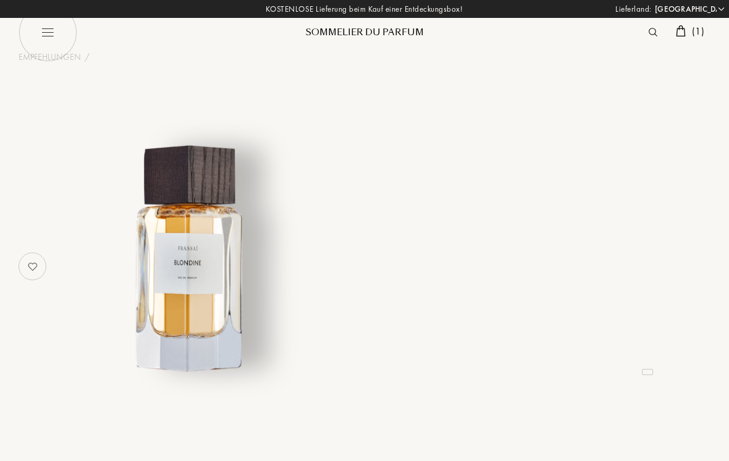
select select "DE"
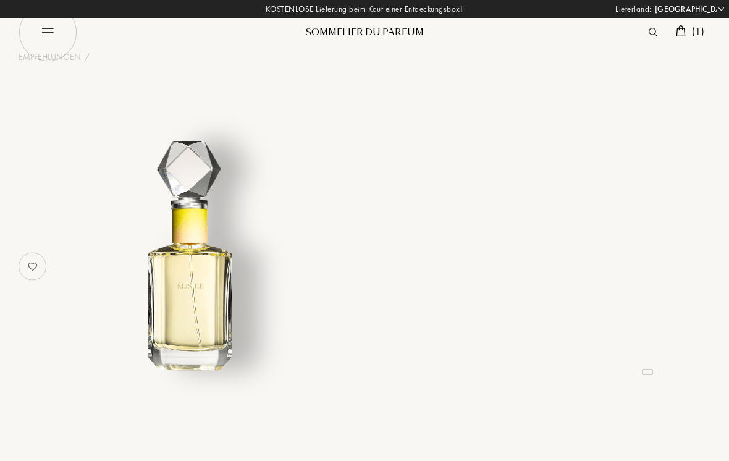
select select "DE"
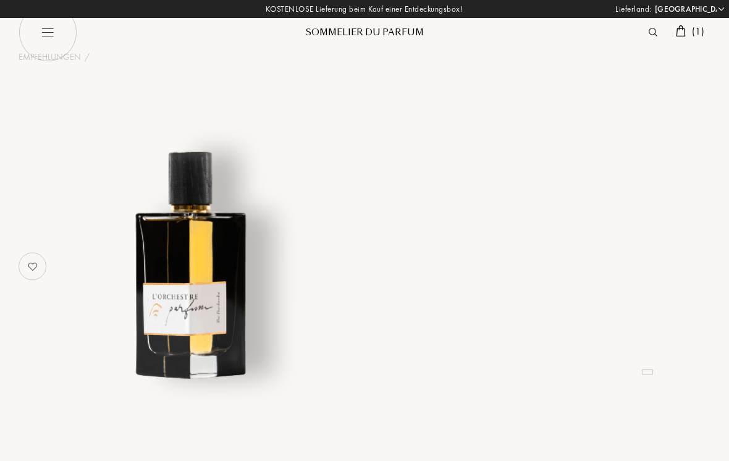
select select "DE"
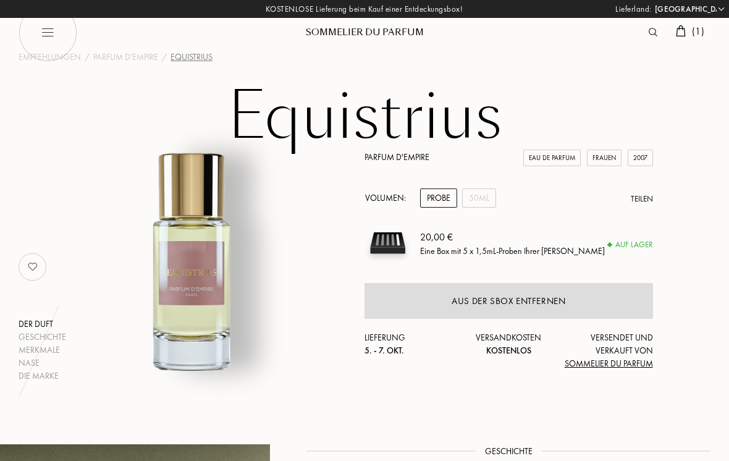
select select "DE"
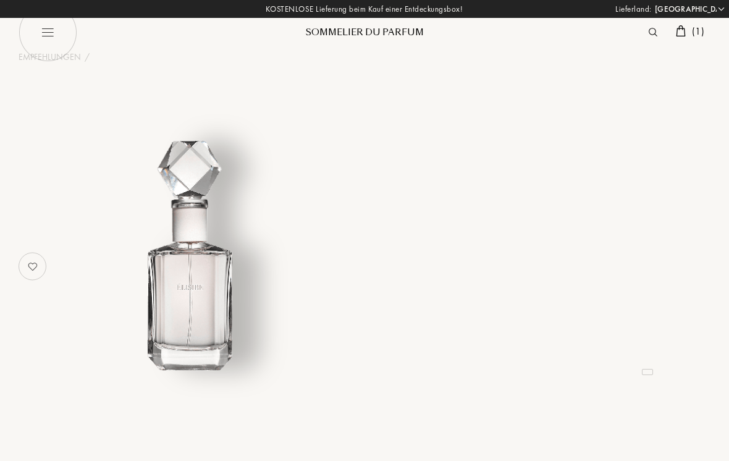
select select "DE"
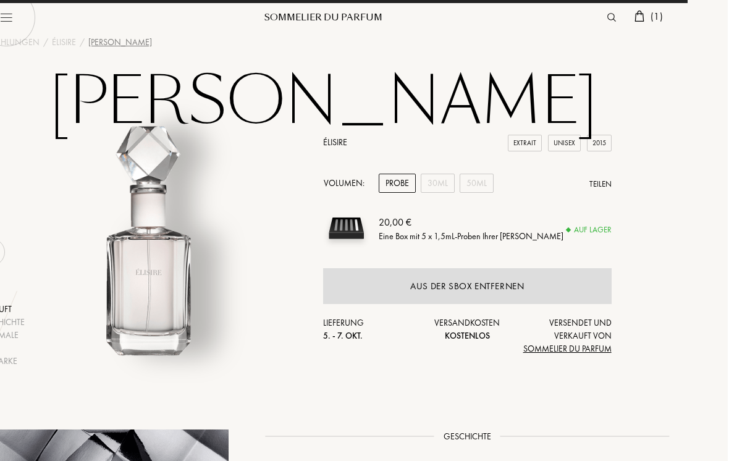
scroll to position [0, 40]
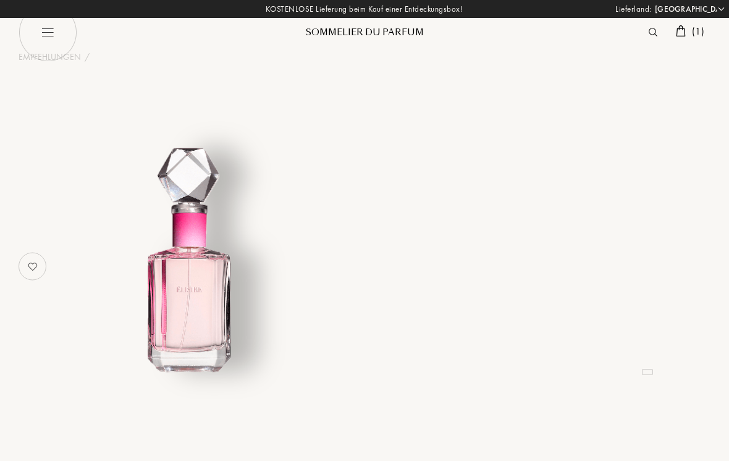
select select "DE"
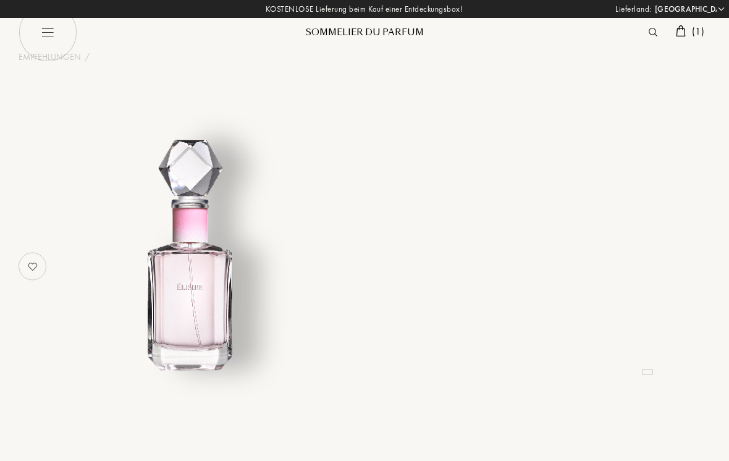
select select "DE"
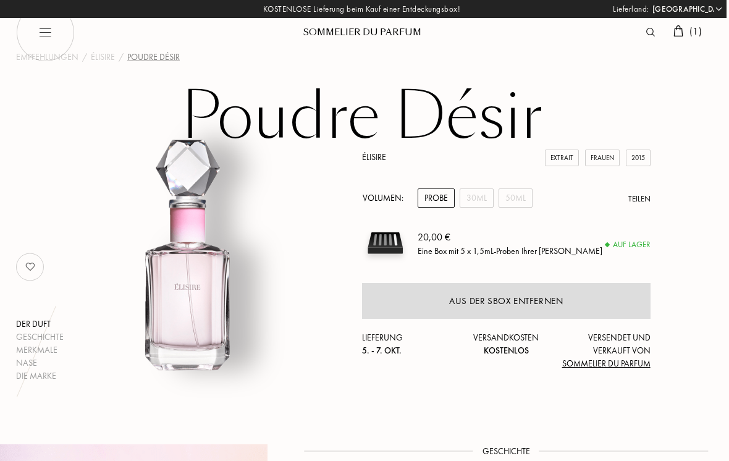
scroll to position [0, 2]
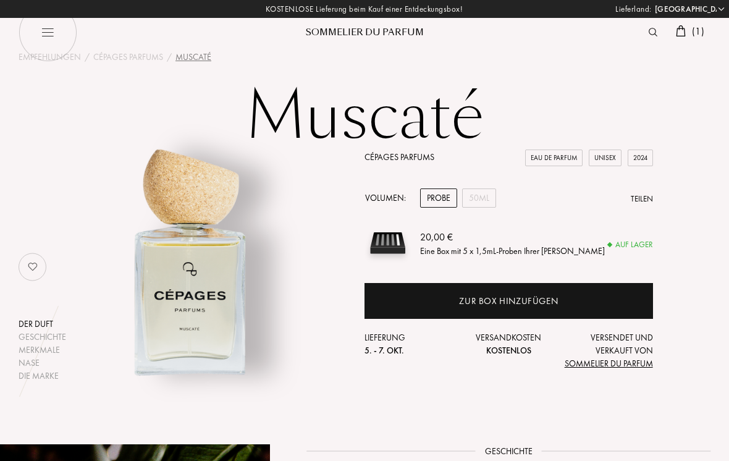
select select "DE"
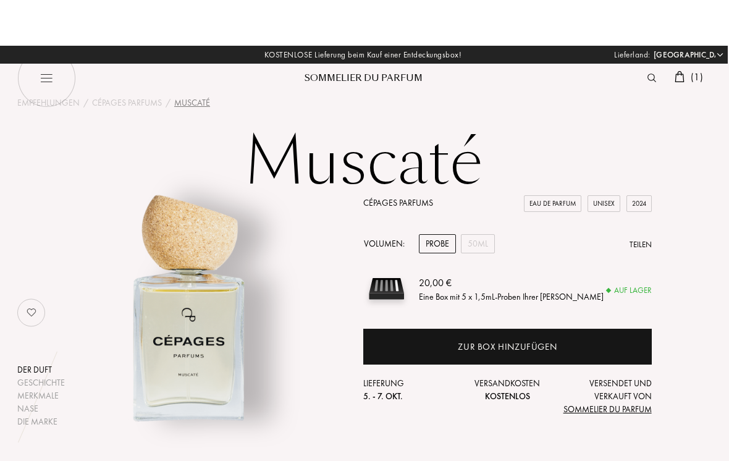
scroll to position [0, 1]
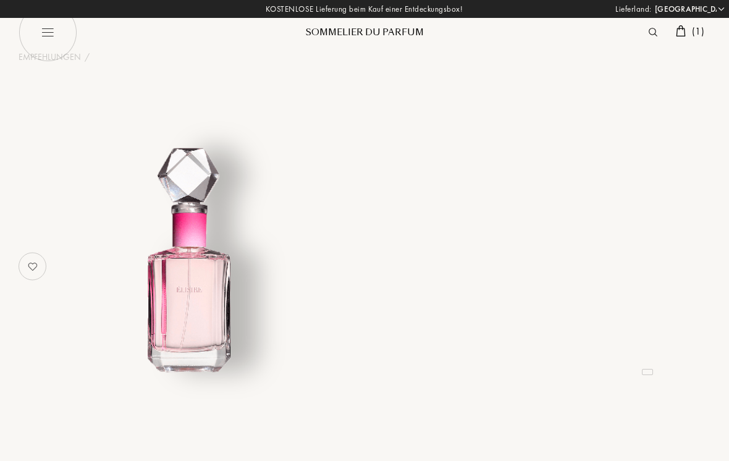
select select "DE"
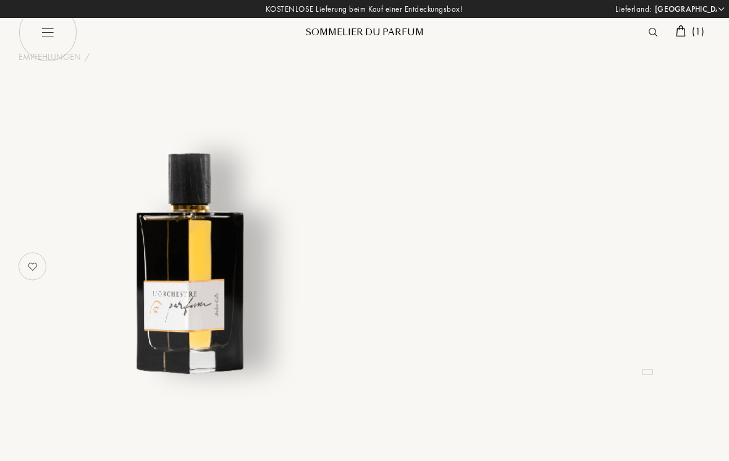
select select "DE"
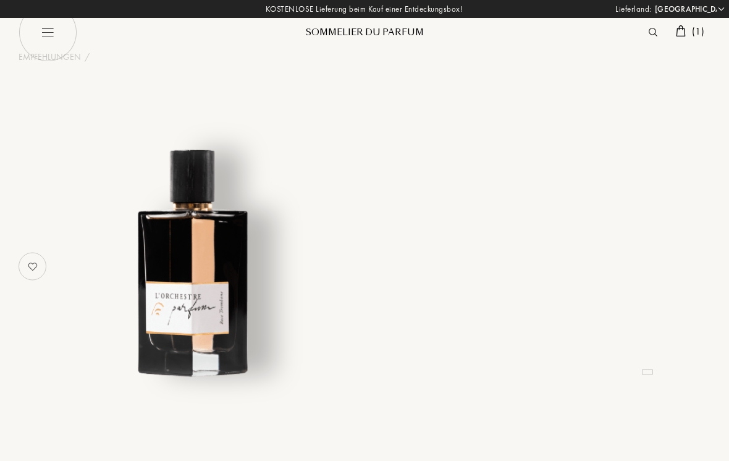
select select "DE"
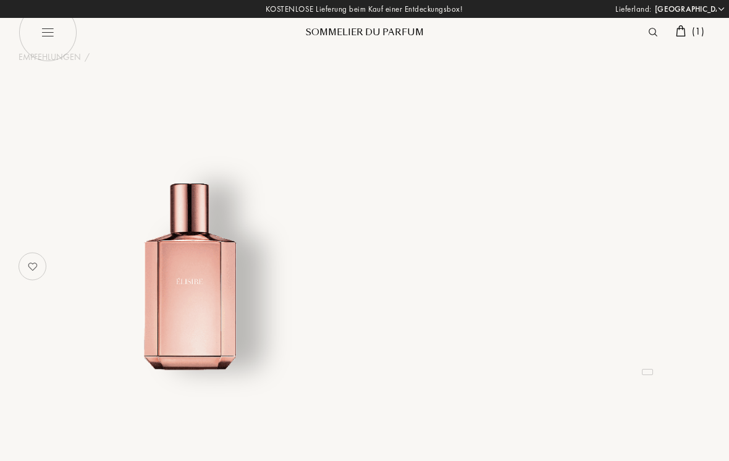
select select "DE"
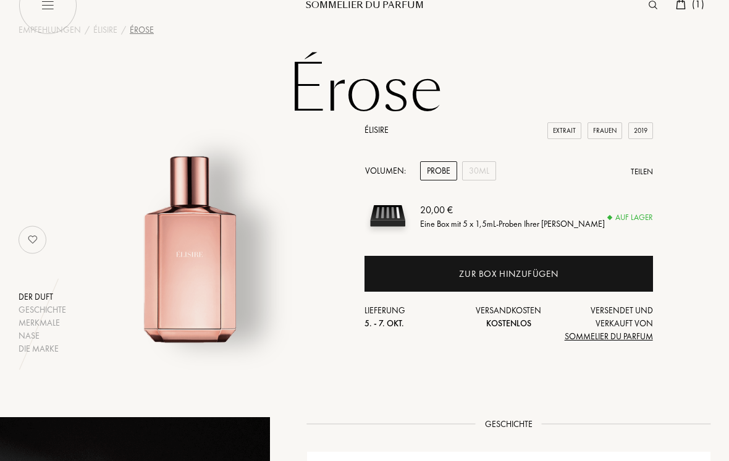
scroll to position [28, 0]
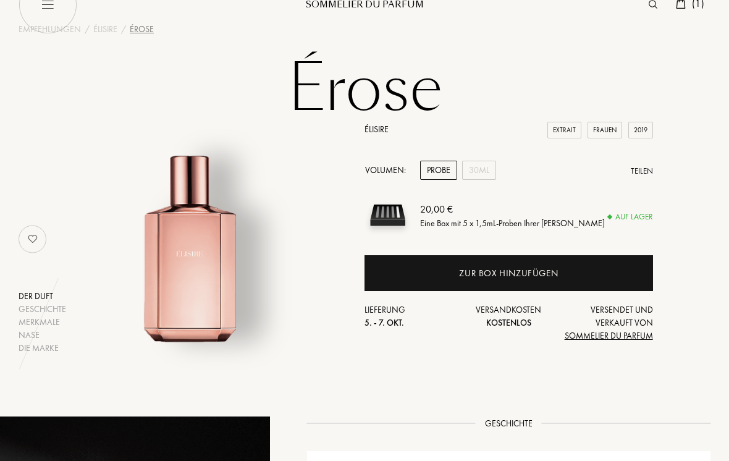
click at [593, 274] on div "Zur Box hinzufügen" at bounding box center [509, 273] width 289 height 36
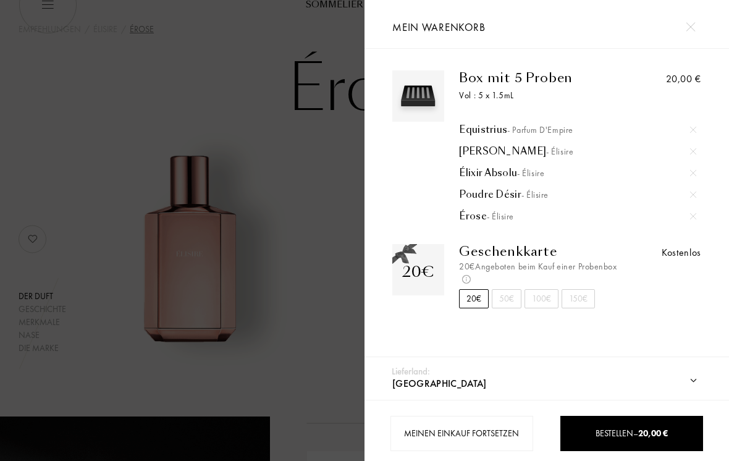
click at [693, 30] on img at bounding box center [690, 26] width 9 height 9
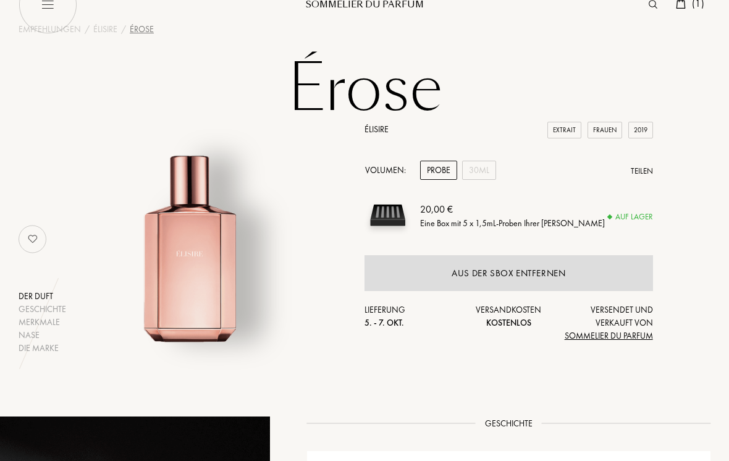
scroll to position [0, 0]
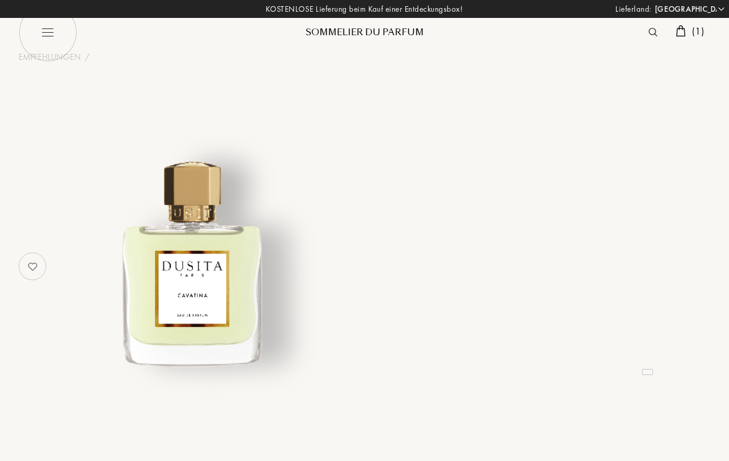
select select "DE"
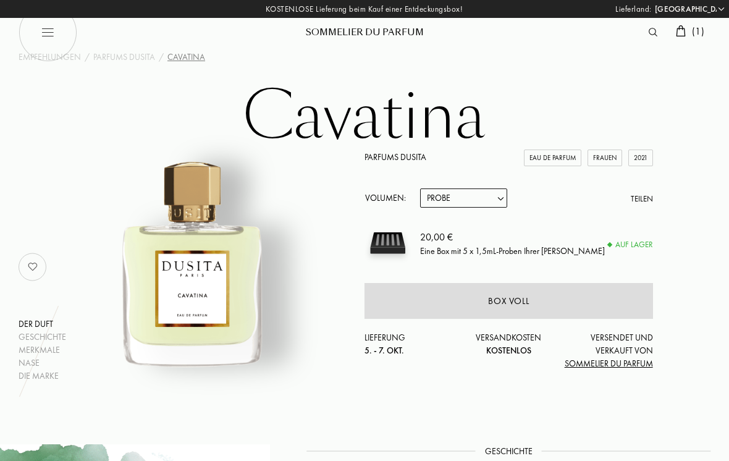
click at [702, 37] on span "( 1 )" at bounding box center [698, 31] width 12 height 13
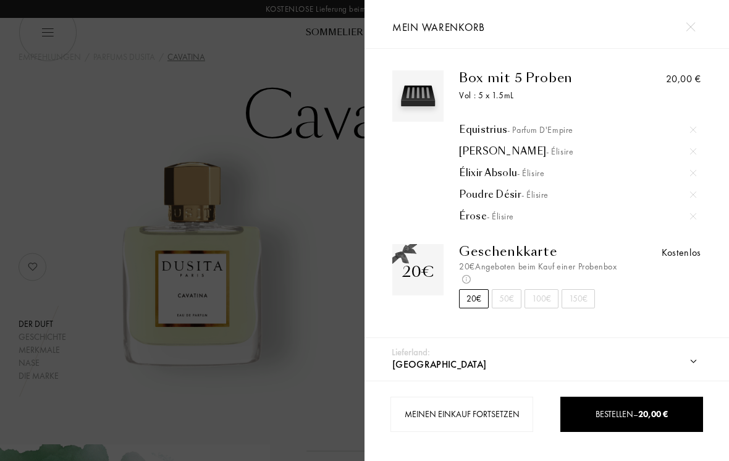
click at [504, 222] on span "- Élisire" at bounding box center [500, 216] width 27 height 11
click at [700, 27] on div at bounding box center [691, 27] width 22 height 22
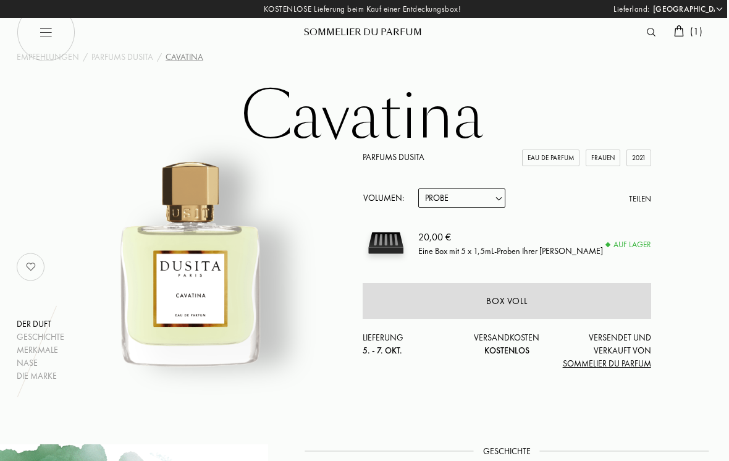
click at [701, 38] on div "( 1 )" at bounding box center [689, 32] width 41 height 16
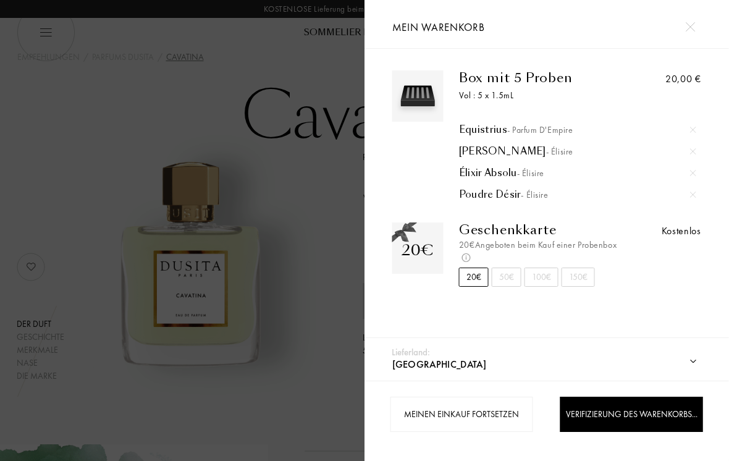
scroll to position [0, 2]
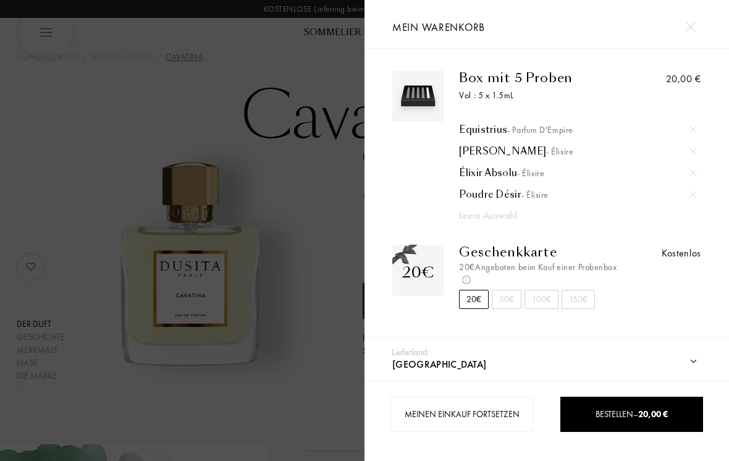
click at [697, 23] on div at bounding box center [691, 27] width 22 height 22
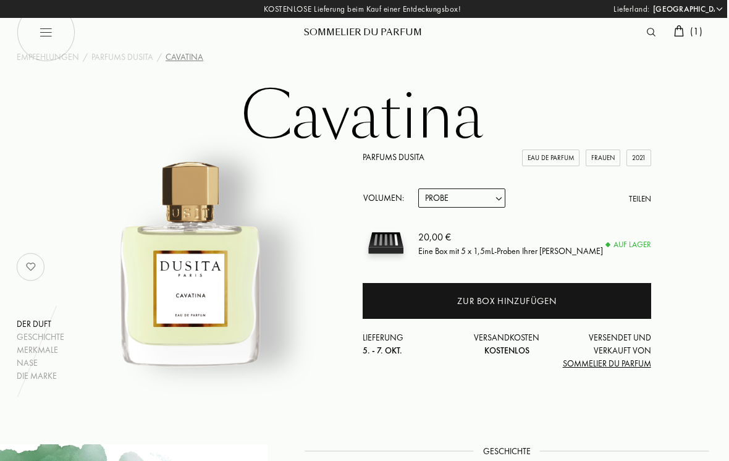
click at [537, 301] on div "Zur Box hinzufügen" at bounding box center [506, 301] width 99 height 14
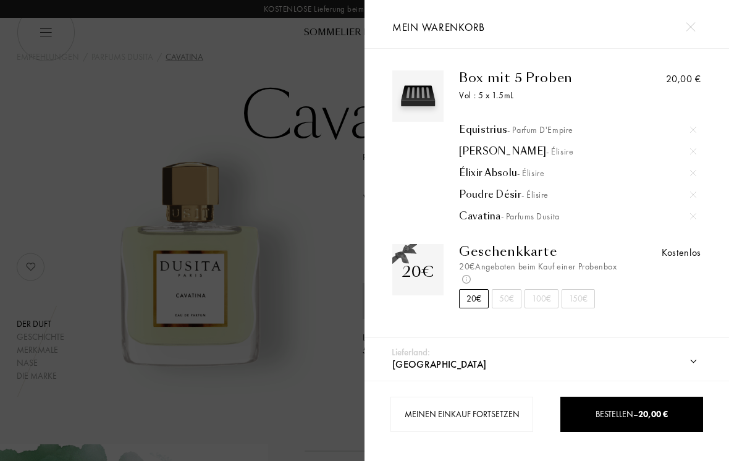
click at [700, 19] on div at bounding box center [691, 27] width 22 height 22
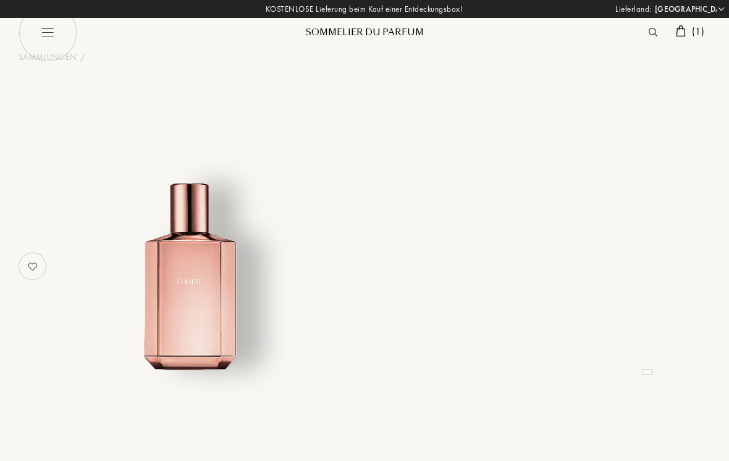
select select "DE"
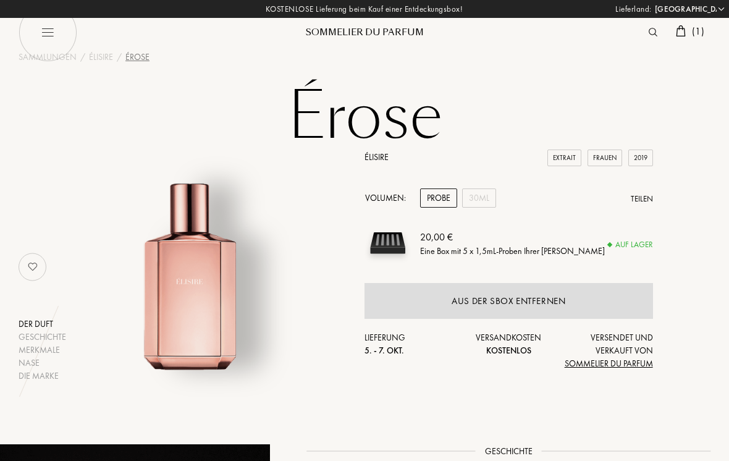
click at [548, 305] on div "Aus der SBox entfernen" at bounding box center [509, 301] width 114 height 14
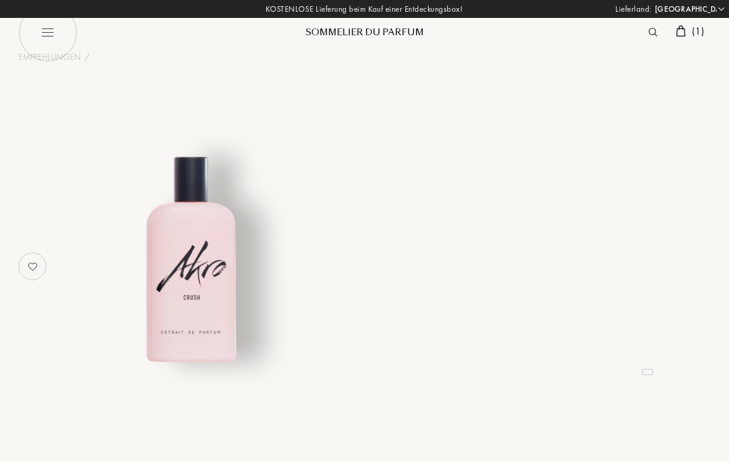
select select "DE"
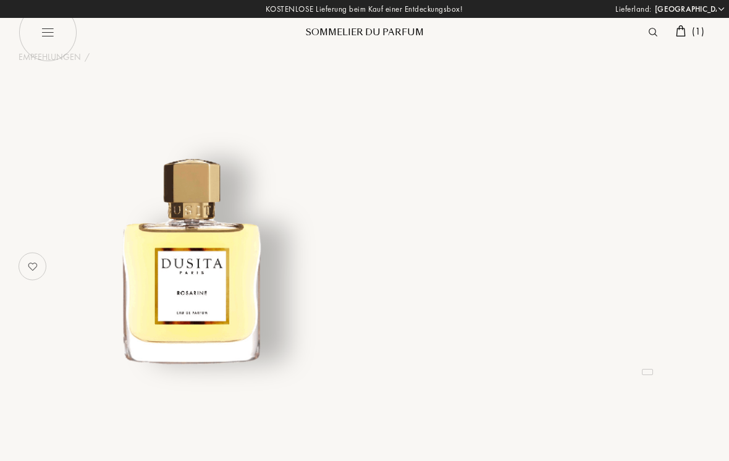
select select "DE"
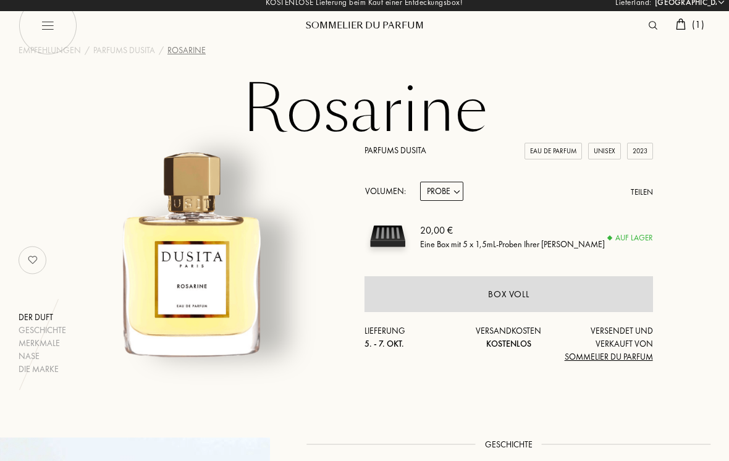
scroll to position [2, 0]
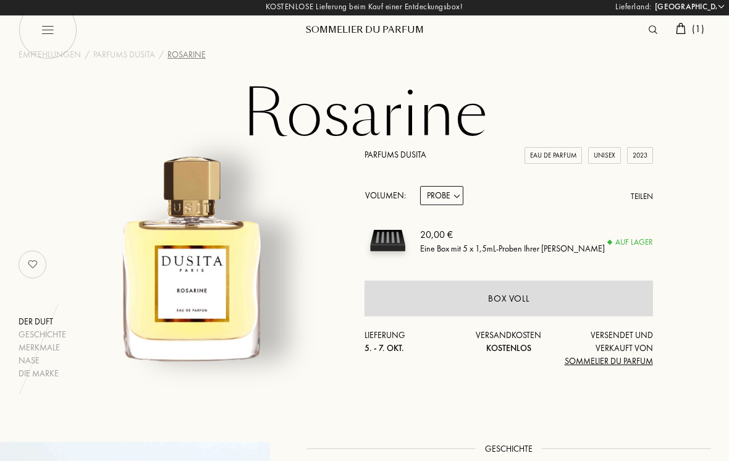
click at [709, 44] on div "( 1 )" at bounding box center [575, 22] width 272 height 49
click at [703, 23] on span "( 1 )" at bounding box center [698, 29] width 12 height 13
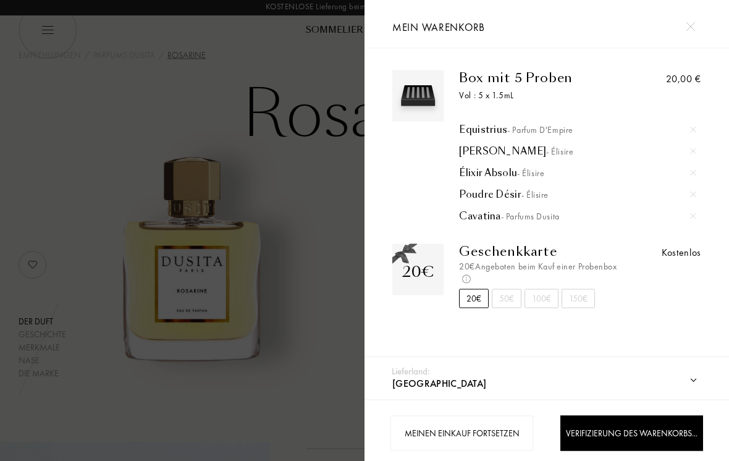
scroll to position [2, 0]
click at [559, 221] on span "- Parfums Dusita" at bounding box center [530, 216] width 59 height 11
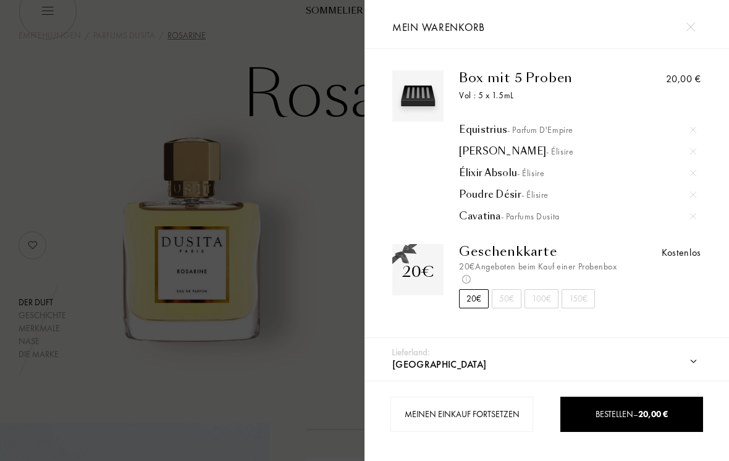
click at [537, 221] on span "- Parfums Dusita" at bounding box center [530, 216] width 59 height 11
click at [685, 35] on div at bounding box center [691, 27] width 22 height 22
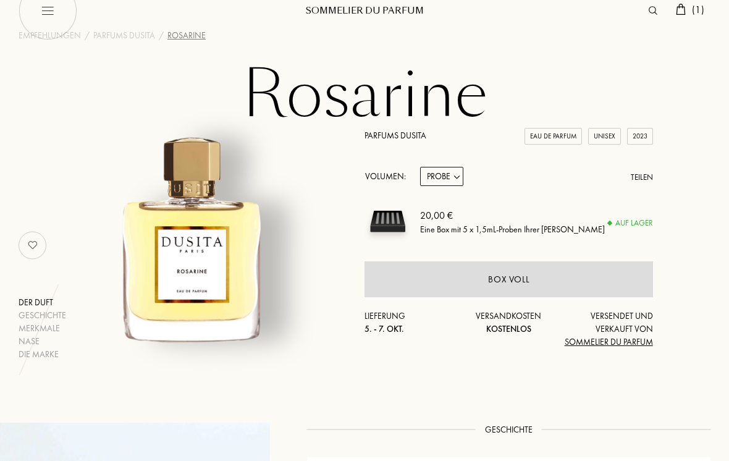
click at [542, 284] on div "Box voll" at bounding box center [509, 279] width 289 height 36
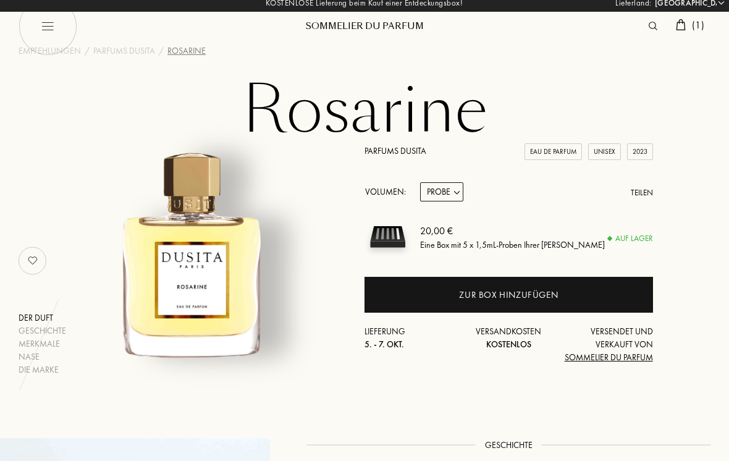
scroll to position [0, 0]
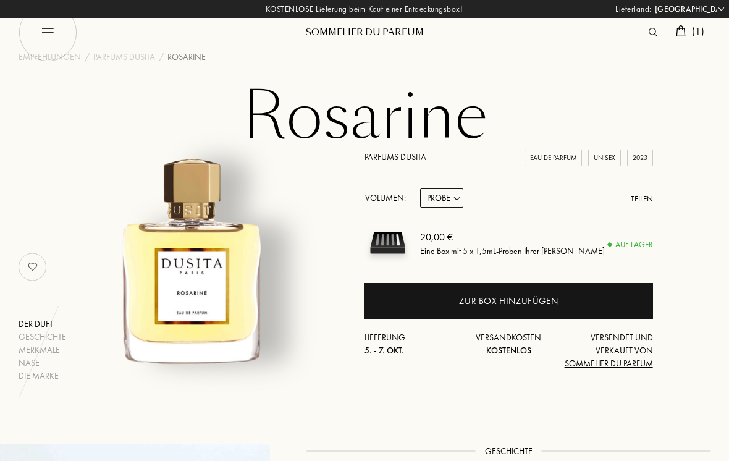
click at [703, 38] on div "( 1 )" at bounding box center [690, 32] width 41 height 16
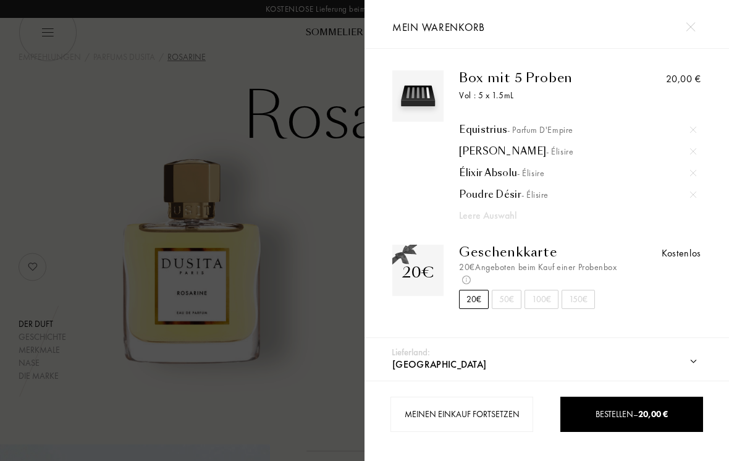
click at [694, 23] on img at bounding box center [690, 26] width 9 height 9
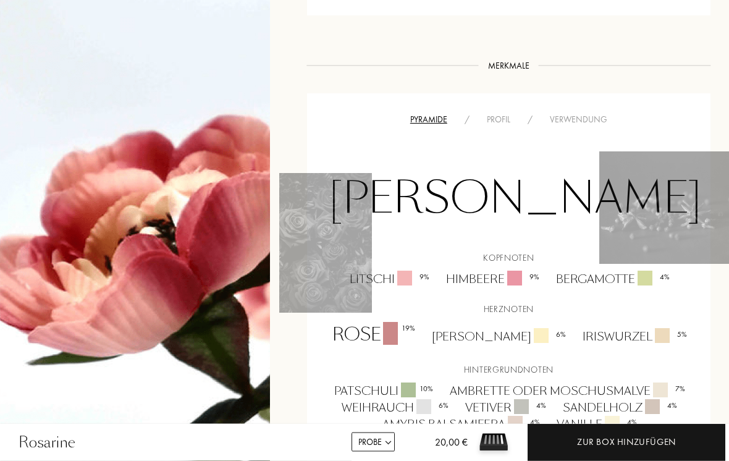
scroll to position [663, 0]
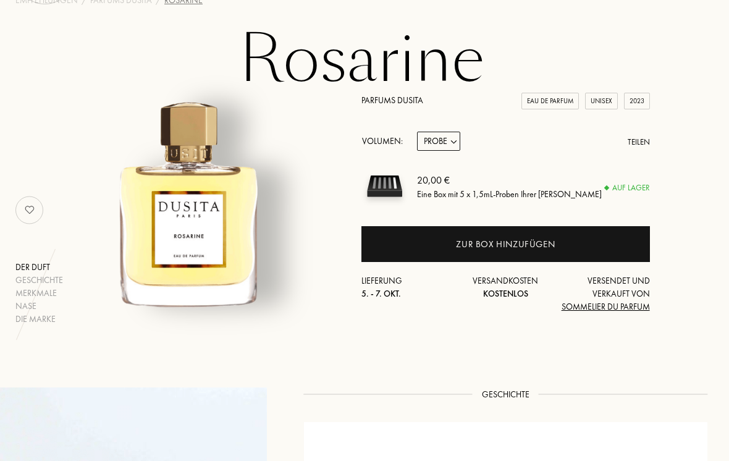
click at [540, 252] on div "Zur Box hinzufügen" at bounding box center [506, 245] width 289 height 36
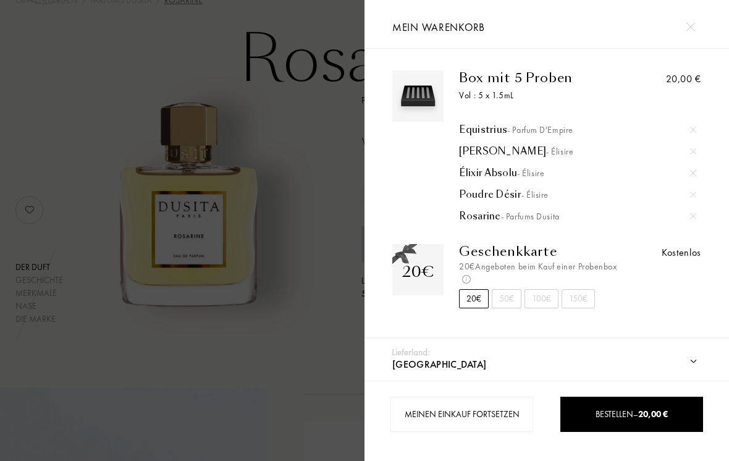
click at [523, 151] on div "Jasmin Paradis - Élisire" at bounding box center [577, 151] width 237 height 12
click at [520, 176] on span "- Élisire" at bounding box center [530, 173] width 27 height 11
click at [533, 200] on span "- Élisire" at bounding box center [535, 194] width 27 height 11
click at [552, 221] on span "- Parfums Dusita" at bounding box center [530, 216] width 59 height 11
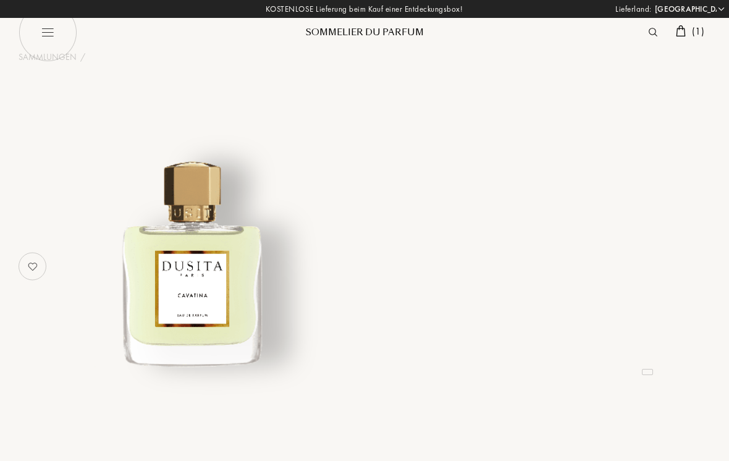
select select "DE"
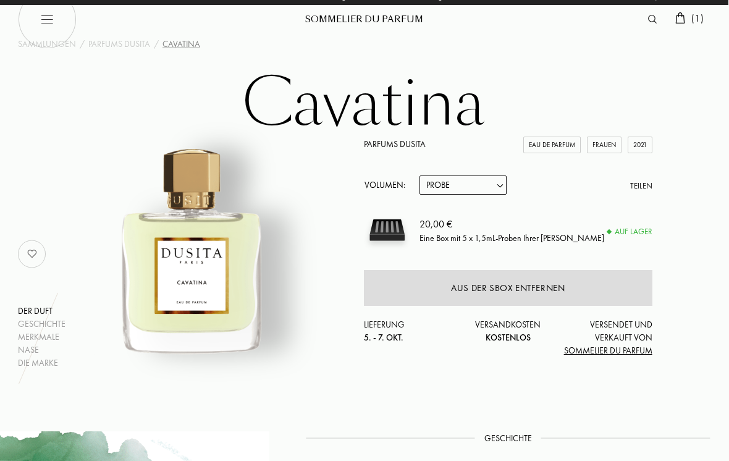
scroll to position [0, 1]
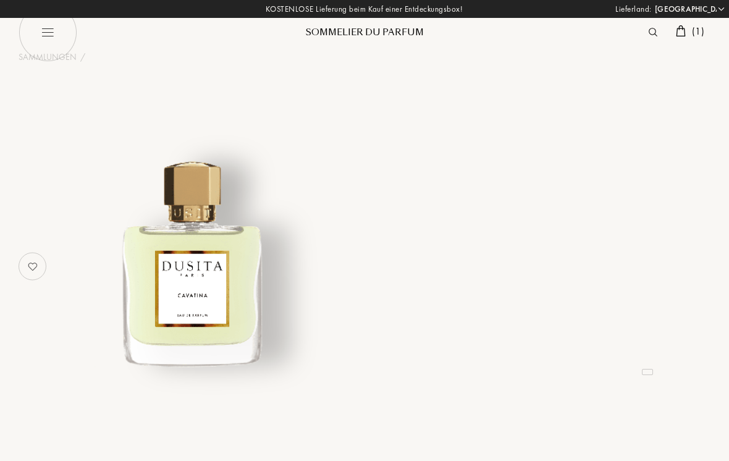
select select "DE"
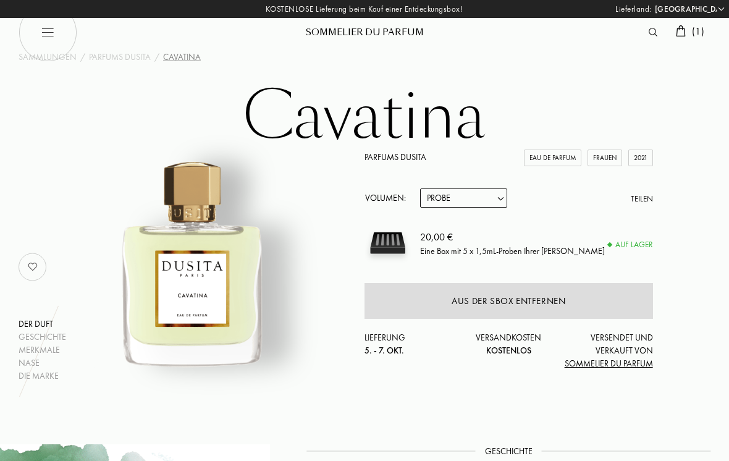
click at [576, 304] on div "Aus der SBox entfernen" at bounding box center [509, 301] width 289 height 36
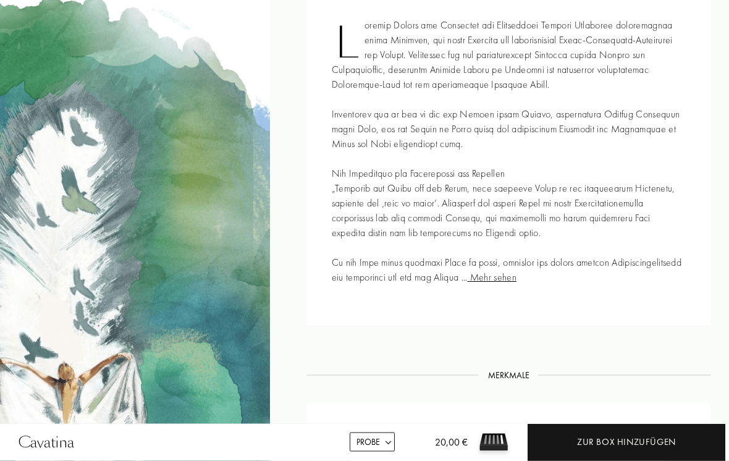
scroll to position [488, 0]
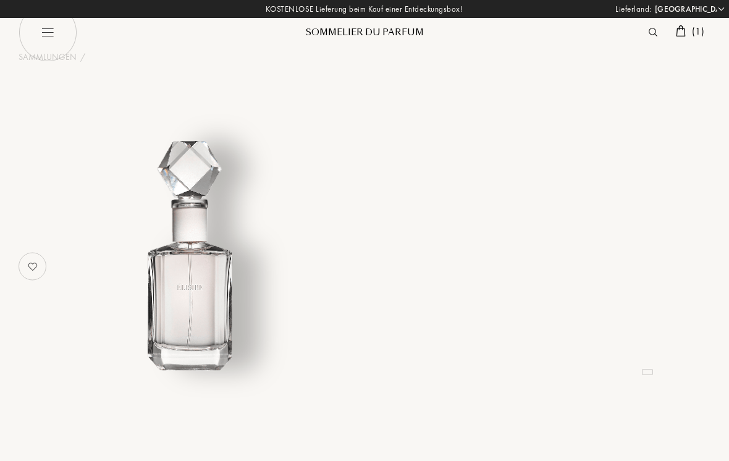
select select "DE"
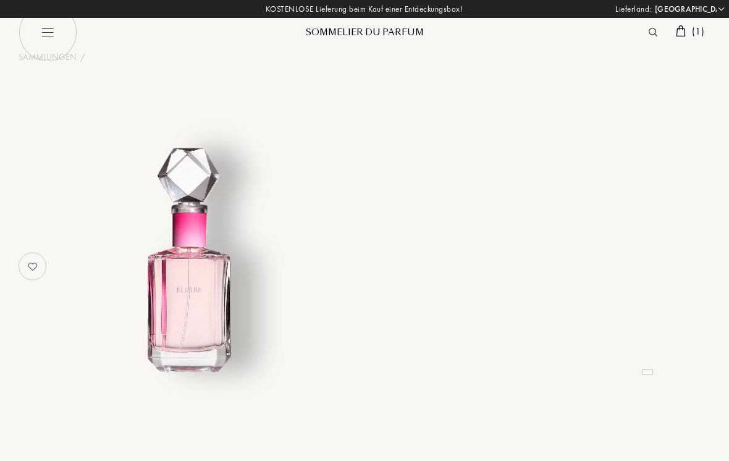
select select "DE"
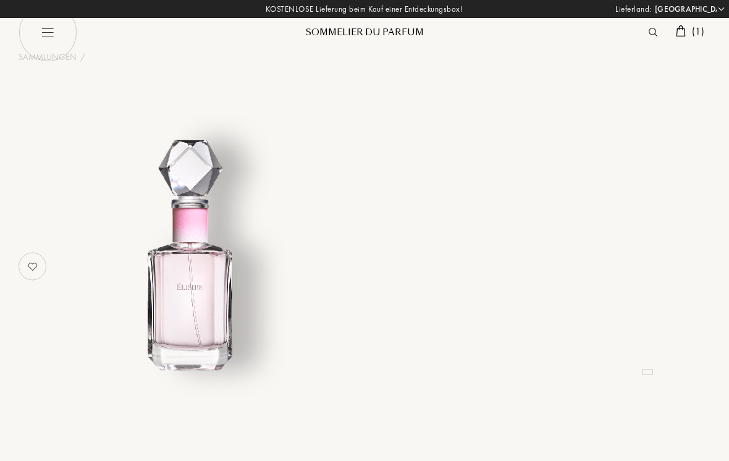
select select "DE"
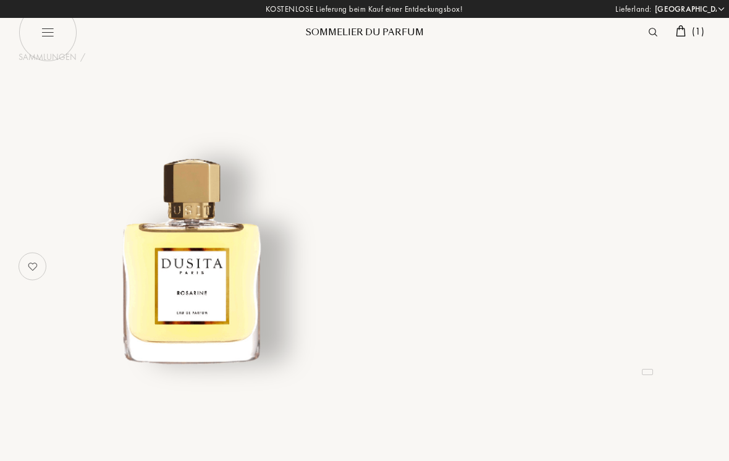
select select "DE"
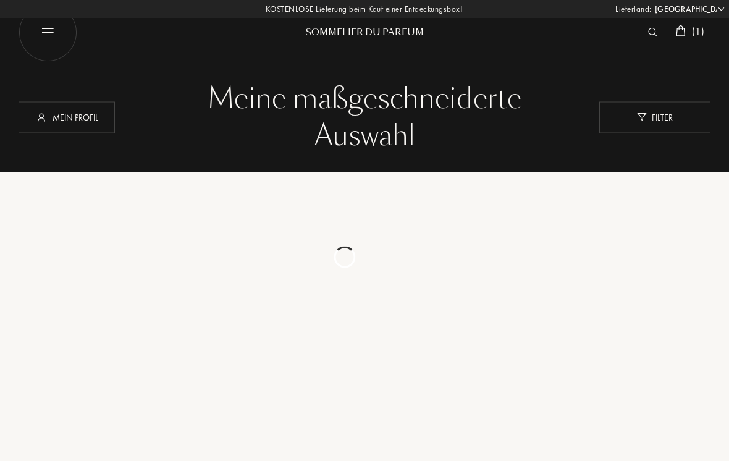
select select "DE"
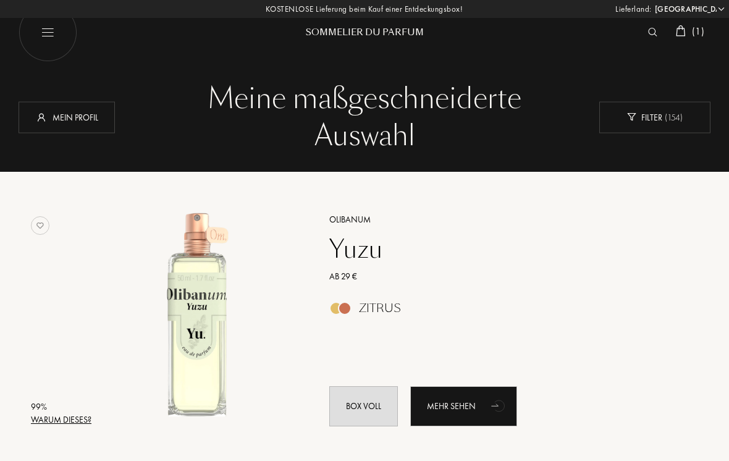
click at [700, 36] on span "( 1 )" at bounding box center [698, 31] width 12 height 13
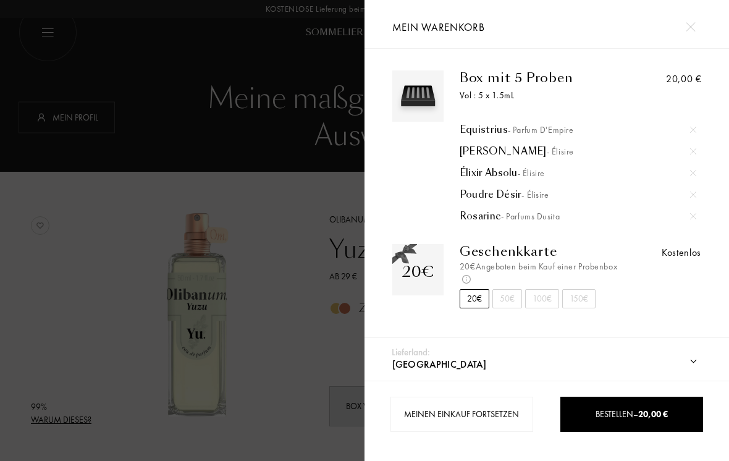
click at [645, 419] on span "20,00 €" at bounding box center [654, 414] width 30 height 11
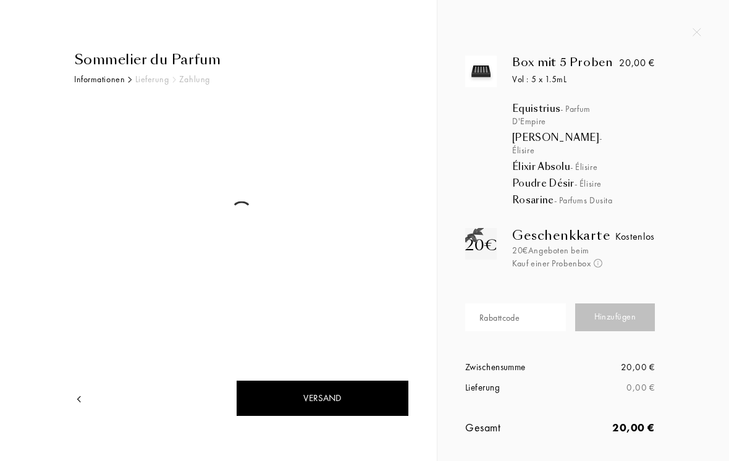
select select "DE"
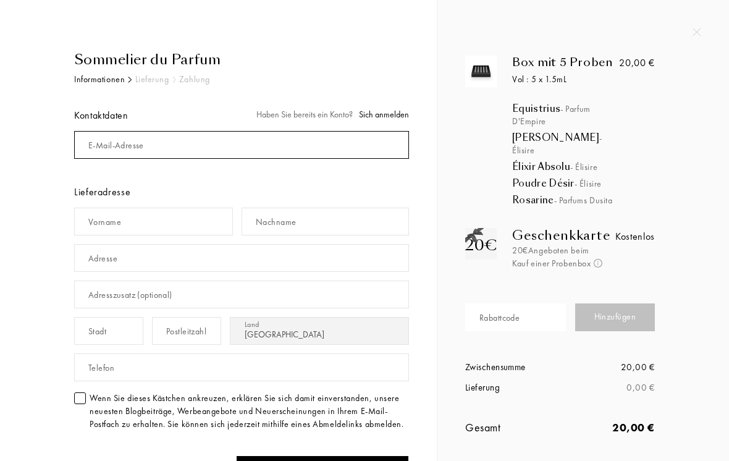
click at [296, 153] on input "mail" at bounding box center [241, 145] width 335 height 28
type input "[EMAIL_ADDRESS][DOMAIN_NAME]"
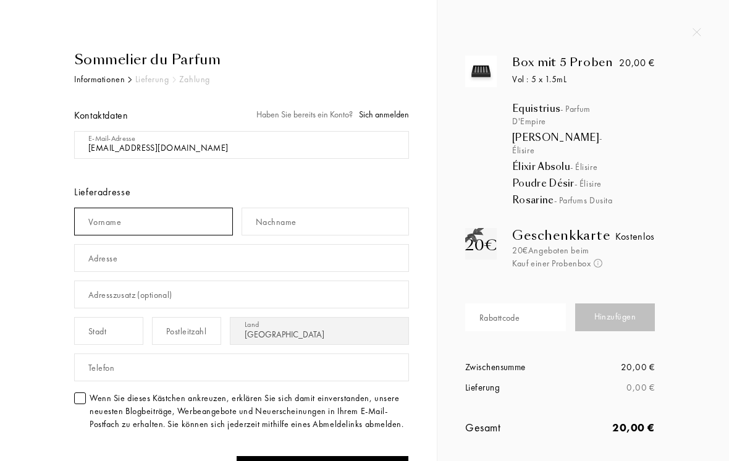
click at [213, 225] on input "text" at bounding box center [153, 222] width 159 height 28
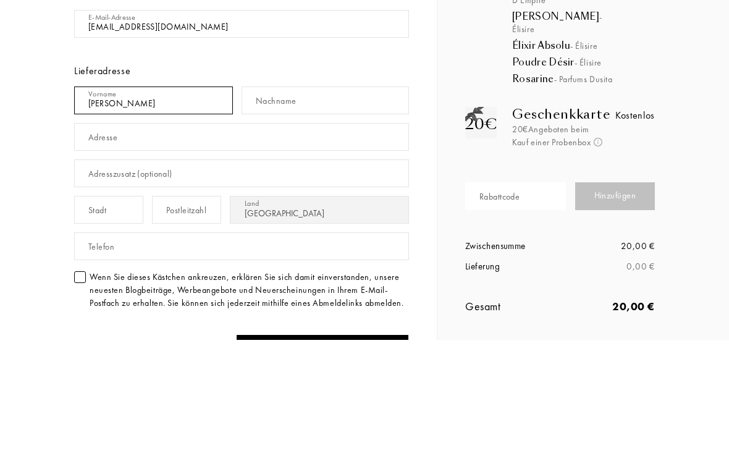
type input "Christine"
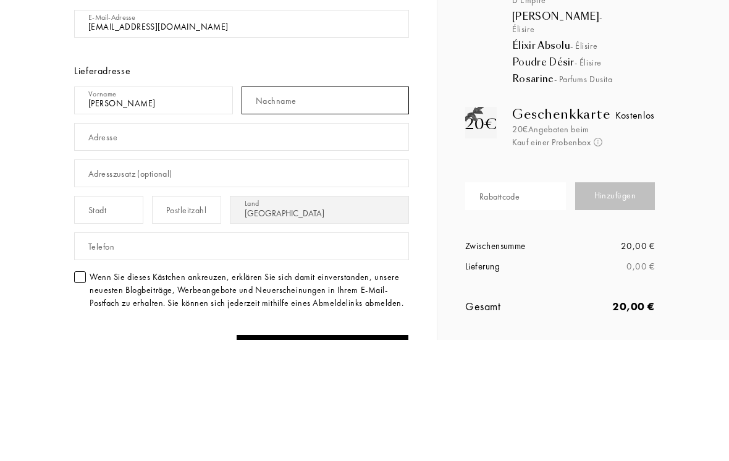
click at [375, 208] on input "text" at bounding box center [326, 222] width 168 height 28
type input "König"
click at [263, 244] on input "text" at bounding box center [241, 258] width 335 height 28
type input "[STREET_ADDRESS]"
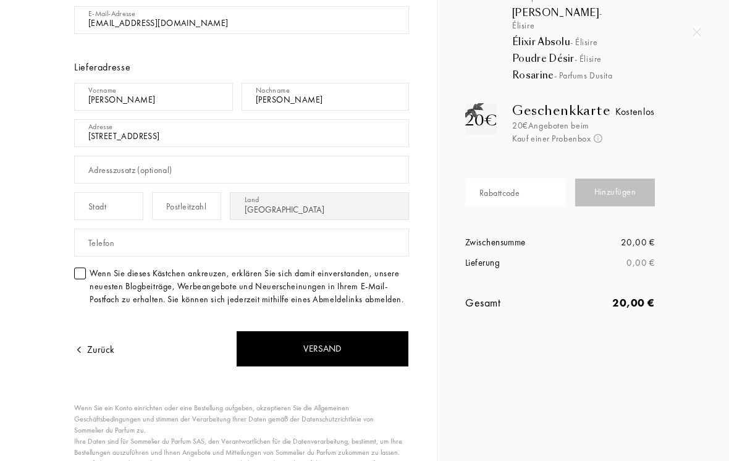
scroll to position [135, 0]
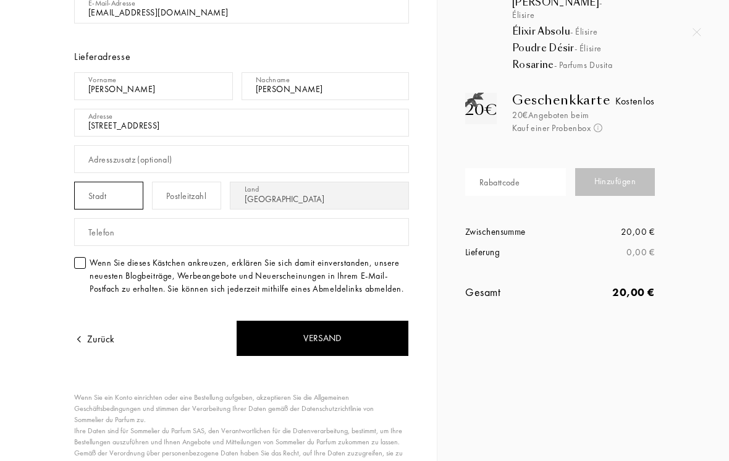
click at [119, 201] on input "text" at bounding box center [108, 196] width 69 height 28
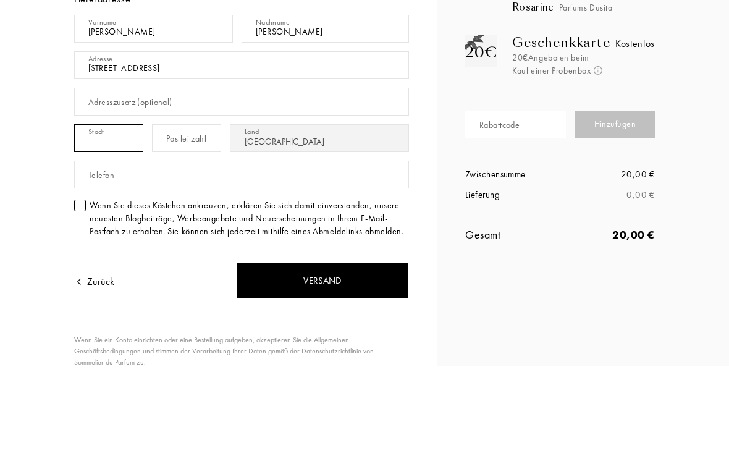
scroll to position [95, 0]
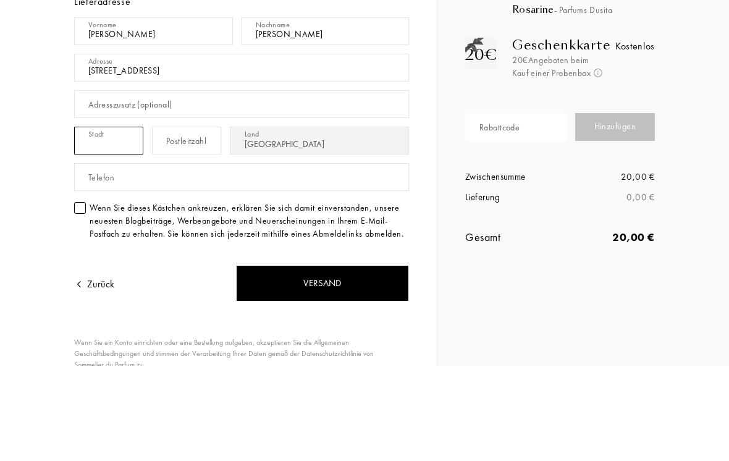
type input "Regensburg"
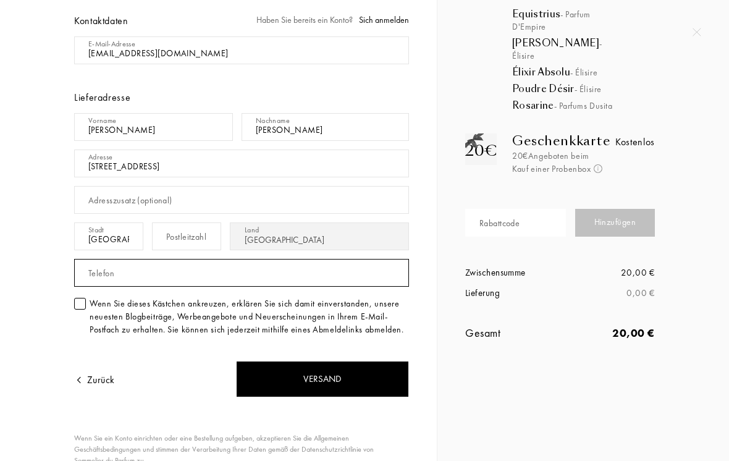
click at [272, 278] on input "text" at bounding box center [241, 273] width 335 height 28
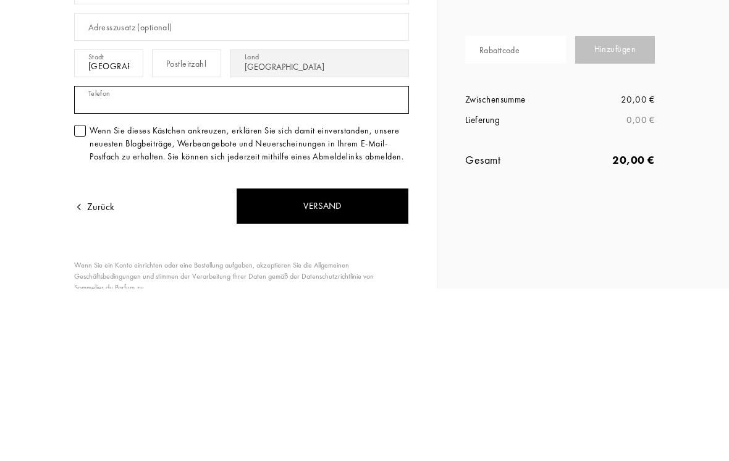
type input "015224003180"
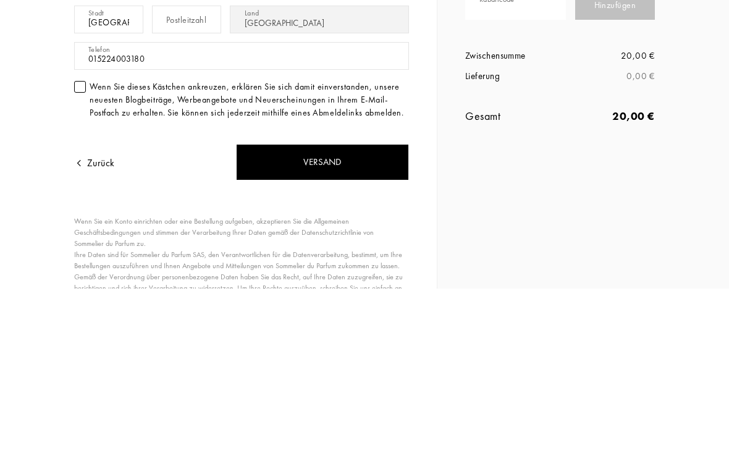
scroll to position [145, 0]
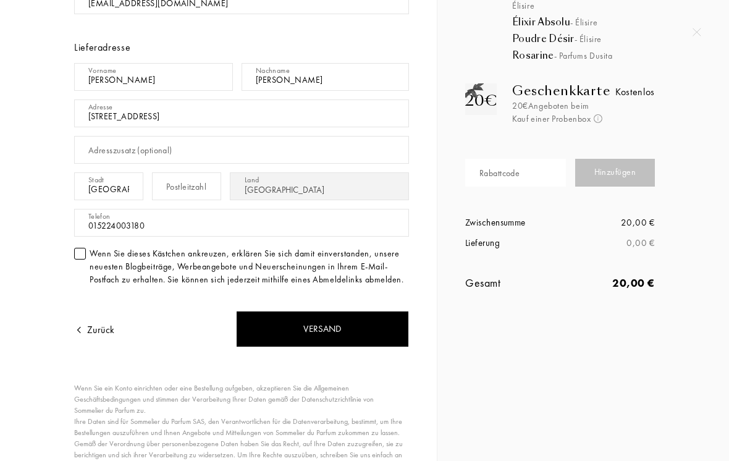
click at [190, 191] on div "Postleitzahl" at bounding box center [186, 186] width 40 height 13
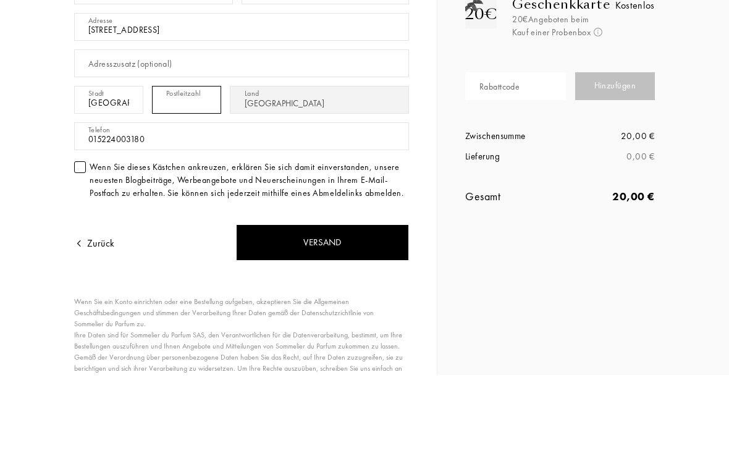
type input "93059"
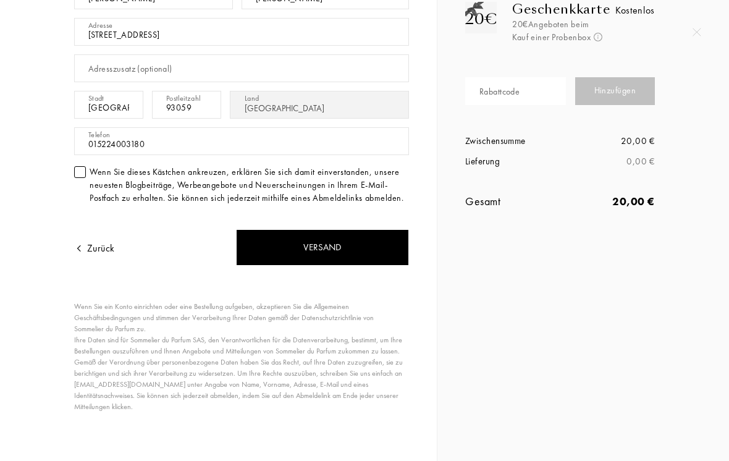
scroll to position [226, 0]
click at [362, 243] on div "Versand" at bounding box center [322, 247] width 173 height 36
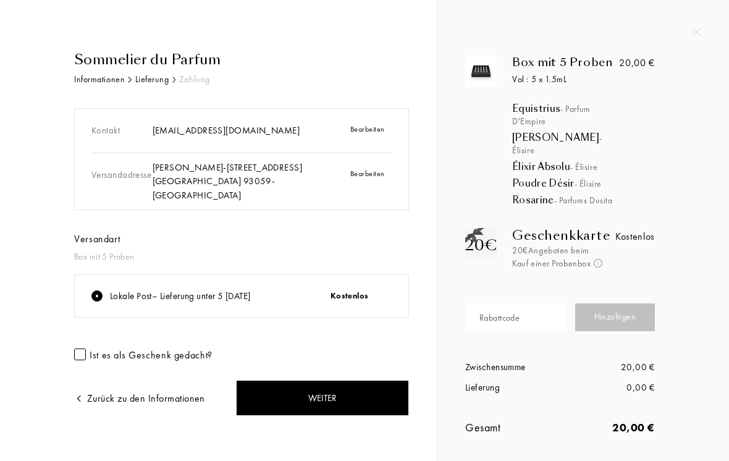
click at [340, 388] on div "Weiter" at bounding box center [322, 398] width 173 height 36
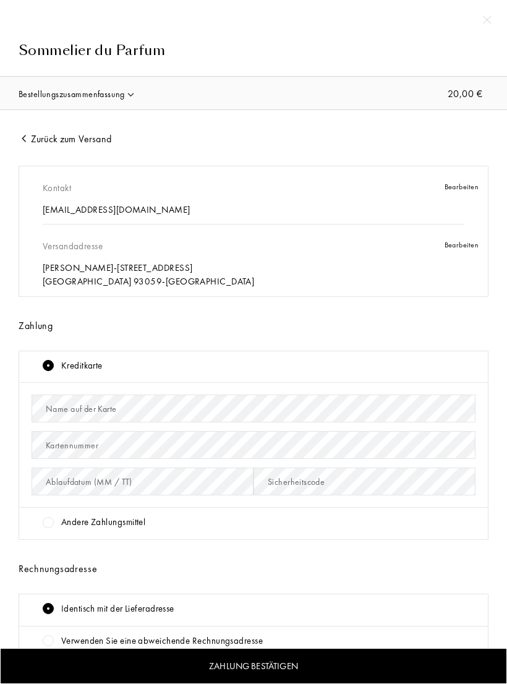
click at [346, 95] on div "Bestellungszusammenfassung 20,00 €" at bounding box center [253, 94] width 488 height 34
